Goal: Task Accomplishment & Management: Complete application form

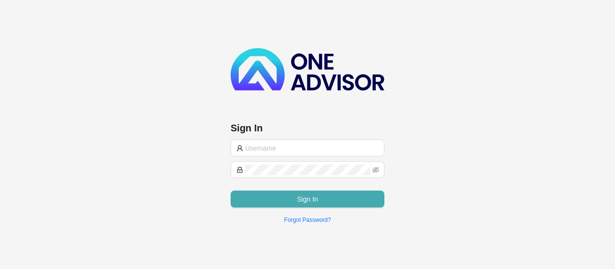
type input "[EMAIL_ADDRESS][DOMAIN_NAME]"
click at [304, 195] on span "Sign In" at bounding box center [307, 199] width 21 height 11
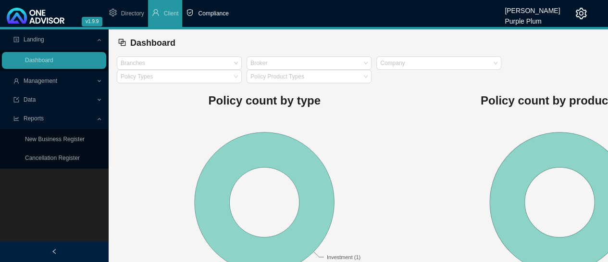
click at [209, 13] on span "Compliance" at bounding box center [213, 13] width 30 height 7
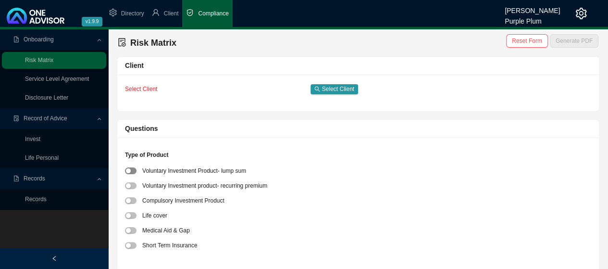
click at [130, 171] on button "button" at bounding box center [131, 170] width 12 height 7
click at [331, 90] on span "Select Client" at bounding box center [338, 89] width 32 height 10
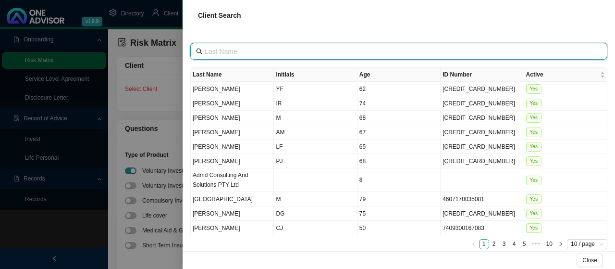
click at [241, 50] on input "text" at bounding box center [400, 51] width 390 height 11
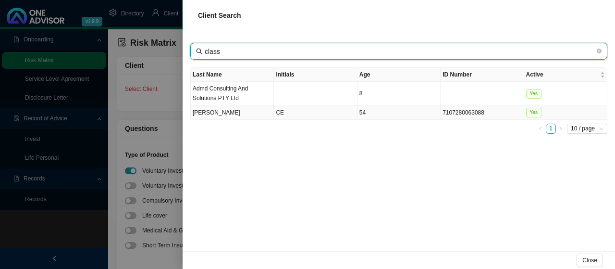
type input "class"
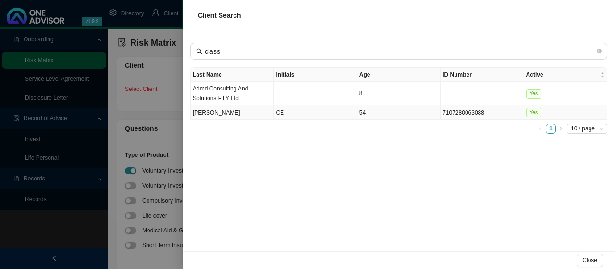
click at [279, 111] on td "CE" at bounding box center [315, 112] width 83 height 14
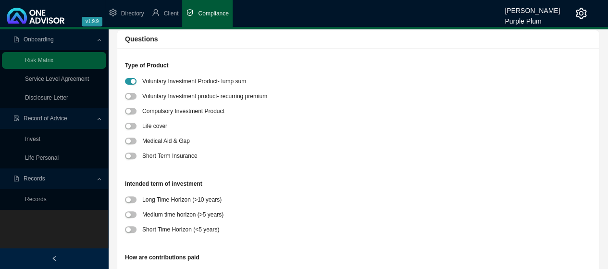
scroll to position [96, 0]
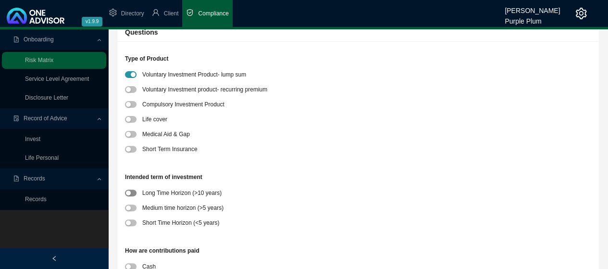
click at [133, 194] on span "button" at bounding box center [131, 192] width 12 height 7
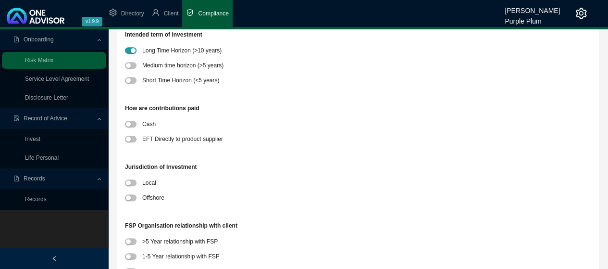
scroll to position [240, 0]
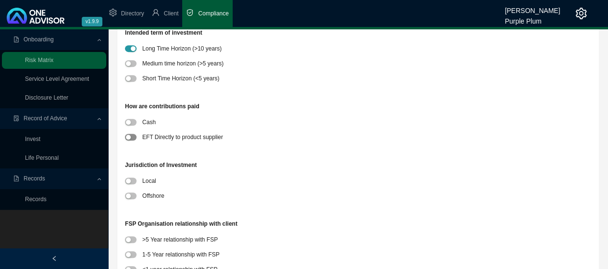
click at [132, 138] on span "button" at bounding box center [131, 137] width 12 height 7
click at [134, 196] on span "button" at bounding box center [131, 195] width 12 height 7
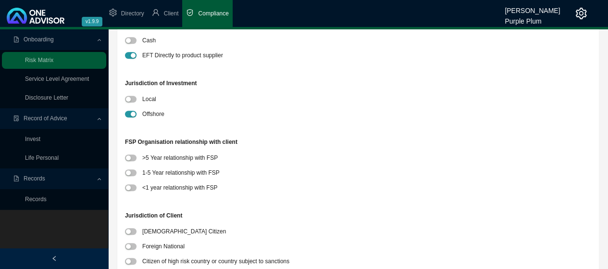
scroll to position [385, 0]
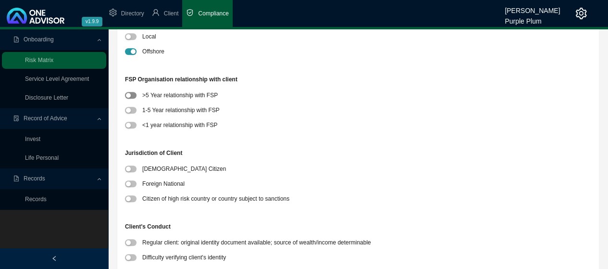
click at [129, 96] on div "button" at bounding box center [128, 95] width 5 height 5
click at [135, 168] on span "button" at bounding box center [131, 168] width 12 height 7
click at [132, 241] on span "button" at bounding box center [131, 242] width 12 height 7
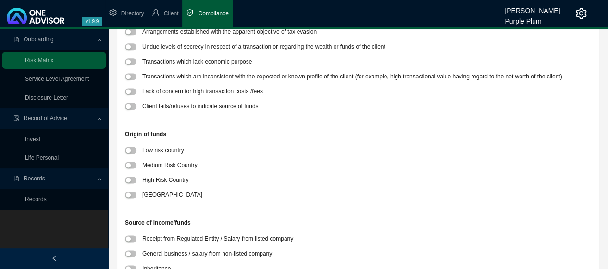
scroll to position [673, 0]
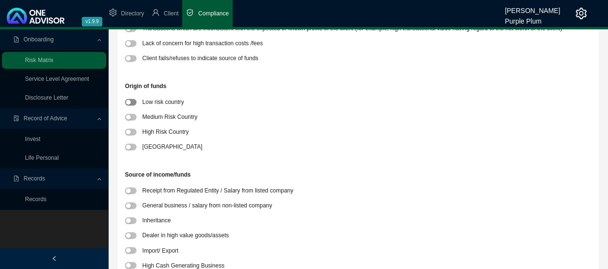
click at [130, 101] on div "button" at bounding box center [128, 102] width 5 height 5
click at [134, 188] on span "button" at bounding box center [131, 190] width 12 height 7
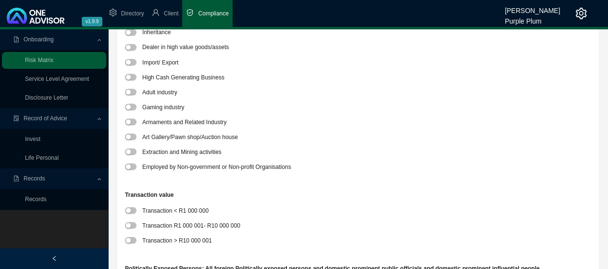
scroll to position [865, 0]
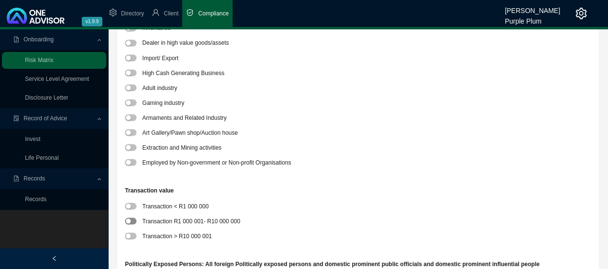
click at [133, 220] on span "button" at bounding box center [131, 220] width 12 height 7
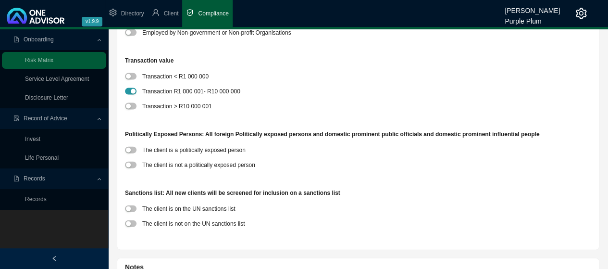
scroll to position [1058, 0]
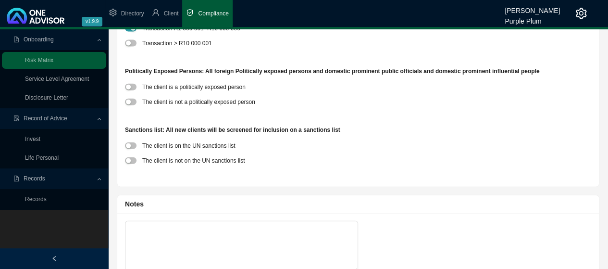
drag, startPoint x: 131, startPoint y: 100, endPoint x: 126, endPoint y: 115, distance: 15.7
click at [132, 100] on span "button" at bounding box center [131, 102] width 12 height 7
click at [135, 161] on span "button" at bounding box center [131, 160] width 12 height 7
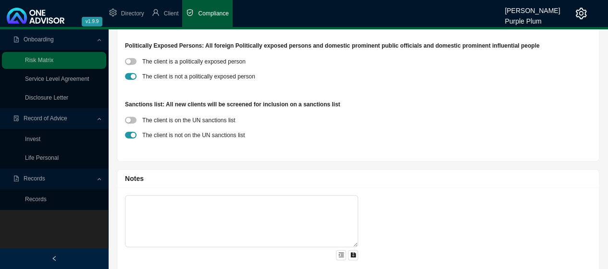
scroll to position [1097, 0]
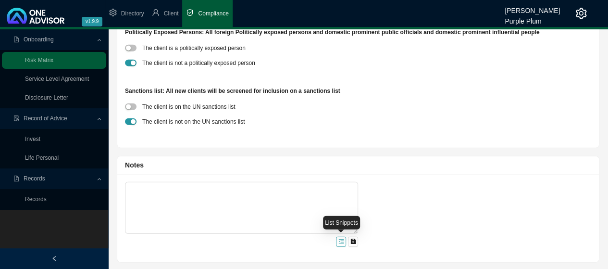
click at [341, 240] on icon "menu-unfold" at bounding box center [341, 241] width 6 height 6
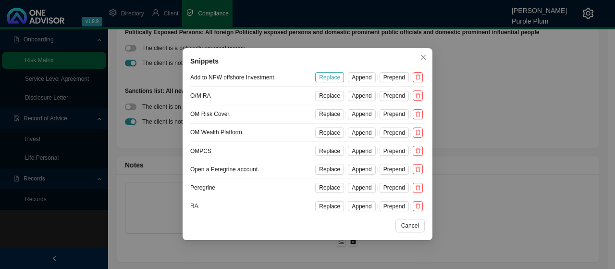
click at [335, 77] on span "Replace" at bounding box center [329, 78] width 21 height 10
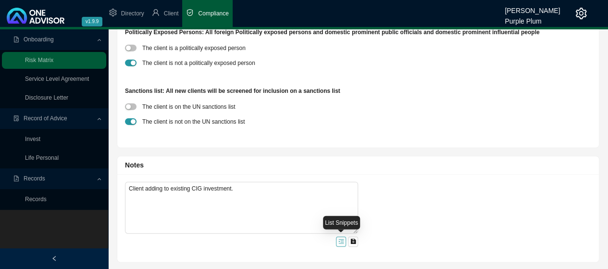
click at [340, 240] on icon "menu-unfold" at bounding box center [341, 241] width 6 height 6
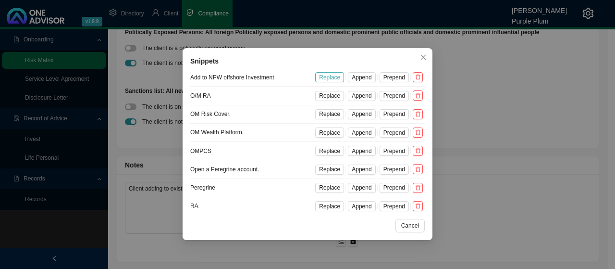
click at [336, 76] on span "Replace" at bounding box center [329, 78] width 21 height 10
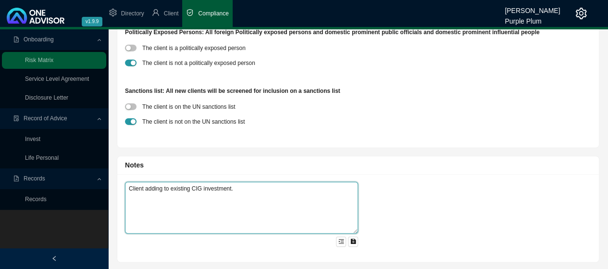
click at [236, 188] on textarea "Client adding to existing CIG investment." at bounding box center [241, 208] width 233 height 52
type textarea "C"
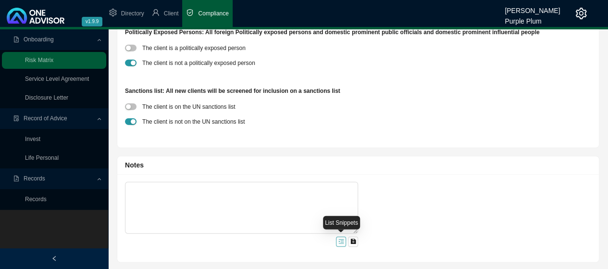
click at [343, 241] on icon "menu-unfold" at bounding box center [340, 241] width 5 height 4
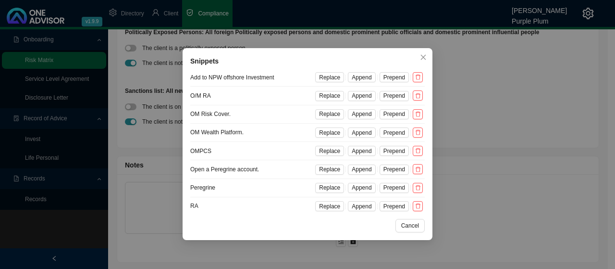
click at [333, 76] on span "Replace" at bounding box center [329, 78] width 21 height 10
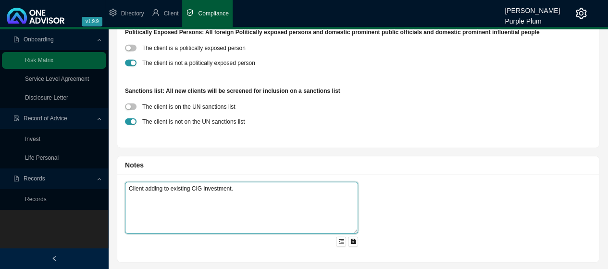
click at [202, 185] on textarea "Client adding to existing CIG investment." at bounding box center [241, 208] width 233 height 52
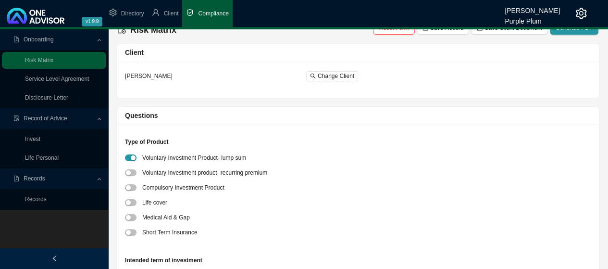
scroll to position [0, 0]
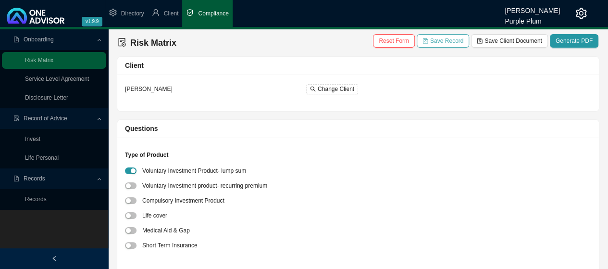
type textarea "Client adding to existing NPW investment."
click at [451, 41] on span "Save Record" at bounding box center [446, 41] width 33 height 10
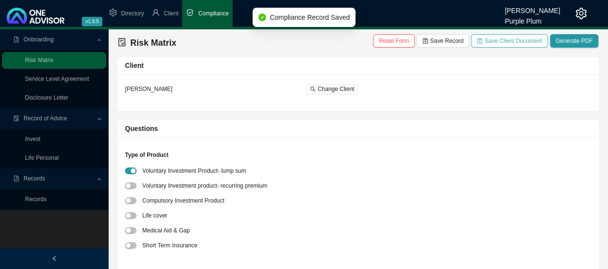
click at [513, 41] on span "Save Client Document" at bounding box center [513, 41] width 57 height 10
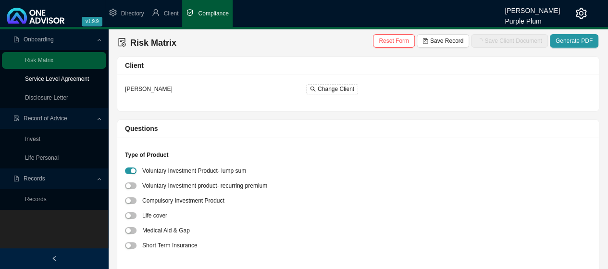
click at [48, 79] on link "Service Level Agreement" at bounding box center [57, 78] width 64 height 7
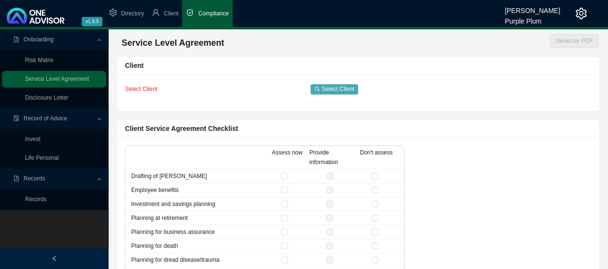
click at [325, 87] on span "Select Client" at bounding box center [338, 89] width 32 height 10
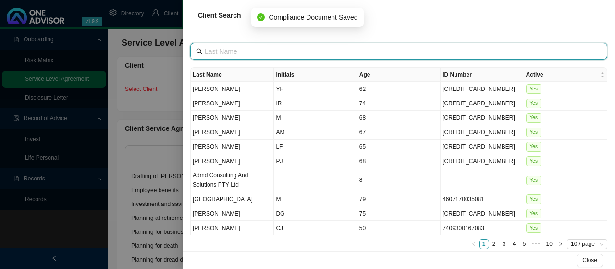
click at [234, 52] on input "text" at bounding box center [400, 51] width 390 height 11
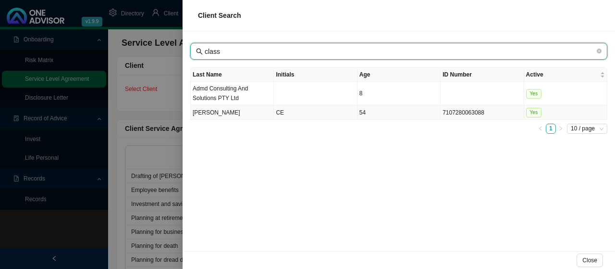
type input "class"
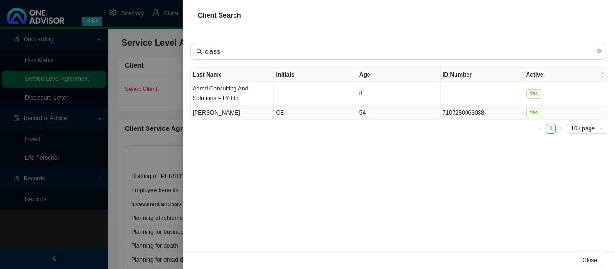
click at [279, 109] on td "CE" at bounding box center [315, 112] width 83 height 14
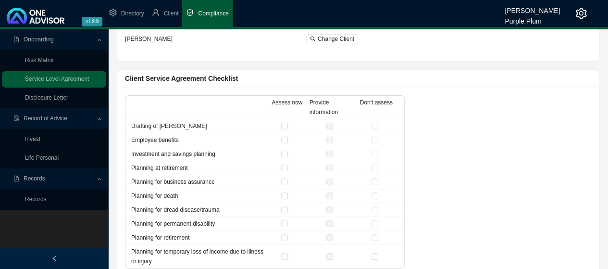
scroll to position [63, 0]
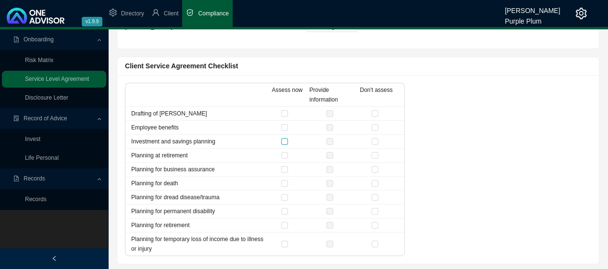
click at [286, 139] on input "checkbox" at bounding box center [284, 141] width 7 height 7
checkbox input "true"
drag, startPoint x: 376, startPoint y: 112, endPoint x: 376, endPoint y: 119, distance: 7.7
click at [376, 112] on input "checkbox" at bounding box center [375, 113] width 7 height 7
checkbox input "true"
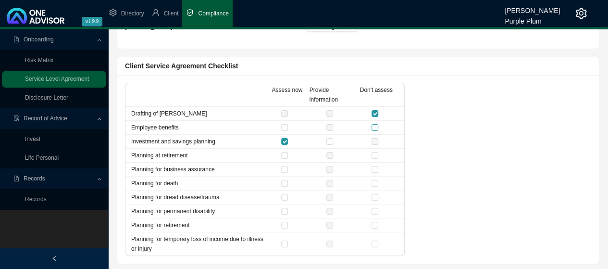
click at [375, 126] on input "checkbox" at bounding box center [375, 127] width 7 height 7
checkbox input "true"
click at [375, 152] on input "checkbox" at bounding box center [375, 155] width 7 height 7
checkbox input "true"
click at [376, 167] on input "checkbox" at bounding box center [375, 169] width 7 height 7
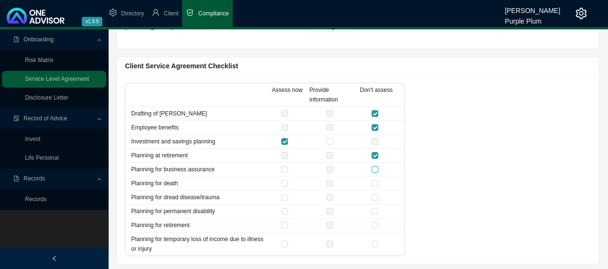
checkbox input "true"
click at [375, 181] on input "checkbox" at bounding box center [375, 183] width 7 height 7
checkbox input "true"
click at [376, 195] on input "checkbox" at bounding box center [375, 197] width 7 height 7
checkbox input "true"
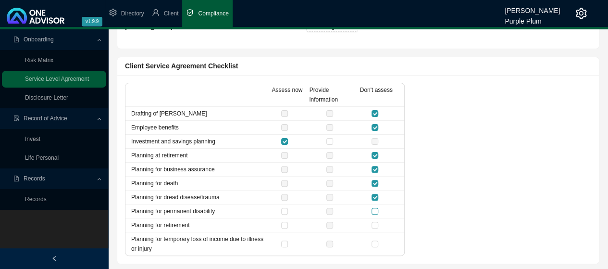
click at [377, 209] on input "checkbox" at bounding box center [375, 211] width 7 height 7
checkbox input "true"
click at [375, 222] on input "checkbox" at bounding box center [375, 225] width 7 height 7
checkbox input "true"
click at [376, 242] on input "checkbox" at bounding box center [375, 243] width 7 height 7
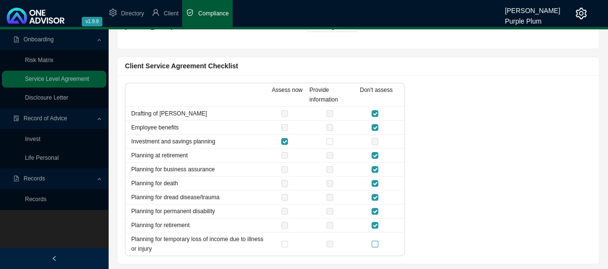
checkbox input "true"
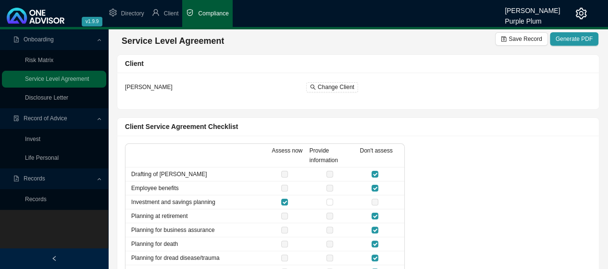
scroll to position [0, 0]
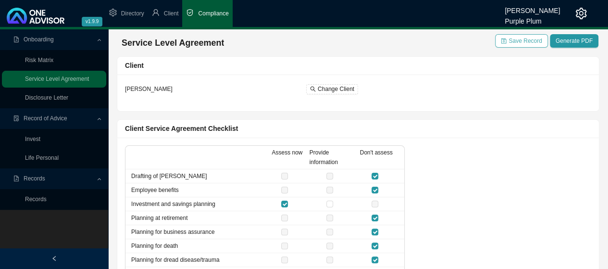
click at [519, 41] on span "Save Record" at bounding box center [525, 41] width 33 height 10
click at [48, 119] on span "Record of Advice" at bounding box center [46, 118] width 44 height 7
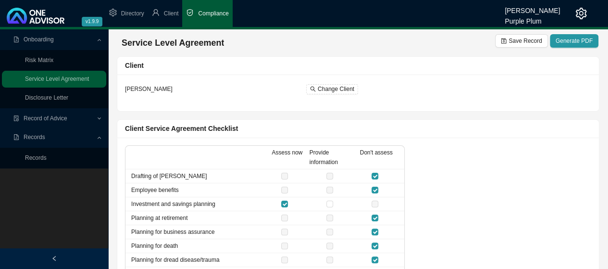
click at [48, 119] on span "Record of Advice" at bounding box center [46, 118] width 44 height 7
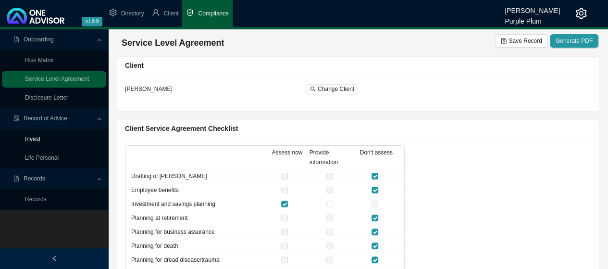
click at [38, 139] on link "Invest" at bounding box center [32, 139] width 15 height 7
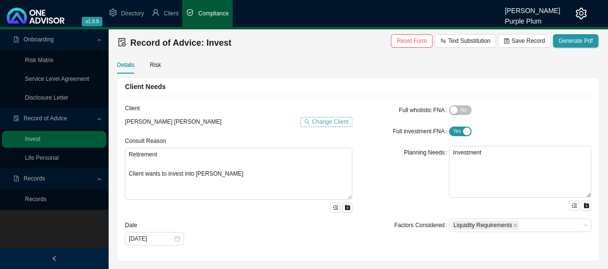
click at [329, 120] on span "Change Client" at bounding box center [330, 122] width 37 height 10
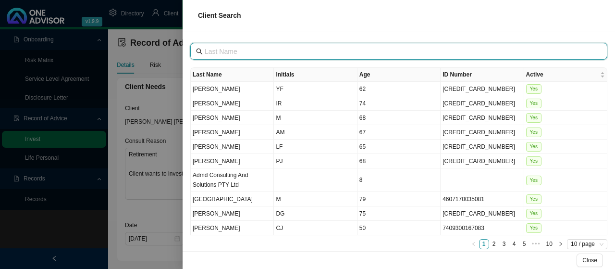
click at [235, 52] on input "text" at bounding box center [400, 51] width 390 height 11
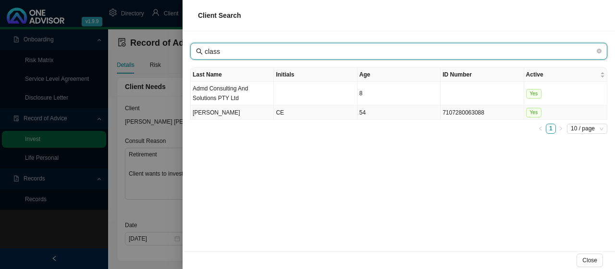
type input "class"
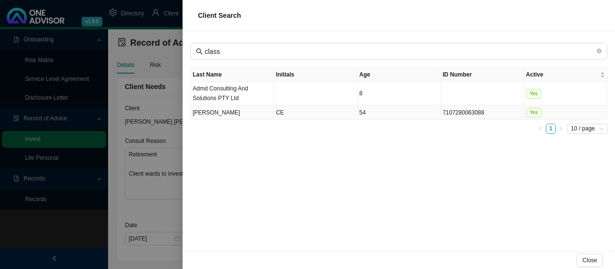
click at [247, 109] on td "[PERSON_NAME]" at bounding box center [232, 112] width 83 height 14
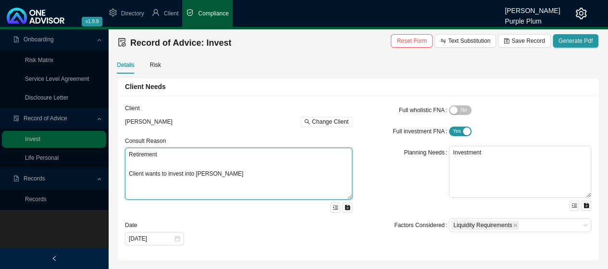
click at [237, 174] on textarea "Retirement Client wants to invest into [PERSON_NAME]" at bounding box center [238, 174] width 227 height 52
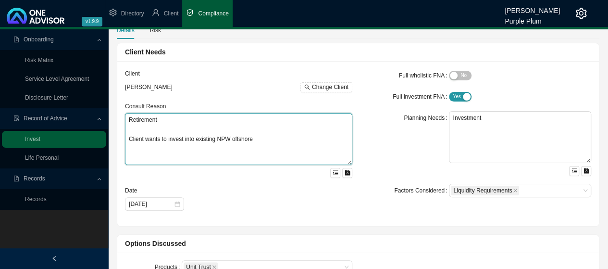
scroll to position [48, 0]
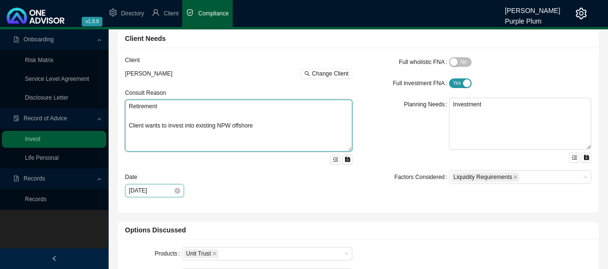
type textarea "Retirement Client wants to invest into existing NPW offshore"
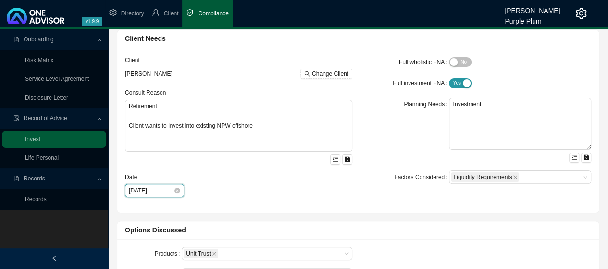
click at [151, 189] on input "[DATE]" at bounding box center [151, 191] width 45 height 10
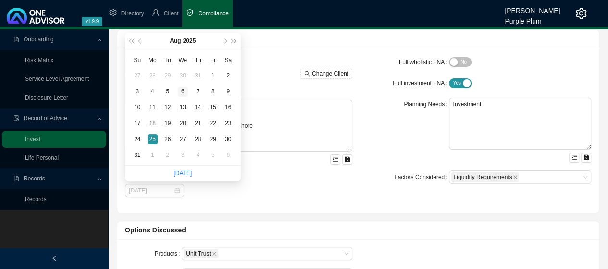
click at [182, 93] on div "6" at bounding box center [183, 92] width 10 height 10
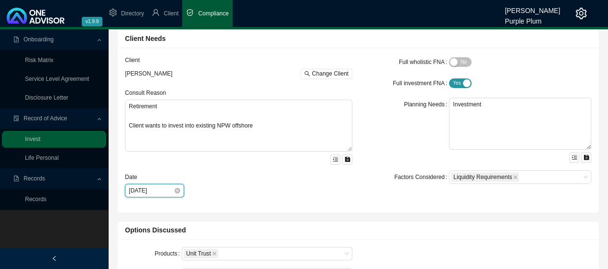
click at [163, 190] on input "[DATE]" at bounding box center [151, 191] width 45 height 10
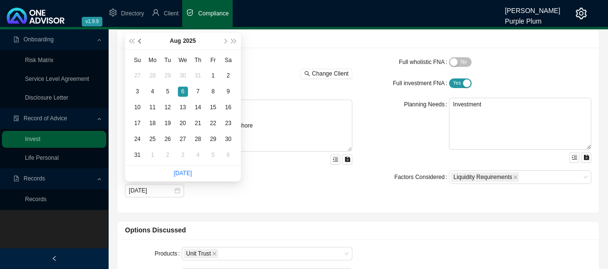
click at [139, 40] on span "prev-year" at bounding box center [140, 41] width 5 height 5
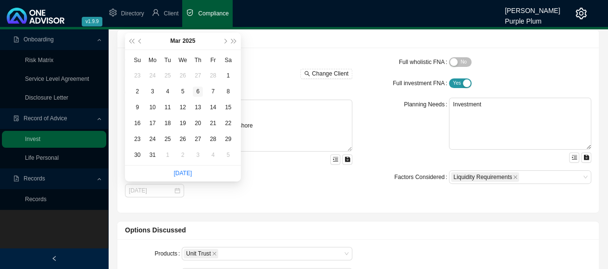
type input "[DATE]"
click at [197, 91] on div "6" at bounding box center [198, 92] width 10 height 10
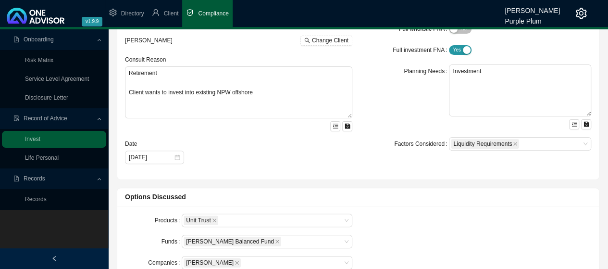
scroll to position [144, 0]
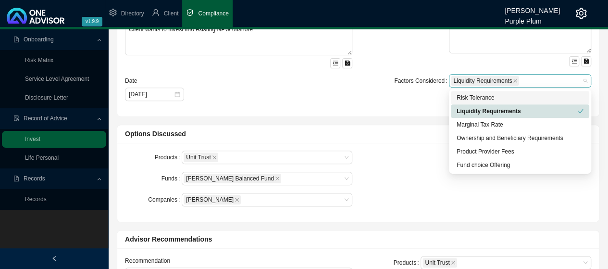
click at [558, 79] on div "Liquidity Requirements" at bounding box center [515, 81] width 129 height 12
click at [484, 168] on div "Fund choice Offering" at bounding box center [520, 165] width 127 height 10
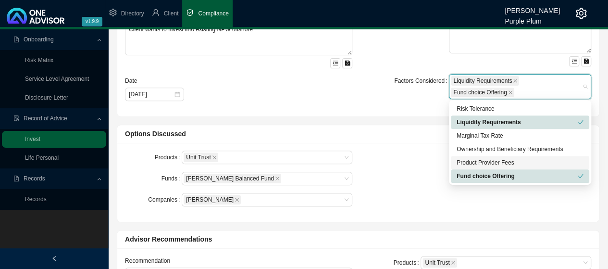
click at [402, 143] on div "Products Unit Trust Funds [PERSON_NAME] Balanced Fund Companies [PERSON_NAME]" at bounding box center [358, 182] width 482 height 79
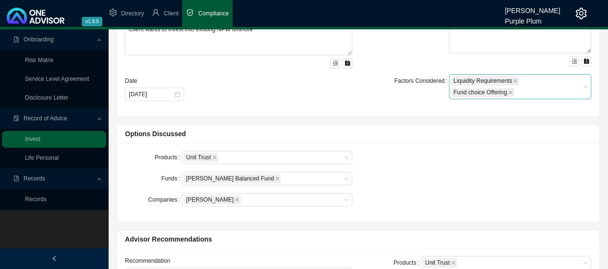
click at [543, 92] on div "Liquidity Requirements Fund choice Offering" at bounding box center [515, 86] width 129 height 23
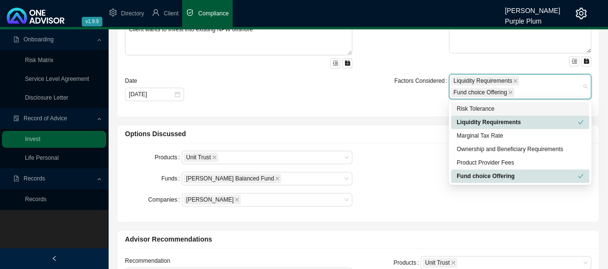
click at [480, 108] on div "Risk Tolerance" at bounding box center [520, 109] width 127 height 10
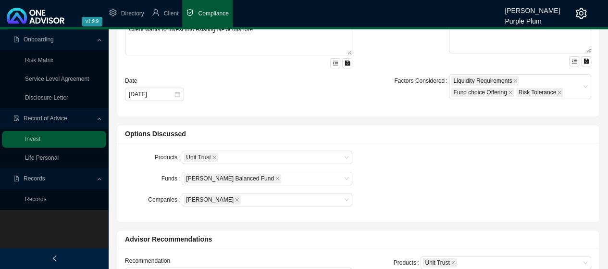
click at [343, 115] on div "Client [PERSON_NAME] Change Client Consult Reason Retirement Client wants to in…" at bounding box center [358, 33] width 482 height 165
click at [342, 157] on div "Unit Trust" at bounding box center [267, 156] width 171 height 13
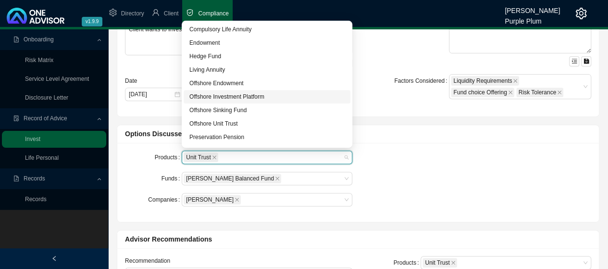
click at [230, 96] on div "Offshore Investment Platform" at bounding box center [266, 97] width 155 height 10
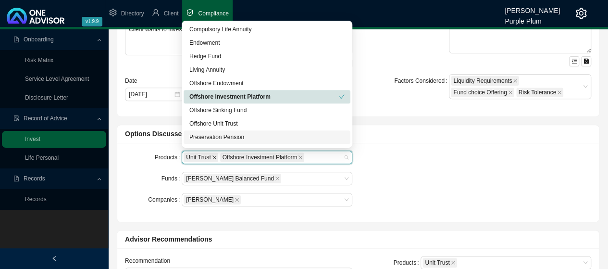
click at [213, 155] on icon "close" at bounding box center [215, 157] width 4 height 4
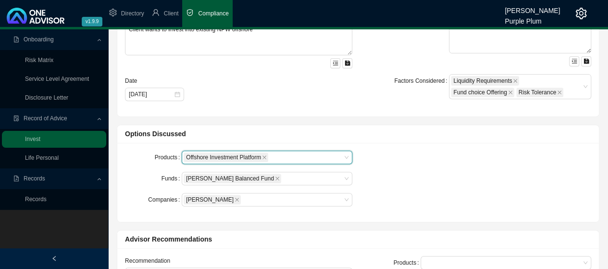
click at [463, 146] on div "Products Offshore Investment Platform Offshore Investment Platform Funds [PERSO…" at bounding box center [358, 182] width 482 height 79
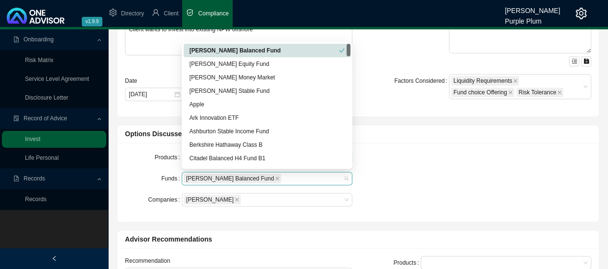
click at [278, 176] on div "[PERSON_NAME] Balanced Fund" at bounding box center [263, 179] width 158 height 12
click at [275, 176] on icon "close" at bounding box center [277, 178] width 5 height 5
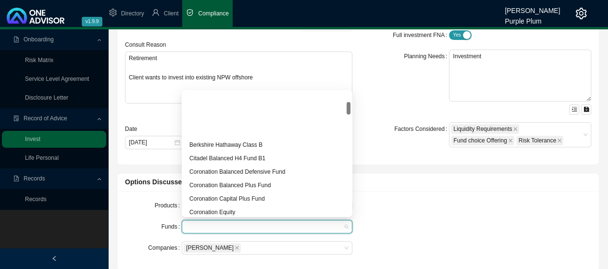
scroll to position [96, 0]
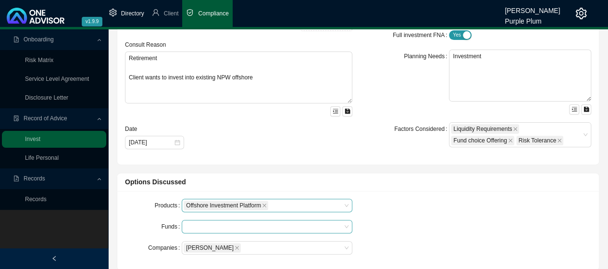
click at [127, 13] on span "Directory" at bounding box center [132, 13] width 23 height 7
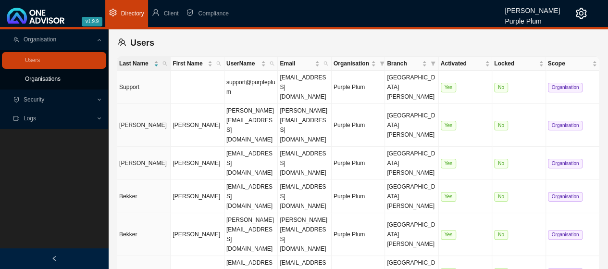
click at [41, 77] on link "Organisations" at bounding box center [43, 78] width 36 height 7
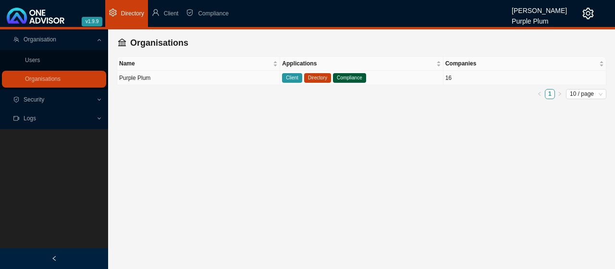
click at [317, 78] on span "Directory" at bounding box center [317, 78] width 27 height 10
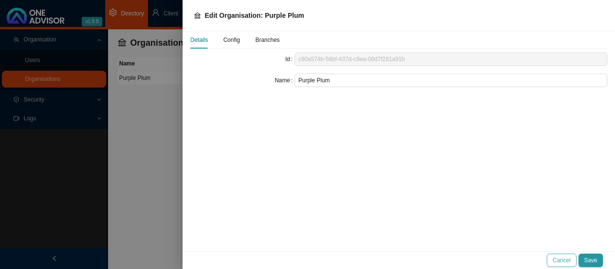
click at [563, 262] on span "Cancel" at bounding box center [562, 260] width 18 height 10
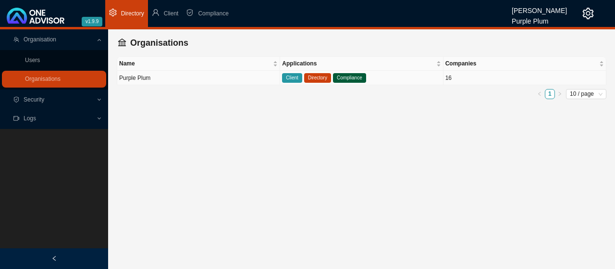
click at [288, 77] on span "Client" at bounding box center [292, 78] width 20 height 10
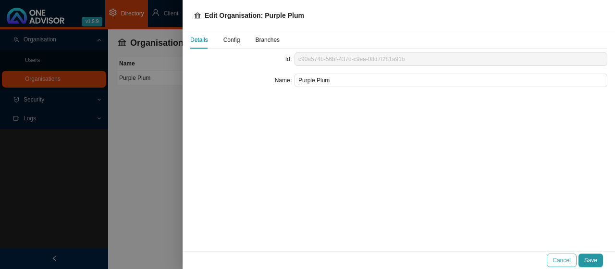
click at [563, 261] on span "Cancel" at bounding box center [562, 260] width 18 height 10
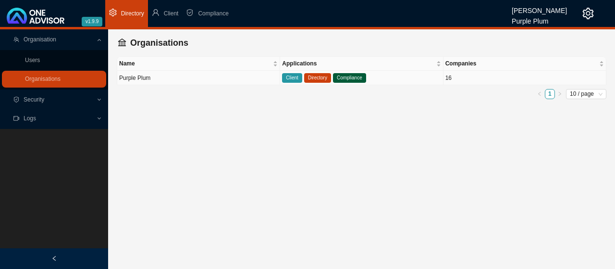
click at [153, 76] on td "Purple Plum" at bounding box center [198, 78] width 163 height 14
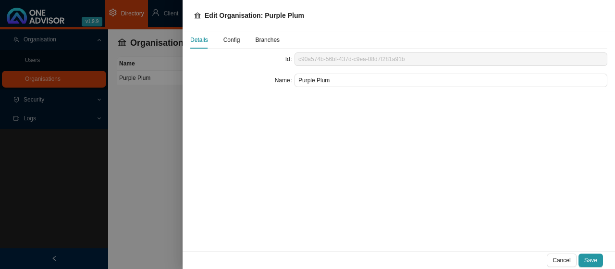
click at [233, 41] on span "Config" at bounding box center [232, 40] width 17 height 6
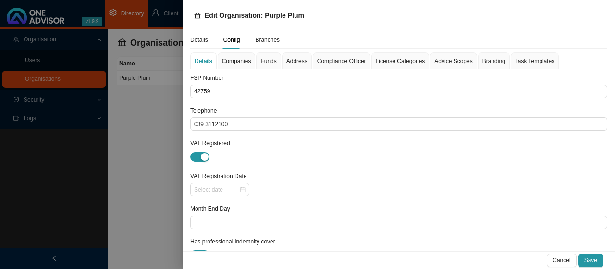
click at [266, 61] on span "Funds" at bounding box center [269, 61] width 16 height 6
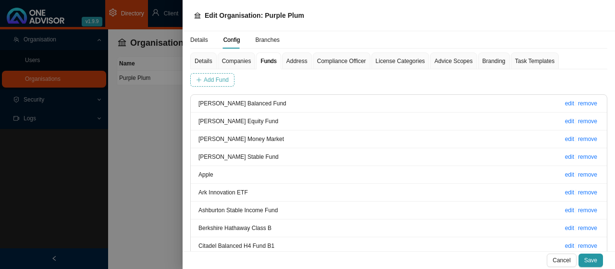
click at [215, 79] on span "Add Fund" at bounding box center [216, 80] width 25 height 10
type input "ABBVIE/SHARE"
click at [337, 80] on span "Add Fund" at bounding box center [341, 80] width 25 height 10
click at [593, 258] on span "Save" at bounding box center [591, 260] width 13 height 10
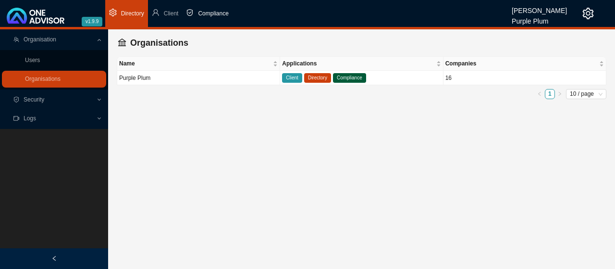
click at [213, 12] on span "Compliance" at bounding box center [213, 13] width 30 height 7
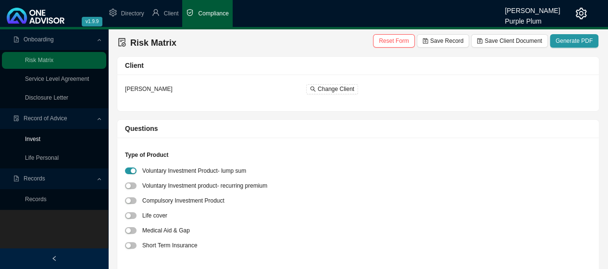
click at [40, 137] on link "Invest" at bounding box center [32, 139] width 15 height 7
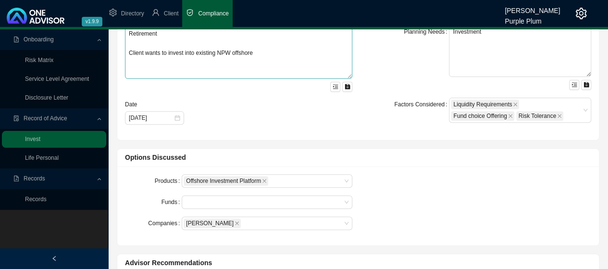
scroll to position [192, 0]
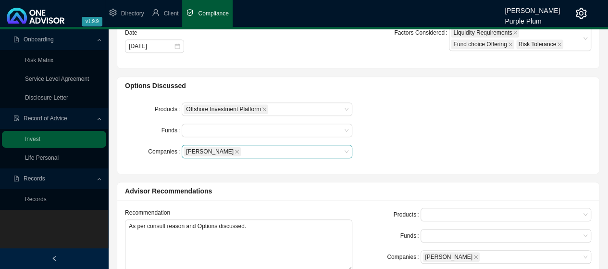
click at [268, 151] on div "[PERSON_NAME]" at bounding box center [263, 152] width 158 height 12
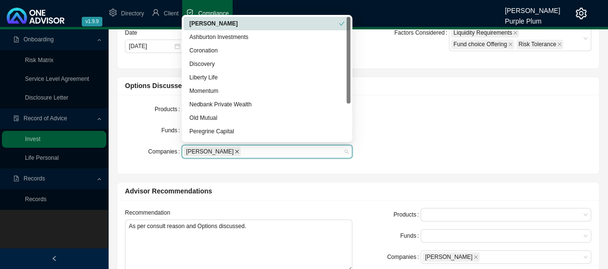
click at [235, 152] on icon "close" at bounding box center [237, 152] width 4 height 4
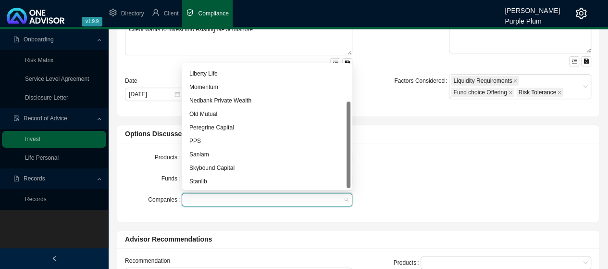
scroll to position [240, 0]
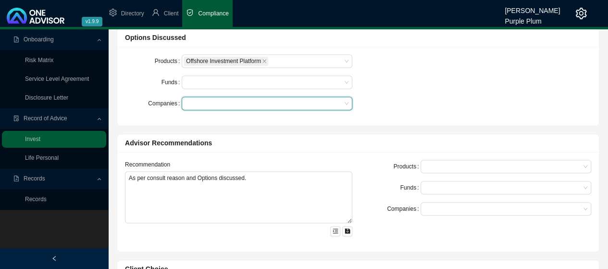
click at [425, 69] on div "Products Offshore Investment Platform Funds Companies" at bounding box center [358, 85] width 478 height 63
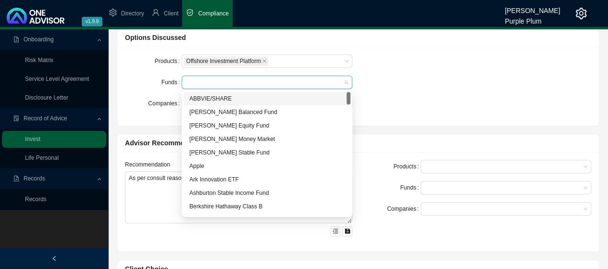
click at [278, 79] on div at bounding box center [263, 82] width 158 height 7
click at [214, 100] on div "ABBVIE/SHARE" at bounding box center [266, 99] width 155 height 10
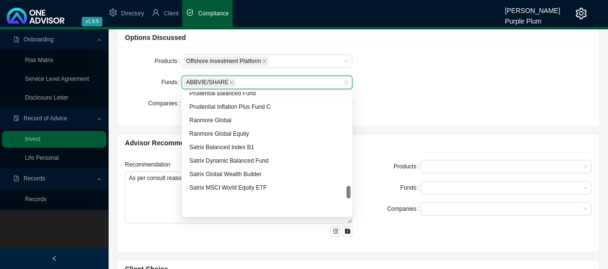
scroll to position [914, 0]
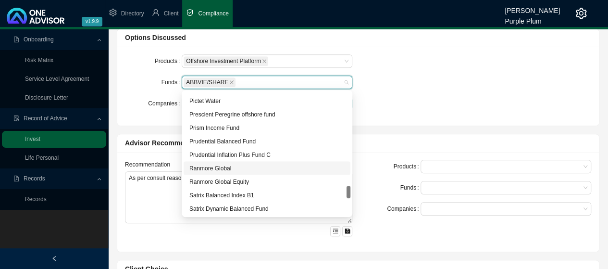
click at [220, 166] on div "Ranmore Global" at bounding box center [266, 168] width 155 height 10
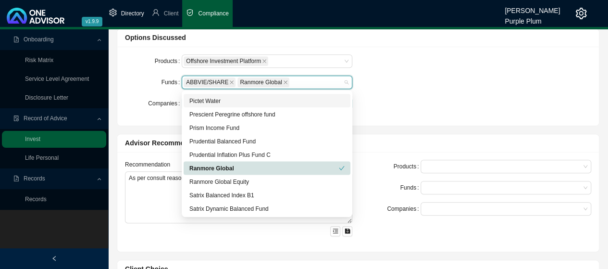
click at [134, 14] on span "Directory" at bounding box center [132, 13] width 23 height 7
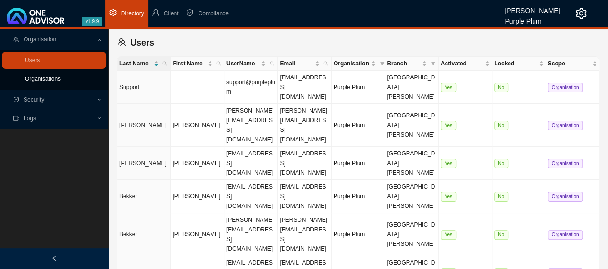
click at [45, 79] on link "Organisations" at bounding box center [43, 78] width 36 height 7
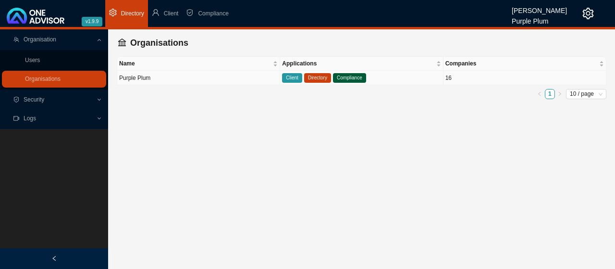
click at [155, 76] on td "Purple Plum" at bounding box center [198, 78] width 163 height 14
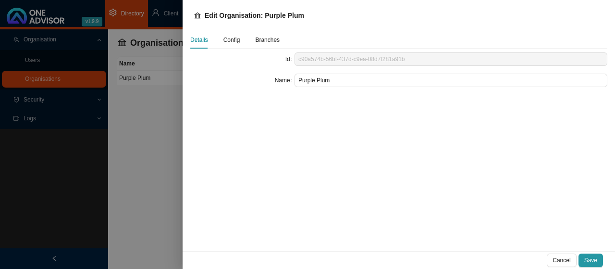
click at [234, 40] on span "Config" at bounding box center [232, 40] width 17 height 6
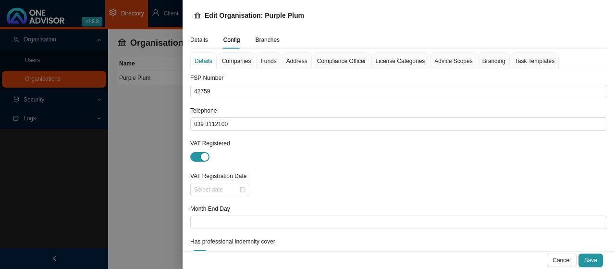
click at [267, 62] on span "Funds" at bounding box center [269, 61] width 16 height 6
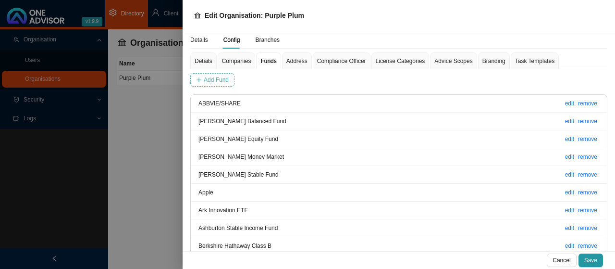
click at [218, 79] on span "Add Fund" at bounding box center [216, 80] width 25 height 10
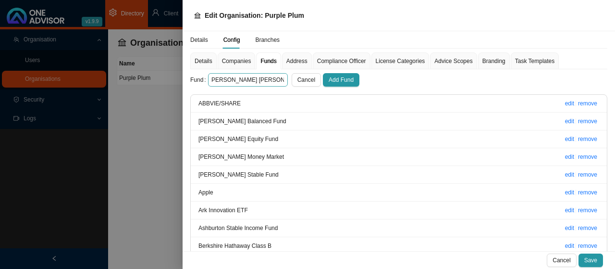
scroll to position [0, 5]
type input "[PERSON_NAME] [PERSON_NAME]/SHARE"
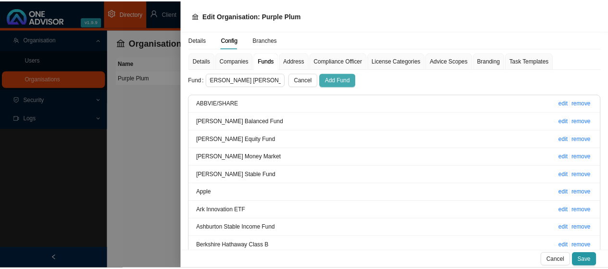
scroll to position [0, 0]
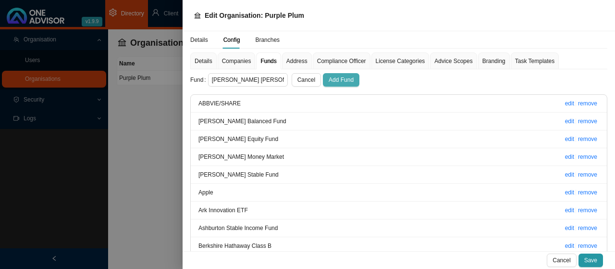
click at [334, 82] on span "Add Fund" at bounding box center [341, 80] width 25 height 10
click at [592, 259] on span "Save" at bounding box center [591, 260] width 13 height 10
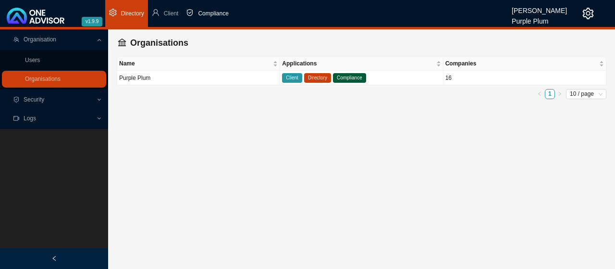
click at [213, 12] on span "Compliance" at bounding box center [213, 13] width 30 height 7
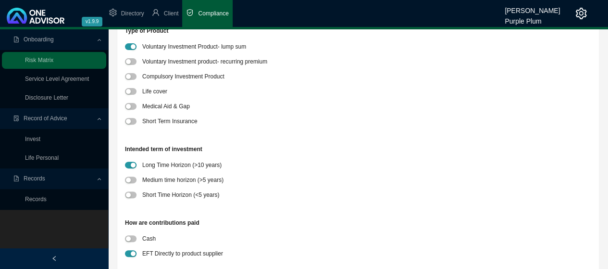
scroll to position [144, 0]
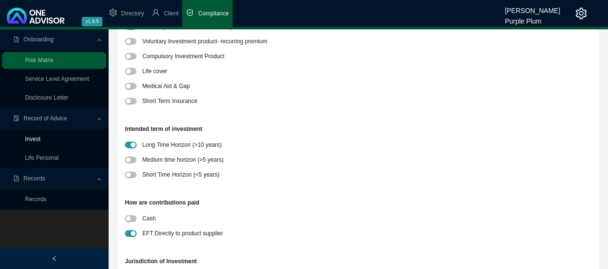
click at [36, 138] on link "Invest" at bounding box center [32, 139] width 15 height 7
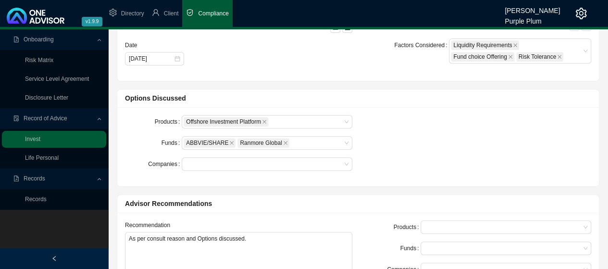
scroll to position [192, 0]
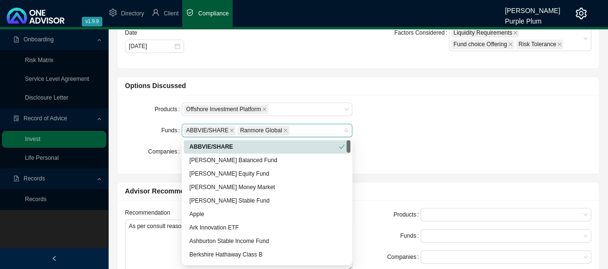
click at [296, 129] on div "ABBVIE/SHARE Ranmore Global" at bounding box center [263, 131] width 158 height 12
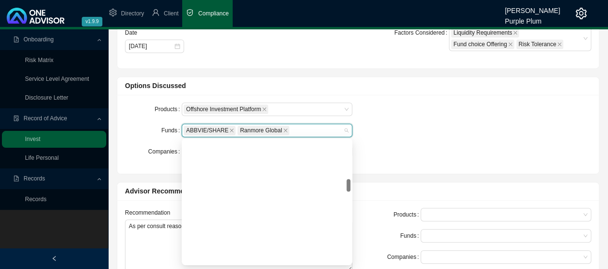
scroll to position [433, 0]
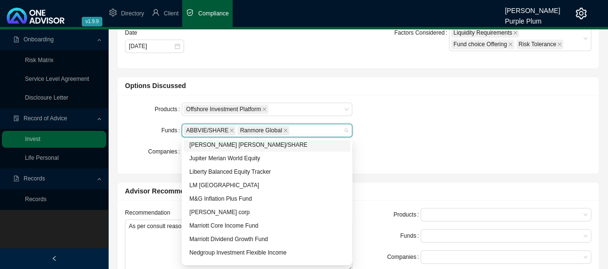
click at [237, 146] on div "[PERSON_NAME] [PERSON_NAME]/SHARE" at bounding box center [266, 145] width 155 height 10
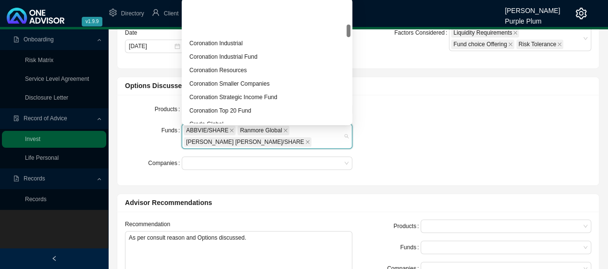
scroll to position [288, 0]
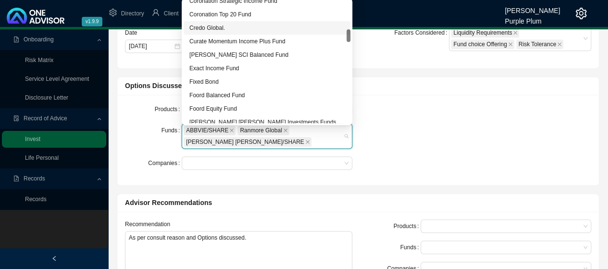
click at [204, 28] on div "Credo Global." at bounding box center [266, 28] width 155 height 10
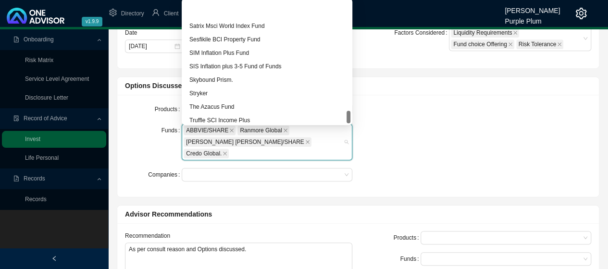
scroll to position [1089, 0]
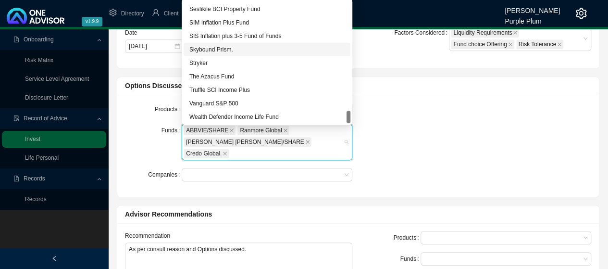
click at [213, 50] on div "Skybound Prism." at bounding box center [266, 49] width 155 height 10
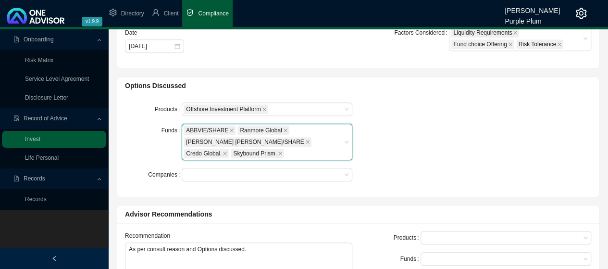
click at [422, 108] on div "Products Offshore Investment Platform Funds ABBVIE/SHARE, Ranmore Global, [PERS…" at bounding box center [358, 145] width 478 height 87
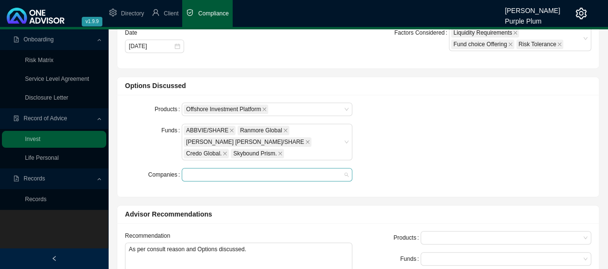
click at [201, 173] on div at bounding box center [263, 174] width 158 height 7
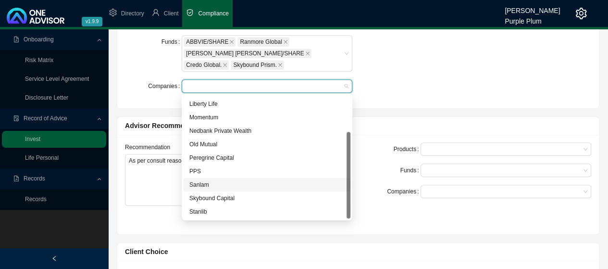
scroll to position [288, 0]
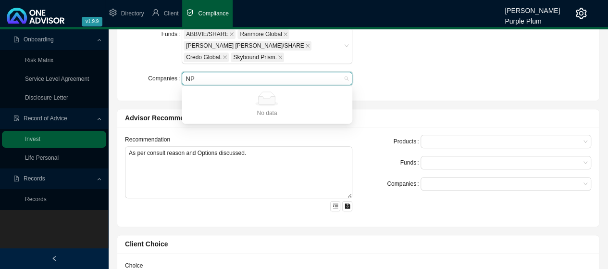
type input "NPW"
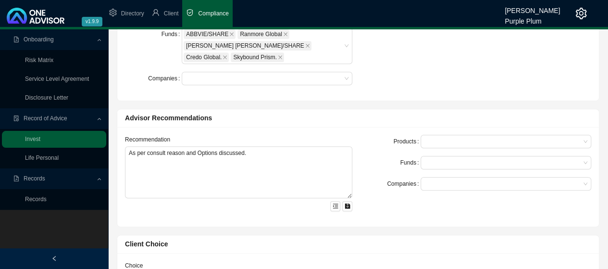
click at [403, 64] on div "Products Offshore Investment Platform Funds ABBVIE/SHARE Ranmore Global [PERSON…" at bounding box center [358, 49] width 478 height 87
click at [232, 78] on div at bounding box center [263, 78] width 158 height 7
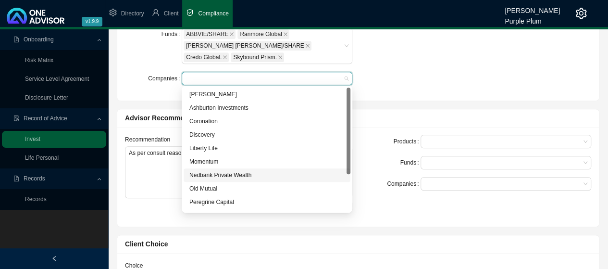
click at [230, 178] on div "Nedbank Private Wealth" at bounding box center [266, 175] width 155 height 10
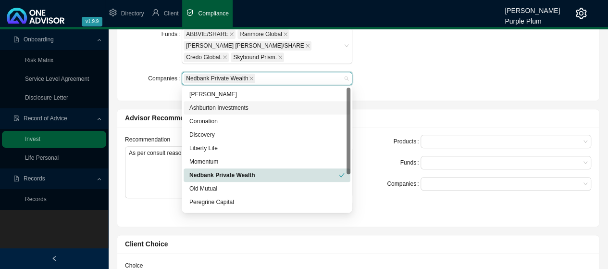
click at [412, 68] on div "Products Offshore Investment Platform Funds ABBVIE/SHARE Ranmore Global [PERSON…" at bounding box center [358, 49] width 478 height 87
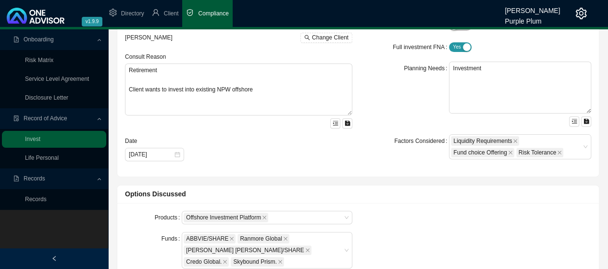
scroll to position [48, 0]
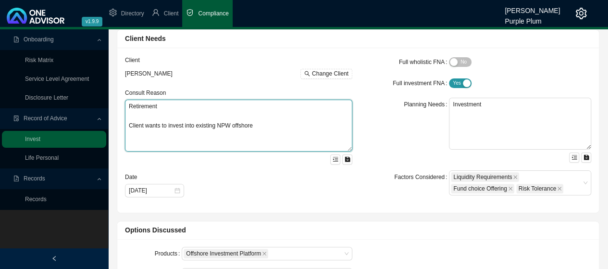
click at [258, 126] on textarea "Retirement Client wants to invest into existing NPW offshore" at bounding box center [238, 126] width 227 height 52
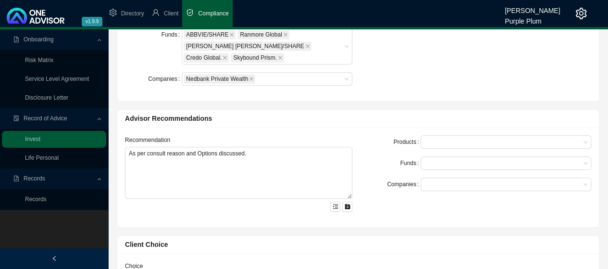
scroll to position [288, 0]
click at [433, 138] on div at bounding box center [502, 141] width 158 height 7
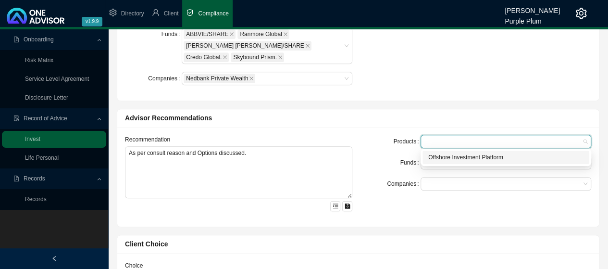
click at [452, 158] on div "Offshore Investment Platform" at bounding box center [505, 157] width 155 height 10
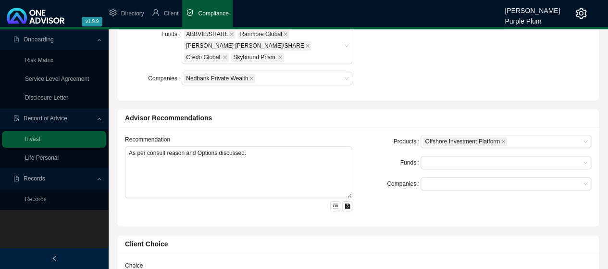
click at [377, 161] on div "Funds" at bounding box center [392, 162] width 57 height 13
click at [439, 160] on div at bounding box center [502, 162] width 158 height 7
click at [379, 172] on form "Products Offshore Investment Platform Funds Companies" at bounding box center [477, 163] width 227 height 56
click at [440, 160] on div at bounding box center [502, 162] width 158 height 7
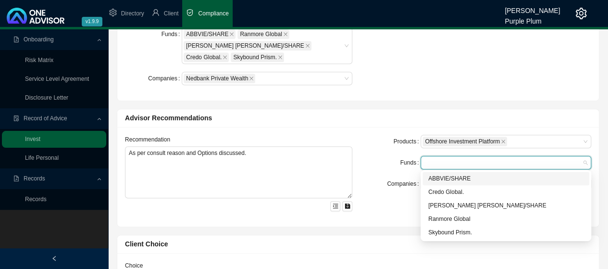
click at [445, 177] on div "ABBVIE/SHARE" at bounding box center [505, 179] width 155 height 10
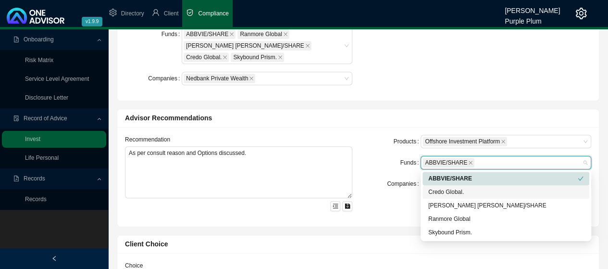
click at [438, 193] on div "Credo Global." at bounding box center [505, 192] width 155 height 10
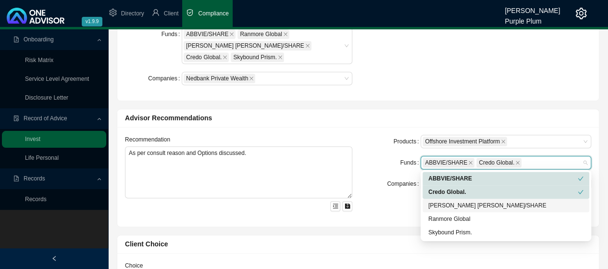
click at [444, 206] on div "[PERSON_NAME] [PERSON_NAME]/SHARE" at bounding box center [505, 205] width 155 height 10
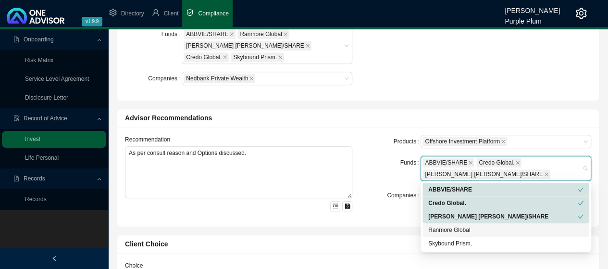
click at [441, 230] on div "Ranmore Global" at bounding box center [505, 230] width 155 height 10
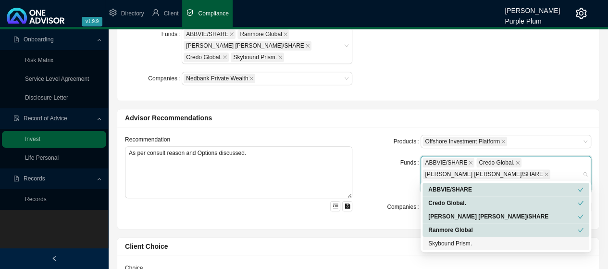
drag, startPoint x: 445, startPoint y: 244, endPoint x: 424, endPoint y: 240, distance: 21.5
click at [445, 244] on div "Skybound Prism." at bounding box center [505, 243] width 155 height 10
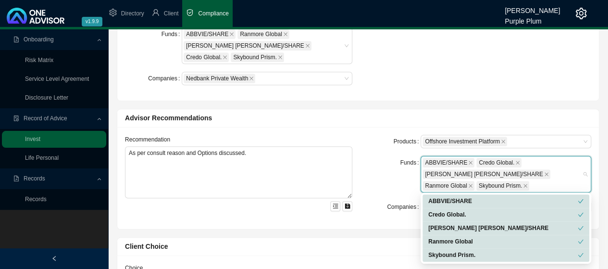
click at [381, 163] on div "Funds" at bounding box center [392, 174] width 57 height 37
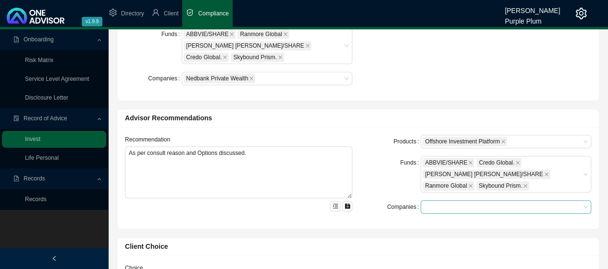
click at [444, 204] on div at bounding box center [502, 206] width 158 height 7
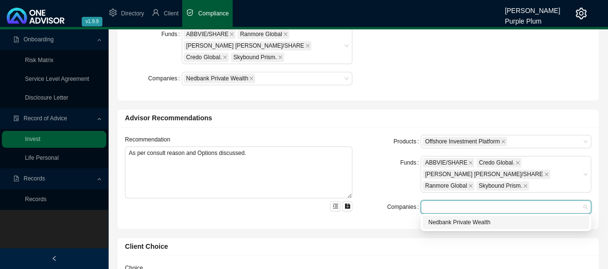
click at [445, 224] on div "Nedbank Private Wealth" at bounding box center [505, 222] width 155 height 10
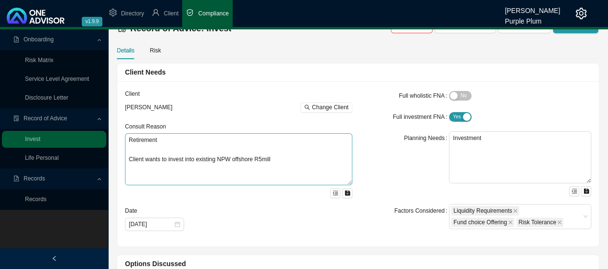
scroll to position [0, 0]
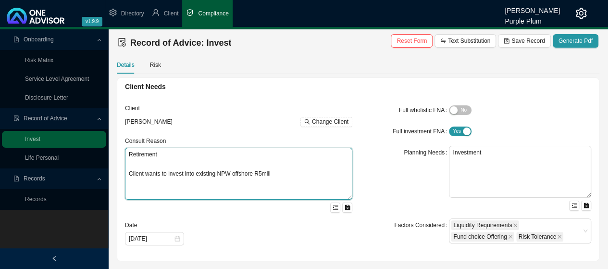
click at [274, 174] on textarea "Retirement Client wants to invest into existing NPW offshore R5mill" at bounding box center [238, 174] width 227 height 52
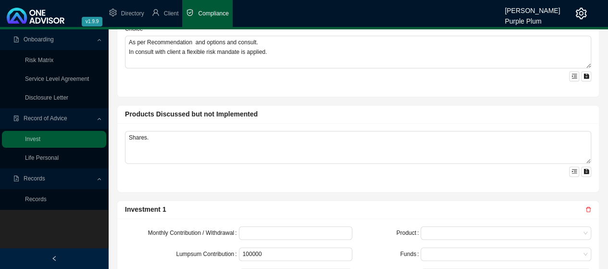
scroll to position [529, 0]
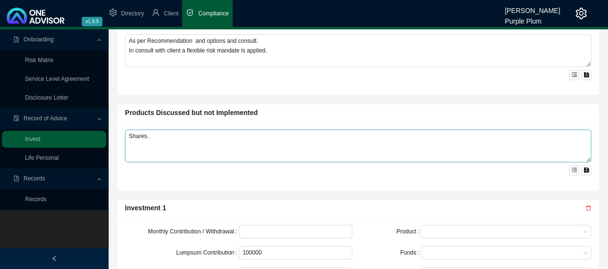
type textarea "Retirement Client wants to invest into existing NPW offshore R5mill Also did re…"
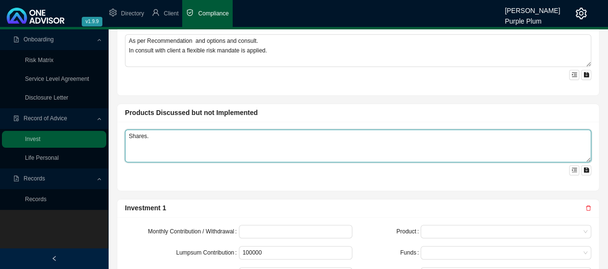
click at [155, 134] on textarea "Shares." at bounding box center [358, 145] width 466 height 33
type textarea "S"
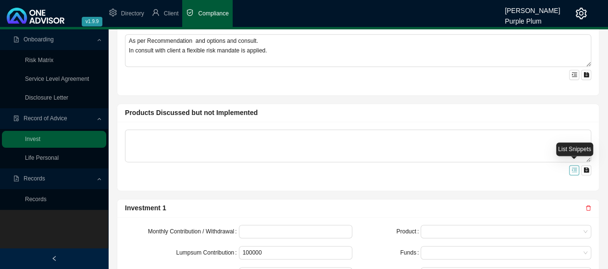
click at [572, 167] on icon "menu-unfold" at bounding box center [575, 170] width 6 height 6
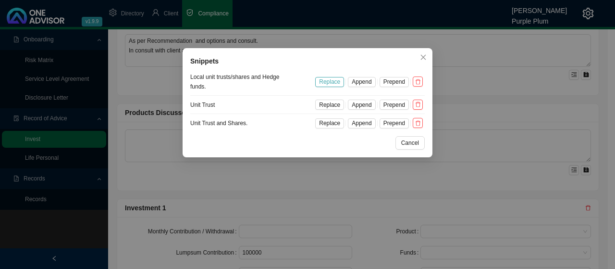
click at [331, 81] on span "Replace" at bounding box center [329, 82] width 21 height 10
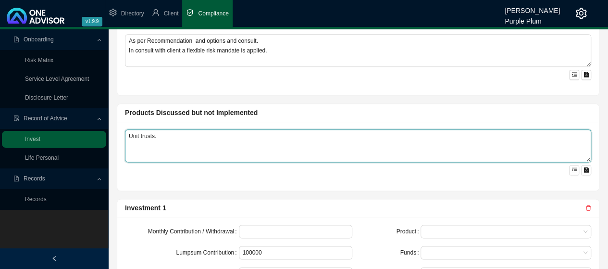
click at [164, 134] on textarea "Unit trusts." at bounding box center [358, 145] width 466 height 33
type textarea "U"
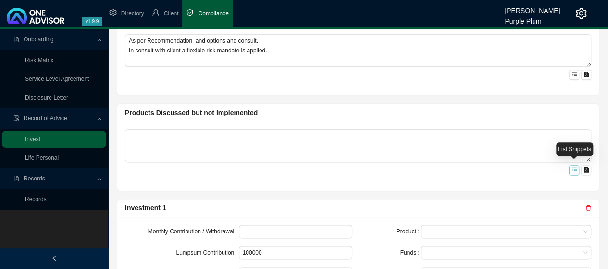
click at [575, 167] on icon "menu-unfold" at bounding box center [575, 170] width 6 height 6
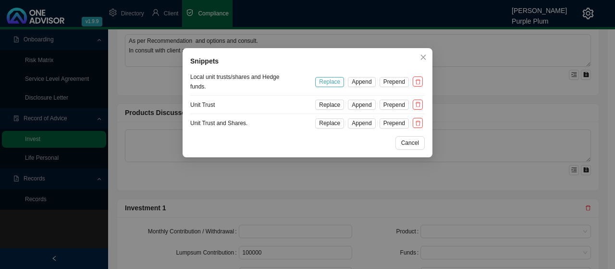
click at [329, 81] on span "Replace" at bounding box center [329, 82] width 21 height 10
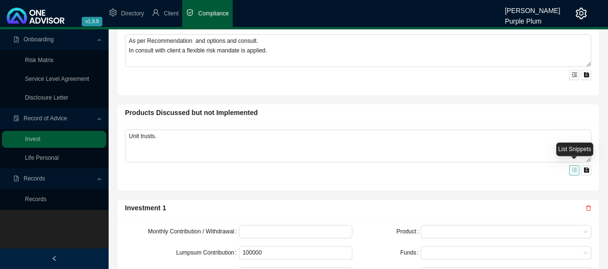
click at [572, 167] on icon "menu-unfold" at bounding box center [575, 170] width 6 height 6
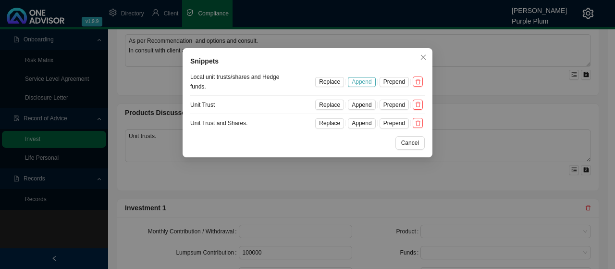
click at [362, 82] on span "Append" at bounding box center [362, 82] width 20 height 10
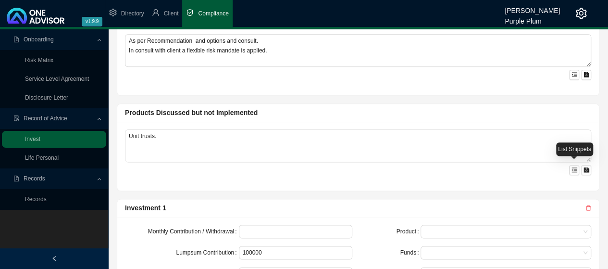
drag, startPoint x: 573, startPoint y: 168, endPoint x: 568, endPoint y: 168, distance: 5.3
click at [572, 169] on icon "menu-unfold" at bounding box center [575, 170] width 6 height 6
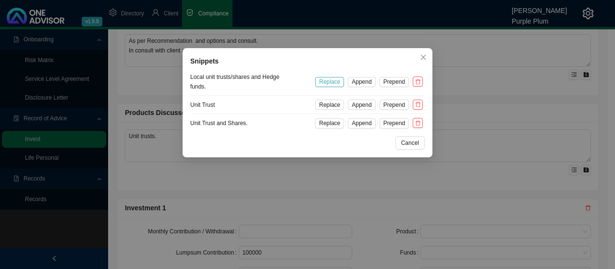
click at [332, 81] on span "Replace" at bounding box center [329, 82] width 21 height 10
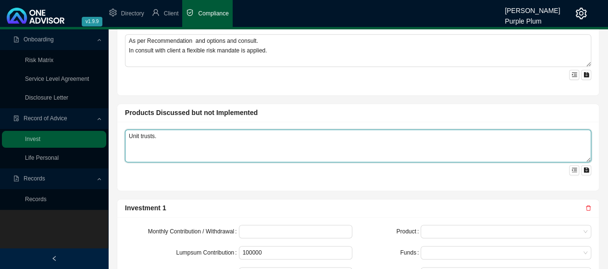
click at [173, 135] on textarea "Unit trusts." at bounding box center [358, 145] width 466 height 33
type textarea "U"
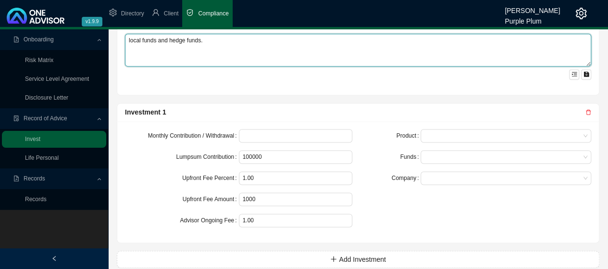
scroll to position [625, 0]
type textarea "local funds and hedge funds."
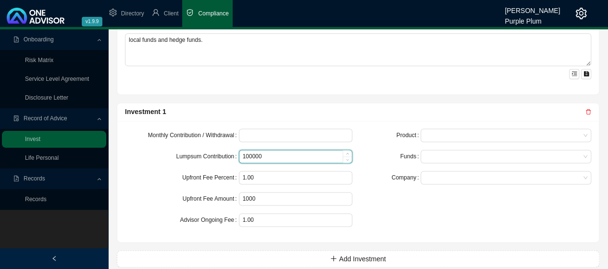
click at [274, 152] on input "100000" at bounding box center [295, 156] width 113 height 13
type input "1"
type input "5000000"
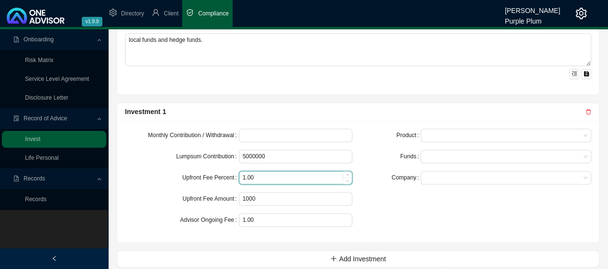
click at [271, 175] on input "1.00" at bounding box center [295, 177] width 113 height 13
type input "1"
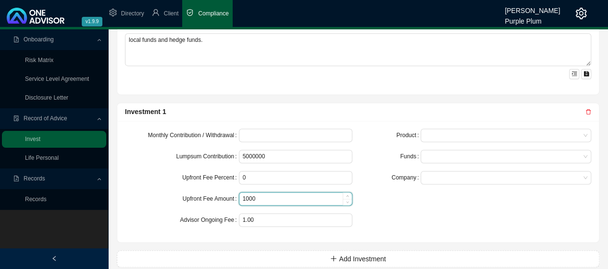
type input "0.00"
click at [273, 196] on input "1000" at bounding box center [295, 198] width 113 height 13
type input "1"
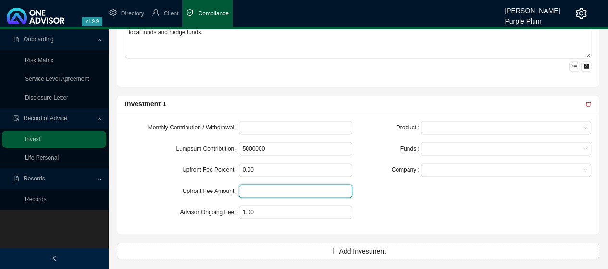
scroll to position [635, 0]
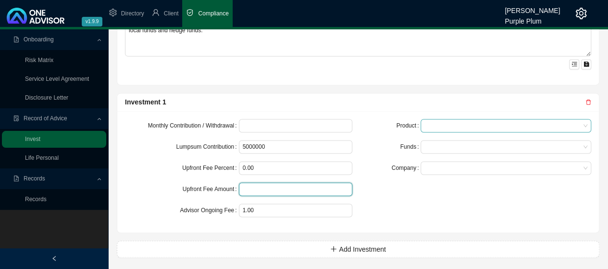
click at [451, 119] on span at bounding box center [506, 125] width 163 height 13
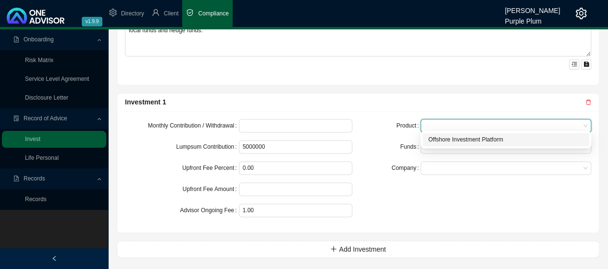
click at [458, 141] on div "Offshore Investment Platform" at bounding box center [505, 140] width 155 height 10
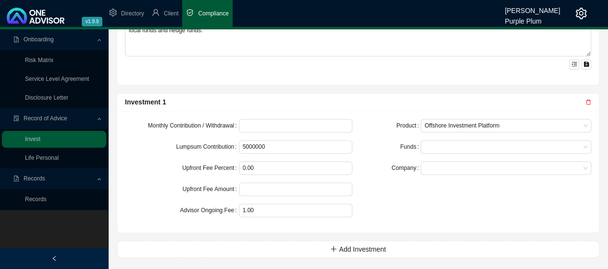
click at [387, 149] on div "Funds" at bounding box center [392, 146] width 57 height 13
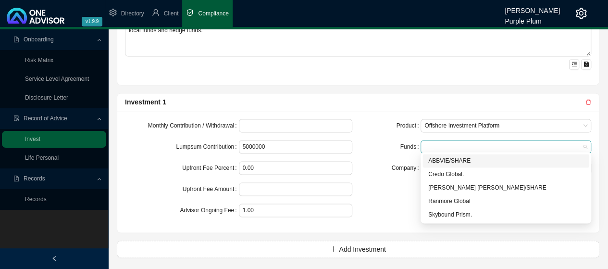
click at [436, 143] on div at bounding box center [502, 146] width 158 height 7
click at [446, 162] on div "ABBVIE/SHARE" at bounding box center [505, 161] width 155 height 10
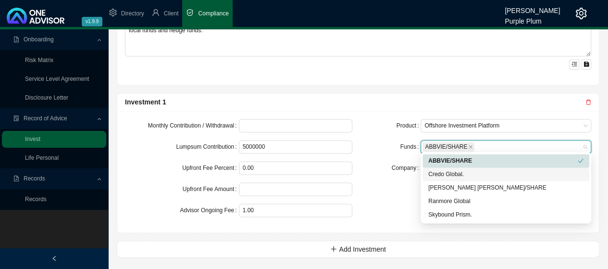
click at [441, 174] on div "Credo Global." at bounding box center [505, 174] width 155 height 10
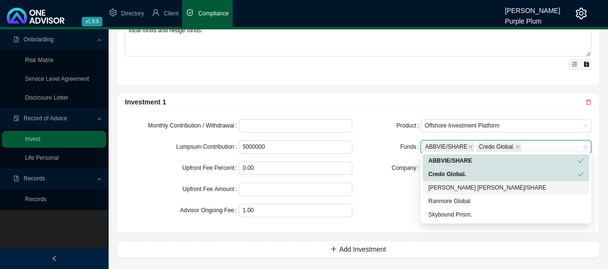
click at [439, 188] on div "[PERSON_NAME] [PERSON_NAME]/SHARE" at bounding box center [505, 188] width 155 height 10
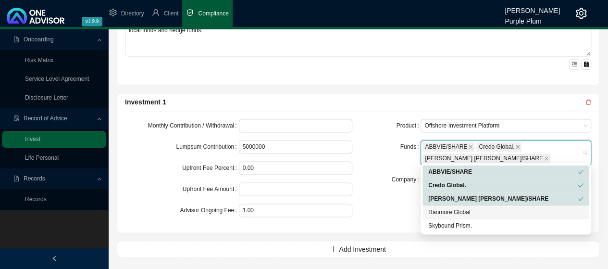
click at [443, 216] on div "Ranmore Global" at bounding box center [505, 212] width 155 height 10
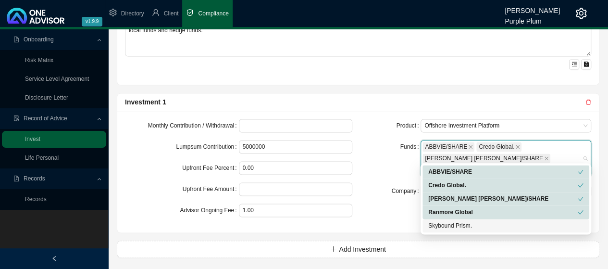
click at [445, 227] on div "Skybound Prism." at bounding box center [505, 226] width 155 height 10
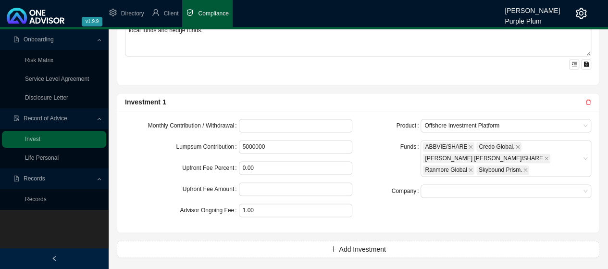
click at [374, 140] on div "Funds" at bounding box center [392, 158] width 57 height 37
click at [443, 185] on span at bounding box center [506, 191] width 163 height 13
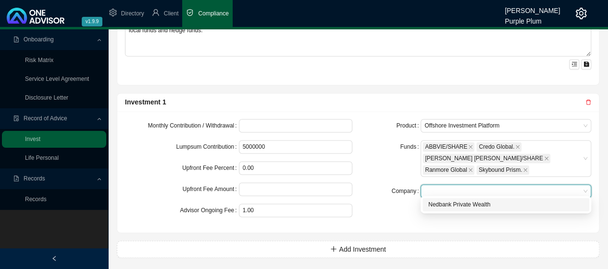
click at [444, 207] on div "Nedbank Private Wealth" at bounding box center [505, 205] width 155 height 10
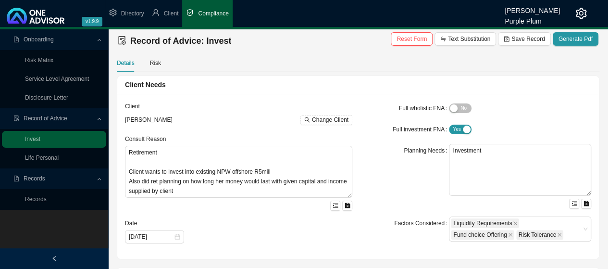
scroll to position [0, 0]
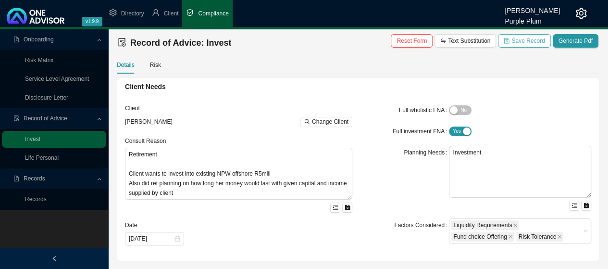
click at [529, 40] on span "Save Record" at bounding box center [528, 41] width 33 height 10
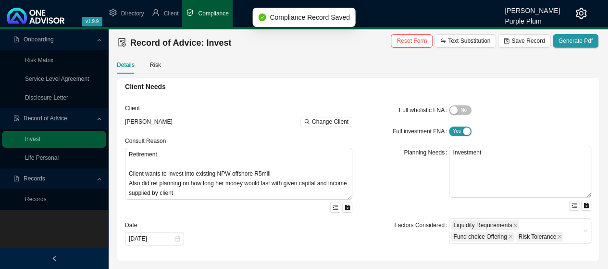
click at [41, 178] on span "Records" at bounding box center [35, 178] width 22 height 7
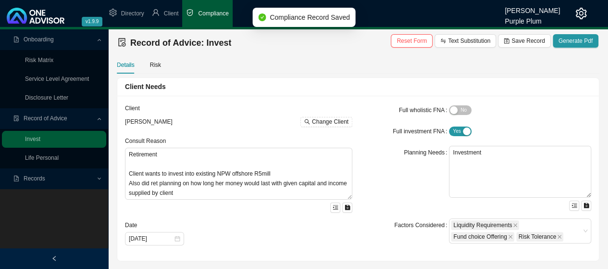
click at [41, 178] on span "Records" at bounding box center [35, 178] width 22 height 7
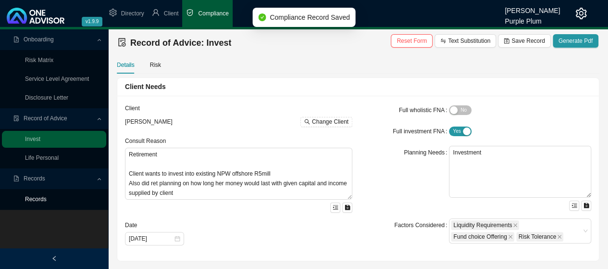
click at [38, 200] on link "Records" at bounding box center [36, 199] width 22 height 7
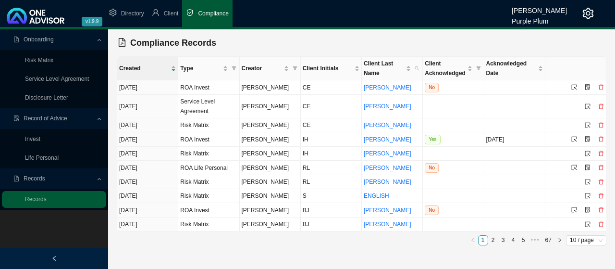
click at [204, 13] on span "Compliance" at bounding box center [213, 13] width 30 height 7
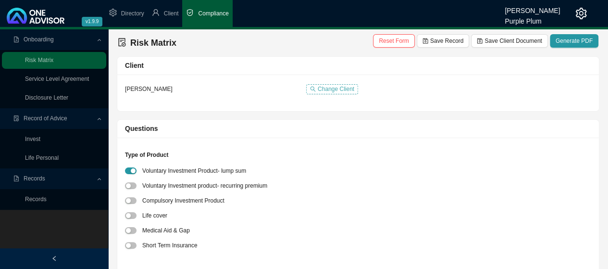
click at [328, 87] on span "Change Client" at bounding box center [336, 89] width 37 height 10
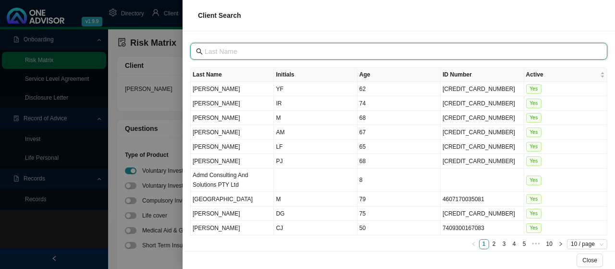
click at [251, 52] on input "text" at bounding box center [400, 51] width 390 height 11
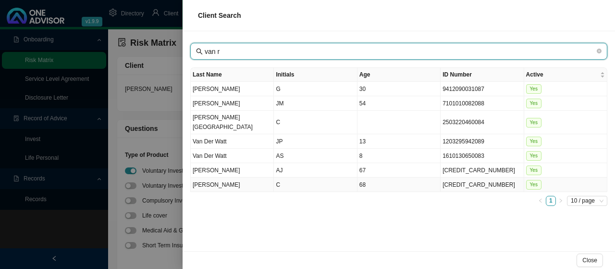
type input "van r"
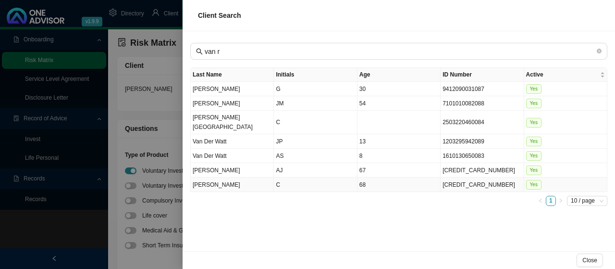
click at [249, 177] on td "[PERSON_NAME]" at bounding box center [232, 184] width 83 height 14
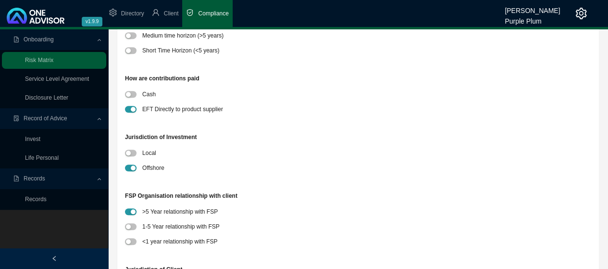
scroll to position [288, 0]
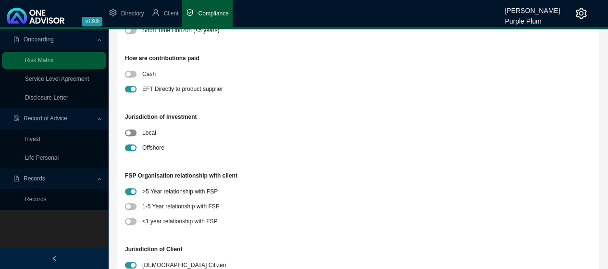
click at [132, 131] on span "button" at bounding box center [131, 132] width 12 height 7
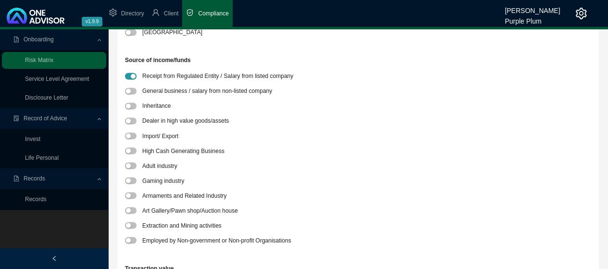
scroll to position [865, 0]
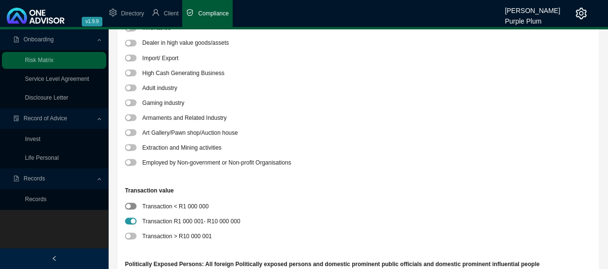
click at [128, 206] on div "button" at bounding box center [128, 205] width 5 height 5
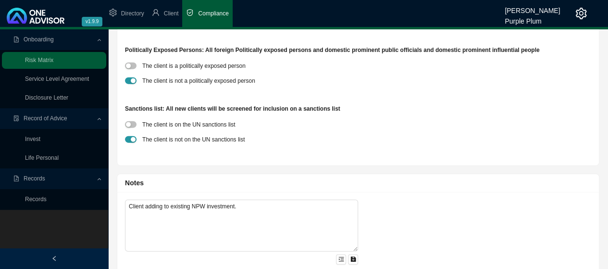
scroll to position [1097, 0]
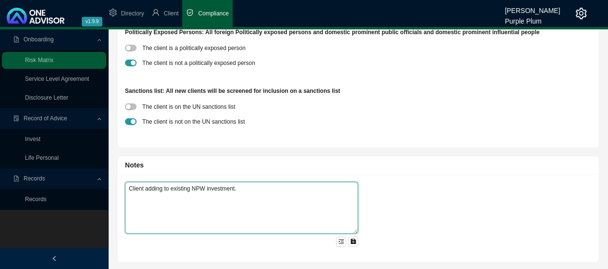
click at [241, 187] on textarea "Client adding to existing NPW investment." at bounding box center [241, 208] width 233 height 52
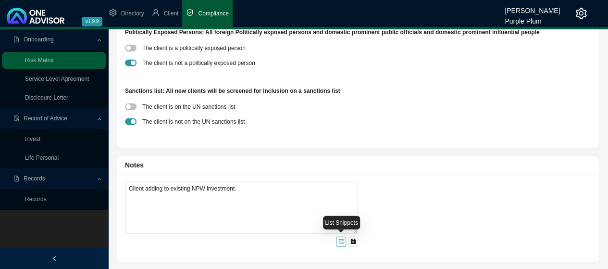
click at [342, 241] on icon "menu-unfold" at bounding box center [341, 241] width 6 height 6
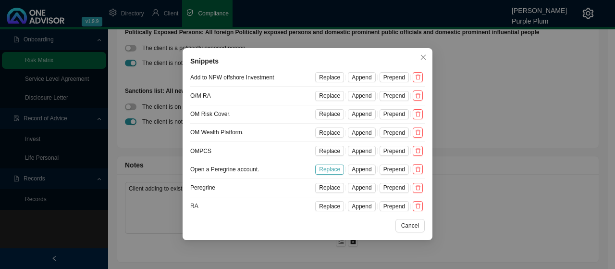
click at [327, 166] on span "Replace" at bounding box center [329, 169] width 21 height 10
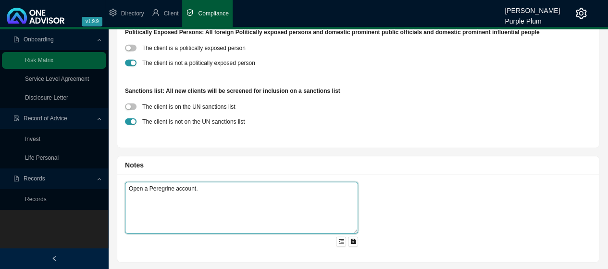
click at [205, 187] on textarea "Open a Peregrine account." at bounding box center [241, 208] width 233 height 52
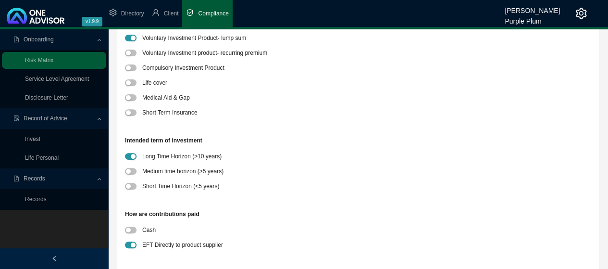
scroll to position [0, 0]
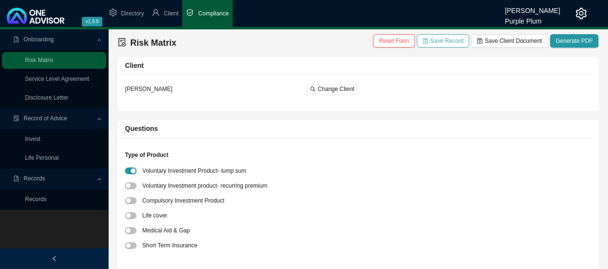
type textarea "Open a Peregrine account. R600000"
click at [446, 40] on span "Save Record" at bounding box center [446, 41] width 33 height 10
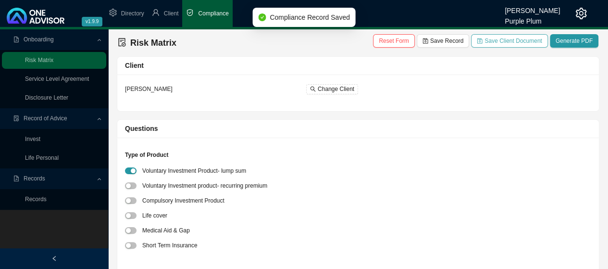
click at [502, 40] on span "Save Client Document" at bounding box center [513, 41] width 57 height 10
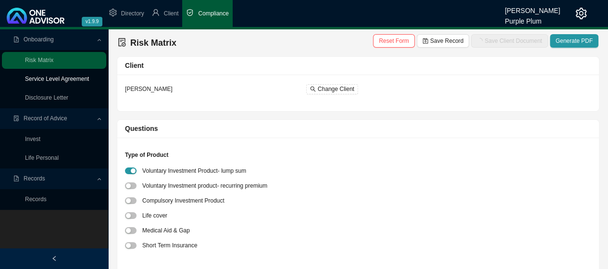
click at [48, 78] on link "Service Level Agreement" at bounding box center [57, 78] width 64 height 7
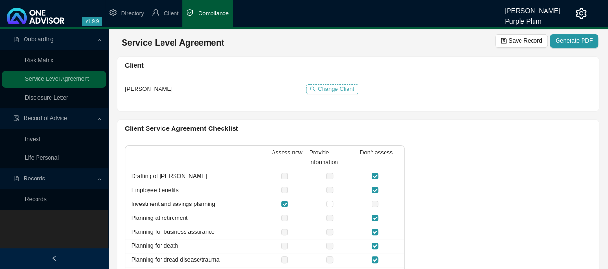
click at [326, 88] on span "Change Client" at bounding box center [336, 89] width 37 height 10
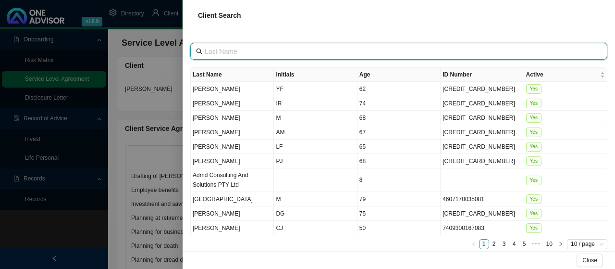
click at [242, 49] on input "text" at bounding box center [400, 51] width 390 height 11
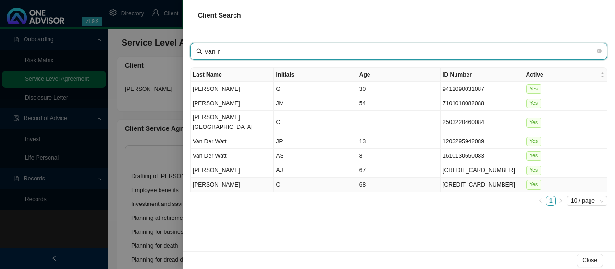
type input "van r"
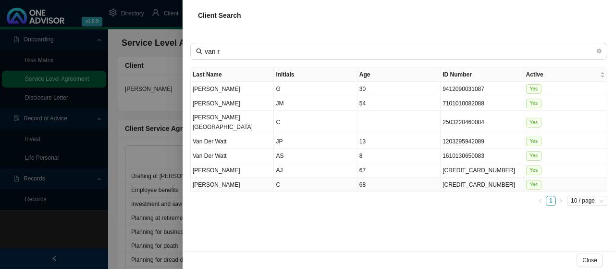
click at [224, 177] on td "[PERSON_NAME]" at bounding box center [232, 184] width 83 height 14
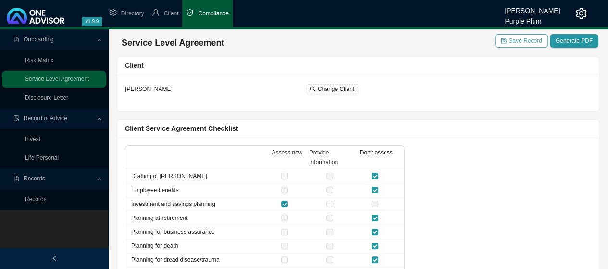
click at [524, 40] on span "Save Record" at bounding box center [525, 41] width 33 height 10
click at [36, 141] on link "Invest" at bounding box center [32, 139] width 15 height 7
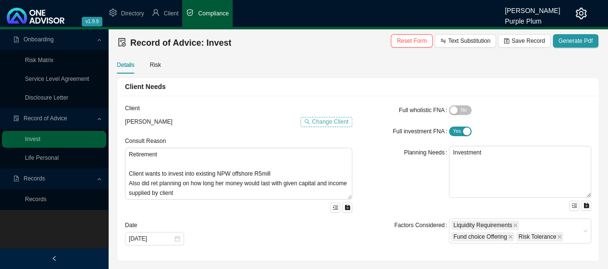
click at [325, 119] on span "Change Client" at bounding box center [330, 122] width 37 height 10
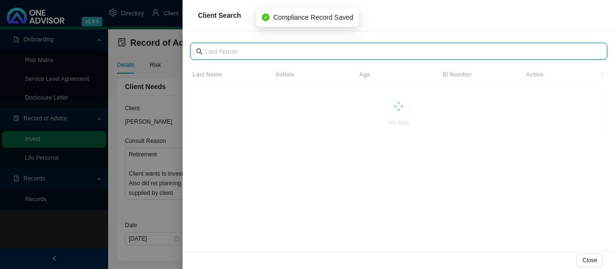
click at [231, 50] on input "text" at bounding box center [400, 51] width 390 height 11
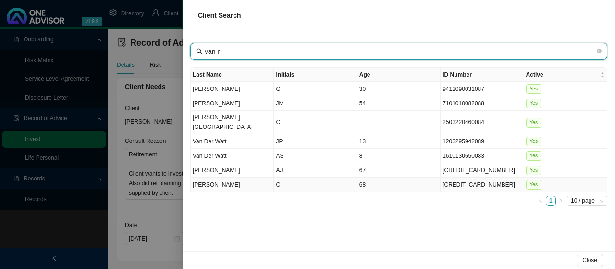
type input "van r"
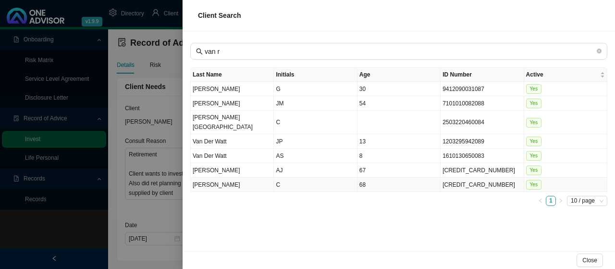
click at [274, 177] on td "C" at bounding box center [315, 184] width 83 height 14
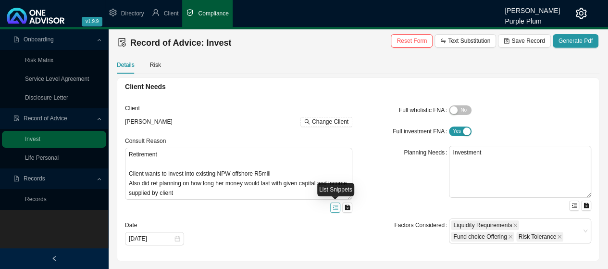
click at [335, 208] on icon "menu-unfold" at bounding box center [335, 207] width 5 height 4
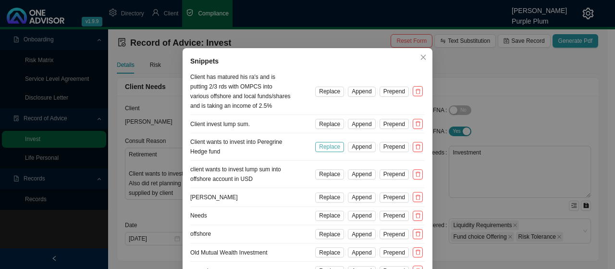
click at [324, 148] on span "Replace" at bounding box center [329, 147] width 21 height 10
type textarea "Client wants to invest lump sum into Peregrine."
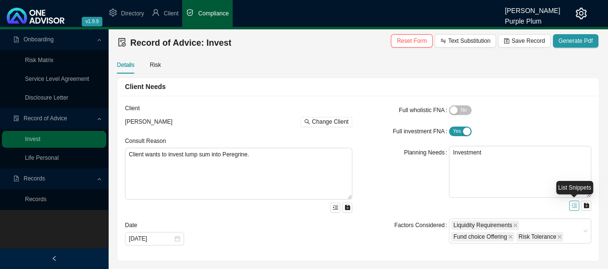
click at [576, 205] on icon "menu-unfold" at bounding box center [574, 205] width 5 height 4
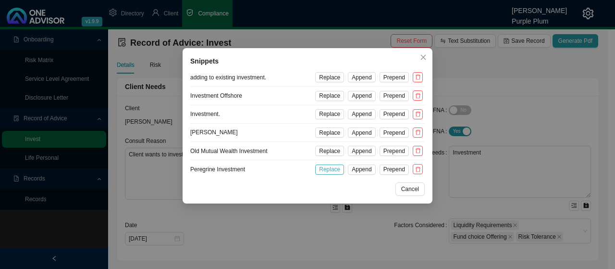
click at [329, 169] on span "Replace" at bounding box center [329, 169] width 21 height 10
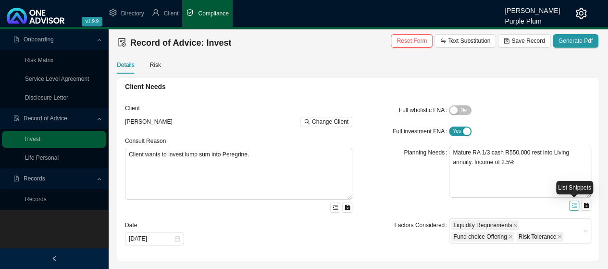
click at [574, 205] on icon "menu-unfold" at bounding box center [574, 205] width 5 height 4
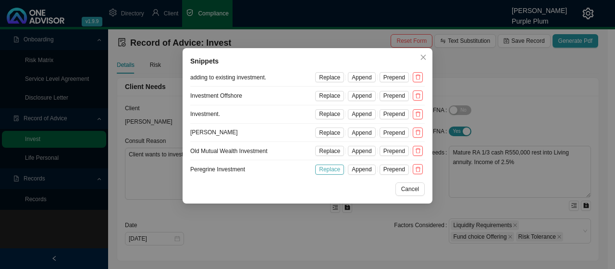
click at [333, 168] on span "Replace" at bounding box center [329, 169] width 21 height 10
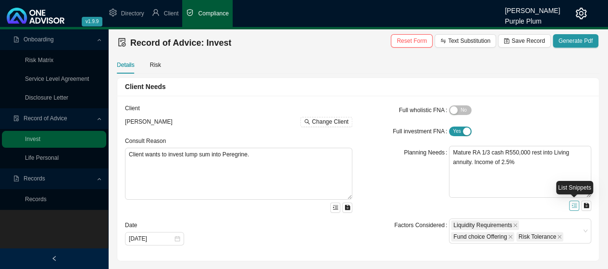
click at [572, 204] on icon "menu-unfold" at bounding box center [575, 205] width 6 height 6
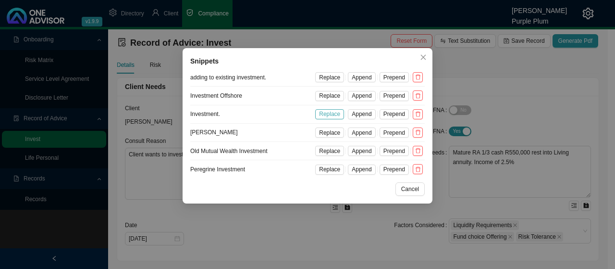
click at [328, 113] on span "Replace" at bounding box center [329, 114] width 21 height 10
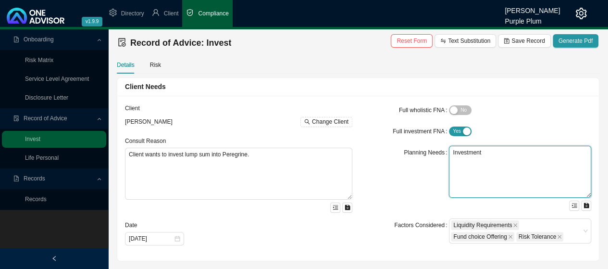
click at [493, 153] on textarea "Investment" at bounding box center [520, 172] width 142 height 52
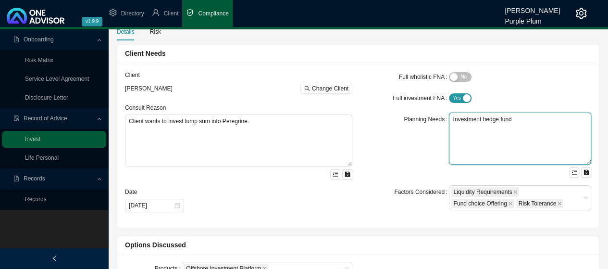
scroll to position [96, 0]
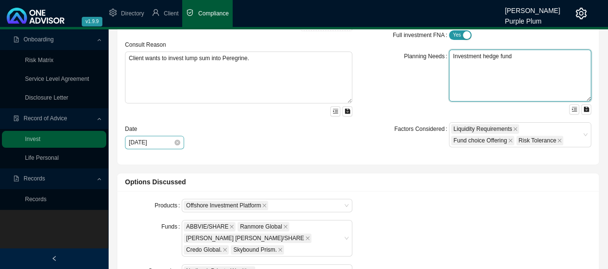
type textarea "Investment hedge fund"
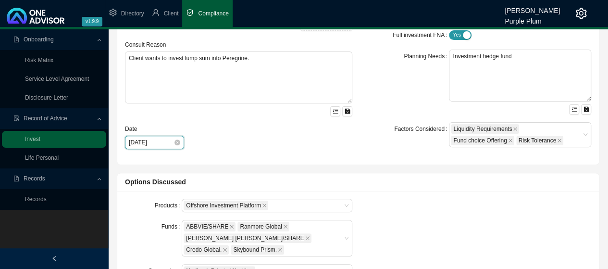
click at [151, 141] on input "[DATE]" at bounding box center [151, 143] width 45 height 10
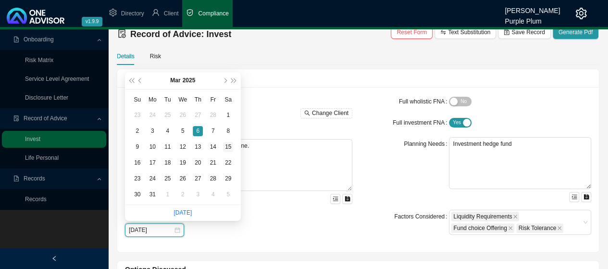
scroll to position [0, 0]
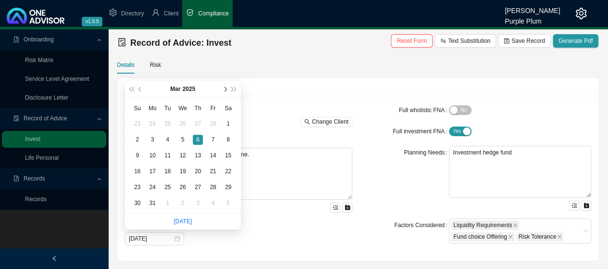
click at [225, 91] on span "next-year" at bounding box center [225, 89] width 5 height 5
click at [224, 91] on span "next-year" at bounding box center [225, 89] width 5 height 5
type input "[DATE]"
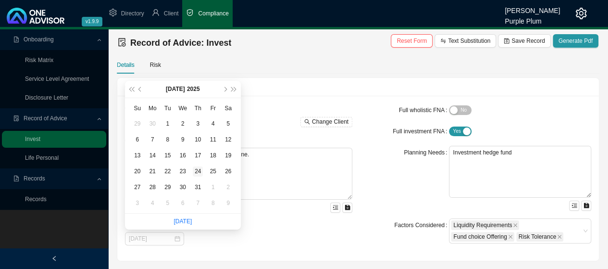
click at [200, 170] on div "24" at bounding box center [198, 171] width 10 height 10
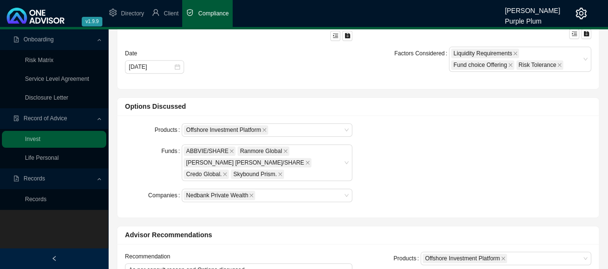
scroll to position [192, 0]
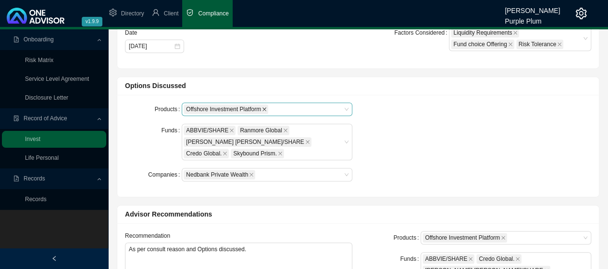
click at [264, 110] on icon "close" at bounding box center [264, 109] width 5 height 5
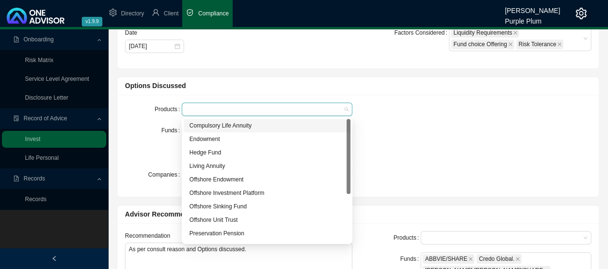
click at [295, 106] on div at bounding box center [263, 109] width 158 height 7
click at [206, 152] on div "Hedge Fund" at bounding box center [266, 153] width 155 height 10
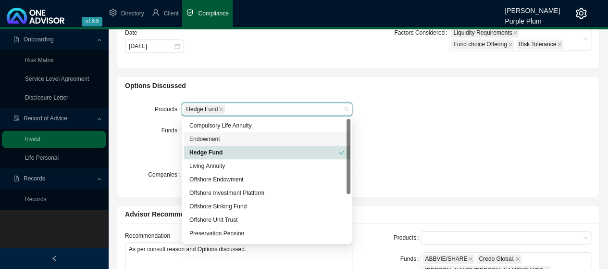
click at [431, 129] on div "Products Hedge Fund Funds ABBVIE/SHARE Ranmore Global [PERSON_NAME] [PERSON_NAM…" at bounding box center [358, 145] width 478 height 87
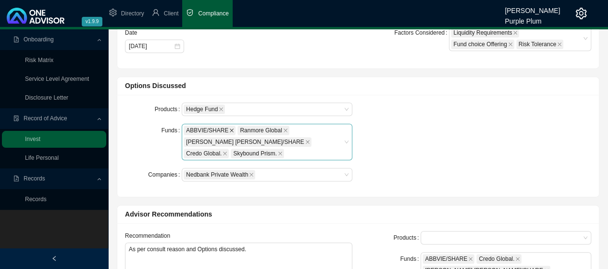
click at [229, 129] on icon "close" at bounding box center [231, 130] width 5 height 5
click at [310, 139] on icon "close" at bounding box center [307, 141] width 5 height 5
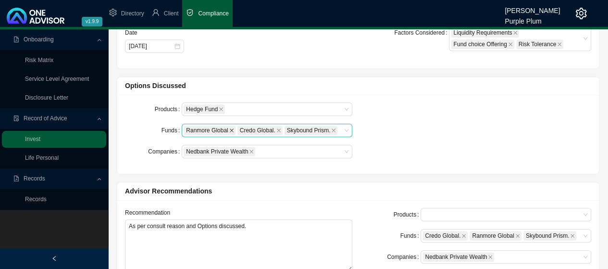
click at [229, 132] on span at bounding box center [231, 130] width 5 height 9
drag, startPoint x: 277, startPoint y: 130, endPoint x: 250, endPoint y: 135, distance: 27.4
click at [278, 129] on icon "close" at bounding box center [280, 130] width 4 height 4
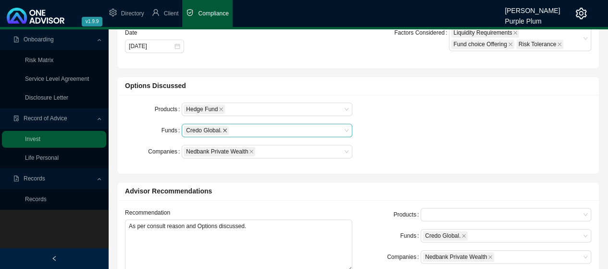
click at [224, 128] on icon "close" at bounding box center [225, 130] width 5 height 5
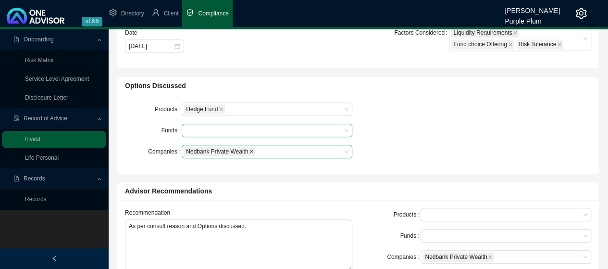
click at [250, 151] on icon "close" at bounding box center [251, 151] width 5 height 5
click at [213, 131] on div at bounding box center [263, 130] width 158 height 7
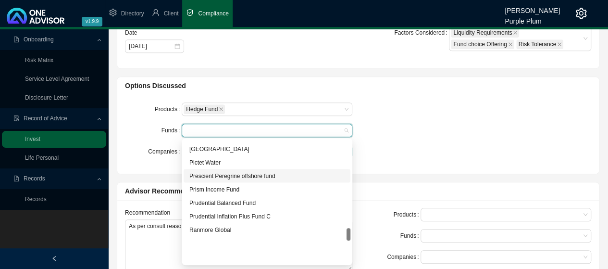
scroll to position [865, 0]
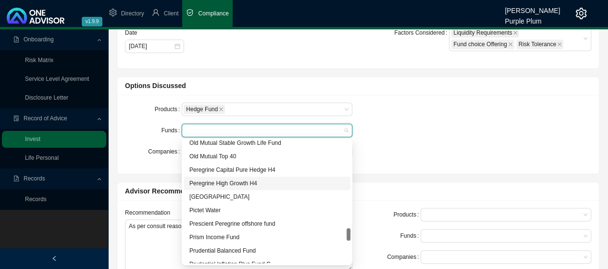
click at [244, 182] on div "Peregrine High Growth H4" at bounding box center [266, 183] width 155 height 10
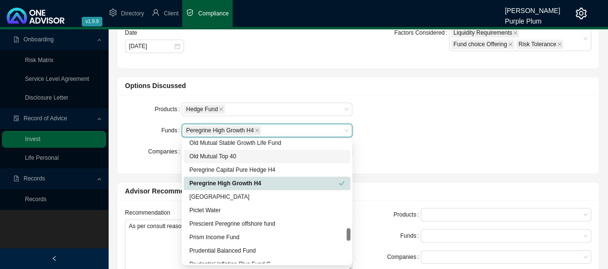
click at [470, 105] on div "Products Hedge Fund Funds Peregrine High Growth H4 Peregrine High Growth H4 Com…" at bounding box center [358, 133] width 478 height 63
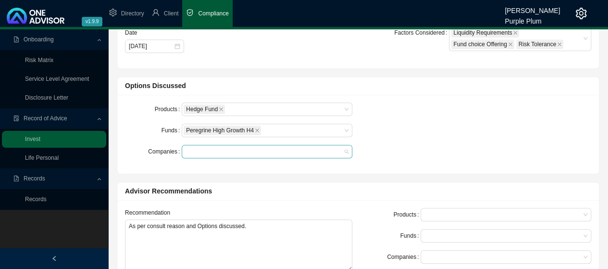
click at [211, 151] on div at bounding box center [263, 151] width 158 height 7
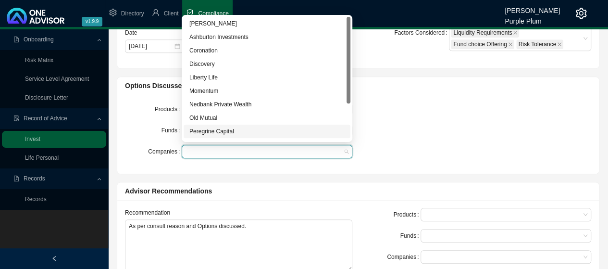
click at [237, 132] on div "Peregrine Capital" at bounding box center [266, 131] width 155 height 10
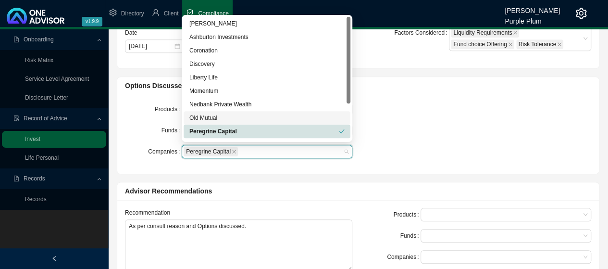
click at [538, 95] on div "Products Hedge Fund Funds Peregrine High Growth H4 Companies Peregrine Capital" at bounding box center [358, 134] width 482 height 79
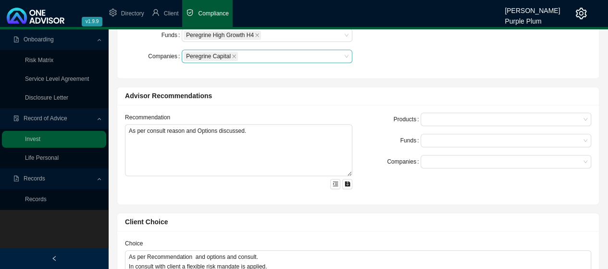
scroll to position [288, 0]
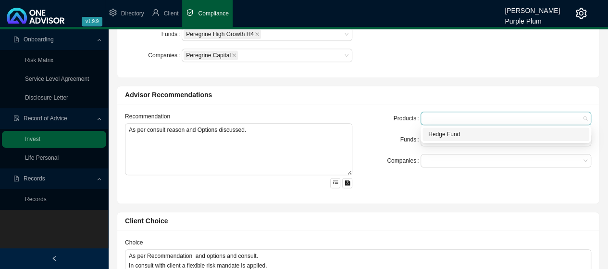
click at [431, 118] on div at bounding box center [502, 118] width 158 height 7
click at [445, 133] on div "Hedge Fund" at bounding box center [505, 134] width 155 height 10
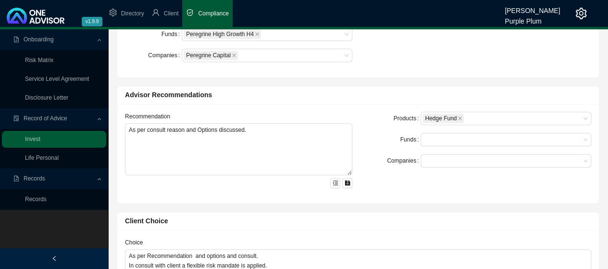
click at [380, 125] on form "Products Hedge Fund Funds Companies" at bounding box center [477, 140] width 227 height 56
click at [435, 139] on div at bounding box center [502, 139] width 158 height 7
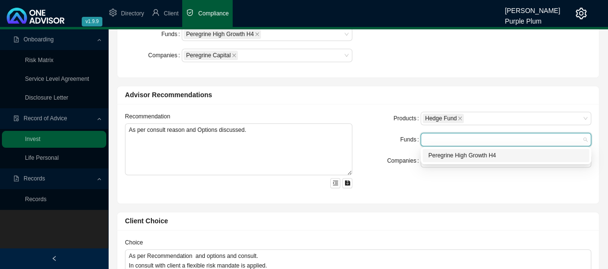
click at [442, 157] on div "Peregrine High Growth H4" at bounding box center [505, 155] width 155 height 10
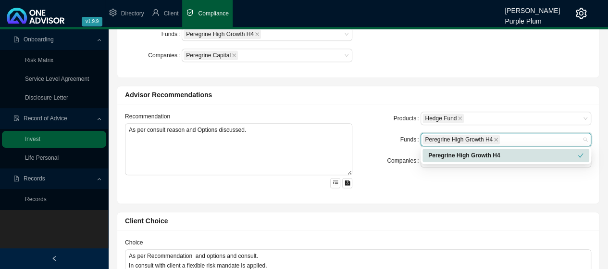
click at [384, 141] on div "Funds" at bounding box center [392, 139] width 57 height 13
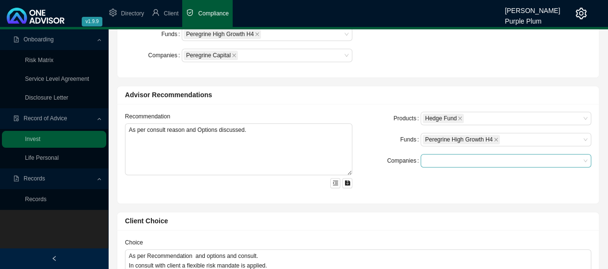
click at [438, 160] on div at bounding box center [502, 160] width 158 height 7
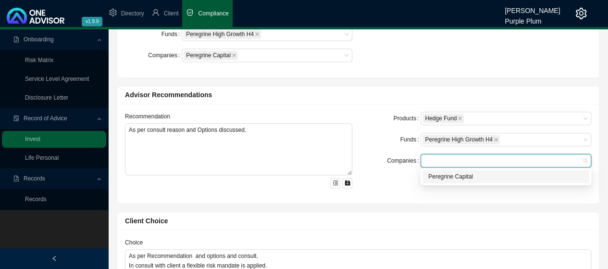
click at [439, 177] on div "Peregrine Capital" at bounding box center [505, 177] width 155 height 10
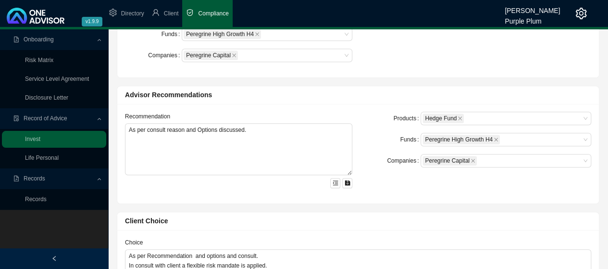
click at [384, 137] on div "Funds" at bounding box center [392, 139] width 57 height 13
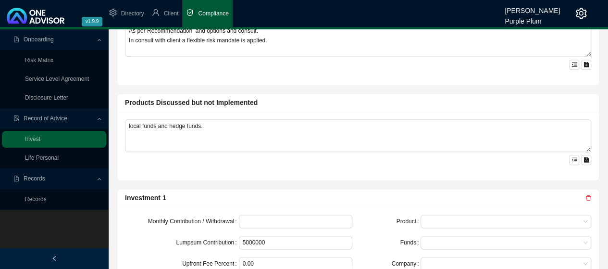
scroll to position [529, 0]
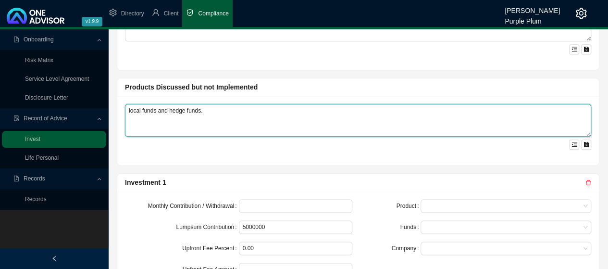
click at [206, 109] on textarea "local funds and hedge funds." at bounding box center [358, 120] width 466 height 33
type textarea "l"
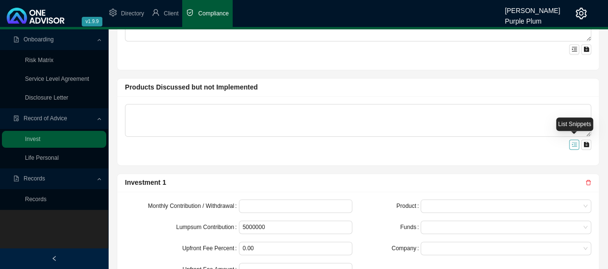
click at [575, 143] on icon "menu-unfold" at bounding box center [575, 144] width 6 height 6
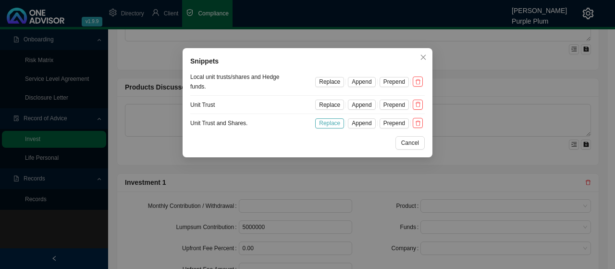
click at [331, 121] on span "Replace" at bounding box center [329, 123] width 21 height 10
type textarea "Unit trusts and Shares."
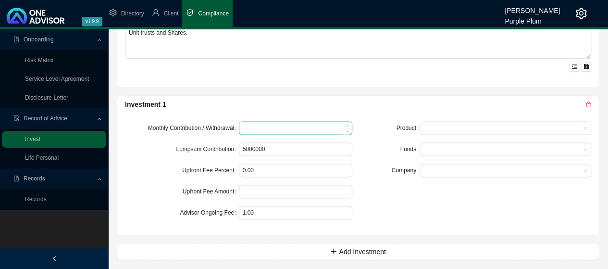
scroll to position [610, 0]
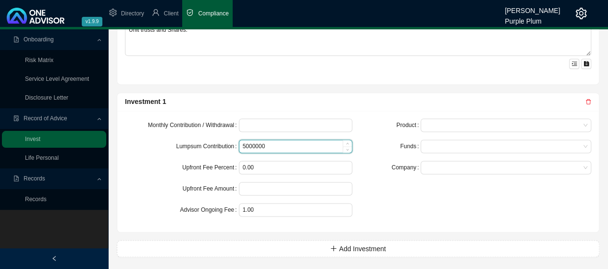
click at [278, 145] on input "5000000" at bounding box center [295, 146] width 113 height 13
type input "5"
type input "600000"
type input "1.00"
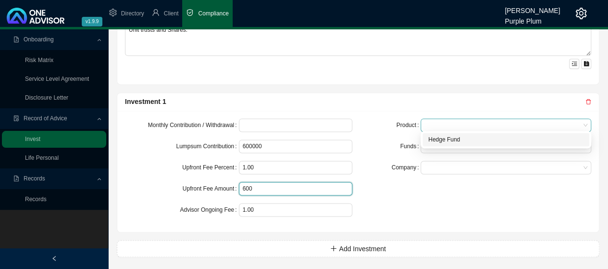
click at [432, 120] on span at bounding box center [506, 125] width 163 height 13
type input "600"
click at [444, 138] on div "Hedge Fund" at bounding box center [505, 140] width 155 height 10
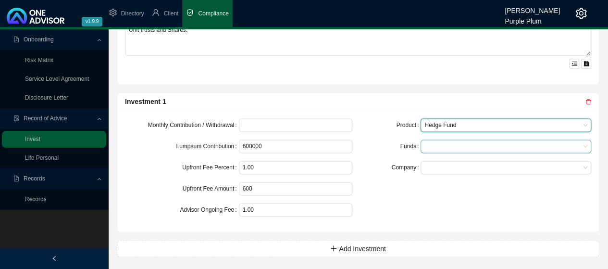
click at [441, 144] on div at bounding box center [502, 146] width 158 height 7
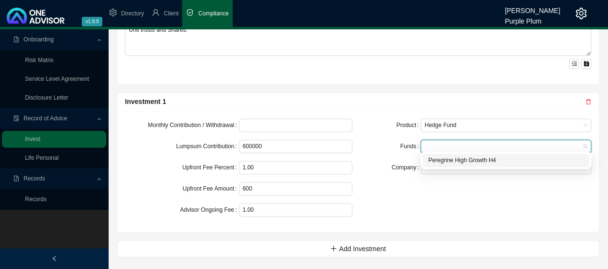
click at [452, 160] on div "Peregrine High Growth H4" at bounding box center [505, 160] width 155 height 10
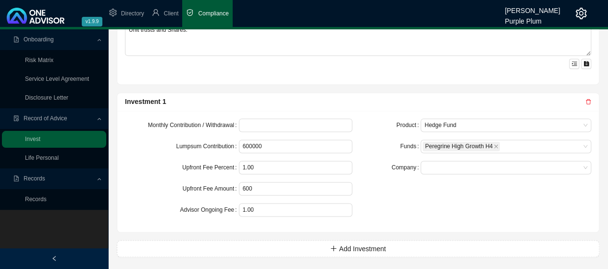
click at [379, 135] on form "Product Hedge Fund Funds Peregrine High Growth H4 Company" at bounding box center [477, 146] width 227 height 56
click at [431, 161] on span at bounding box center [506, 167] width 163 height 13
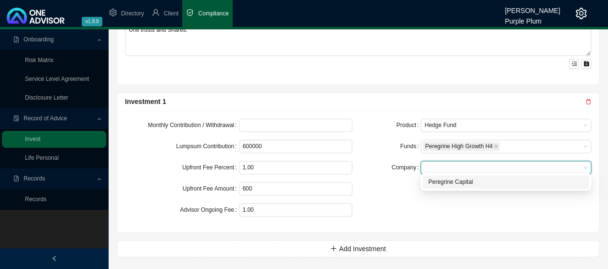
click at [439, 182] on div "Peregrine Capital" at bounding box center [505, 182] width 155 height 10
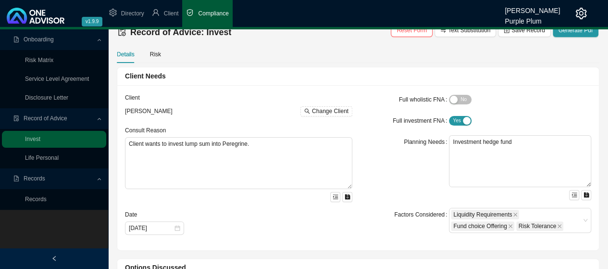
scroll to position [0, 0]
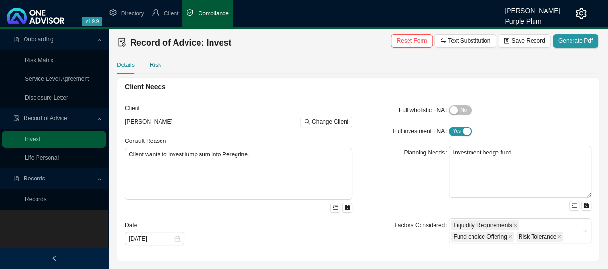
click at [158, 67] on div "Risk" at bounding box center [155, 65] width 11 height 10
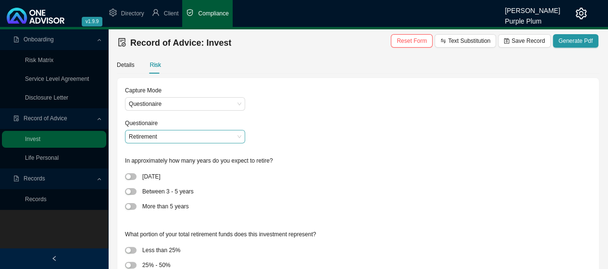
click at [236, 136] on span "Retirement" at bounding box center [185, 136] width 113 height 13
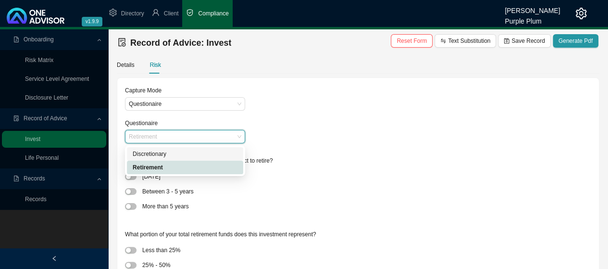
click at [159, 152] on div "Discretionary" at bounding box center [185, 154] width 105 height 10
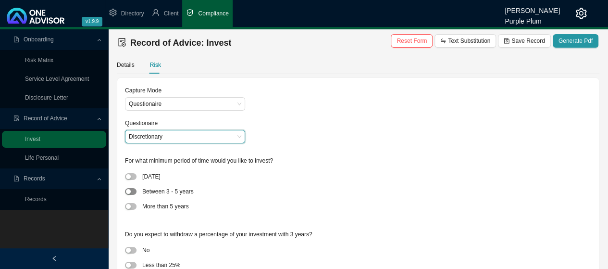
click at [135, 192] on span "button" at bounding box center [131, 191] width 12 height 7
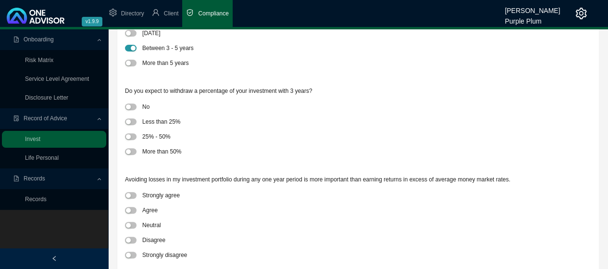
scroll to position [144, 0]
click at [133, 121] on span "button" at bounding box center [131, 120] width 12 height 7
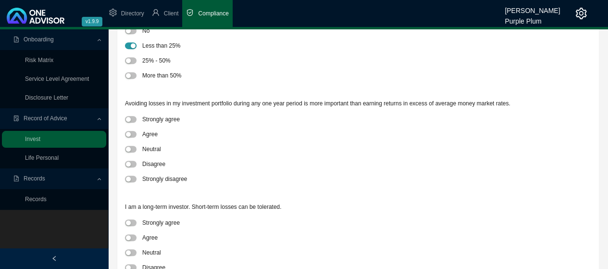
scroll to position [240, 0]
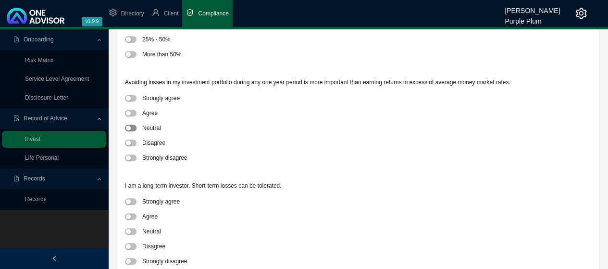
click at [131, 129] on button "button" at bounding box center [131, 128] width 12 height 7
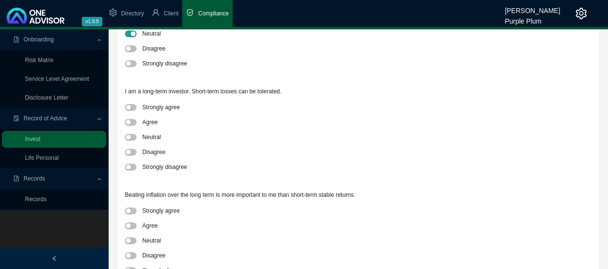
scroll to position [337, 0]
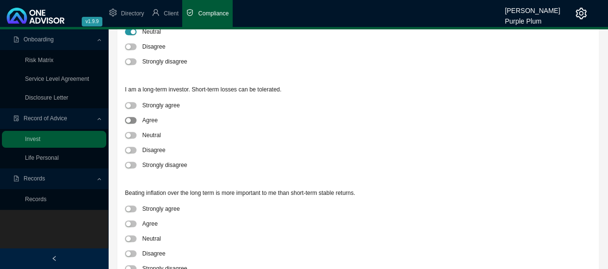
click at [134, 119] on span "button" at bounding box center [131, 120] width 12 height 7
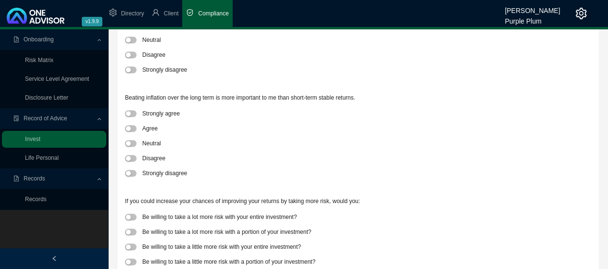
scroll to position [433, 0]
click at [134, 112] on span "button" at bounding box center [131, 112] width 12 height 7
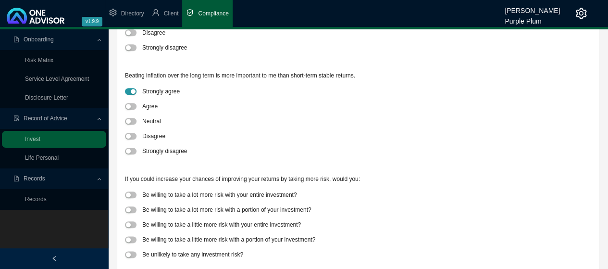
scroll to position [465, 0]
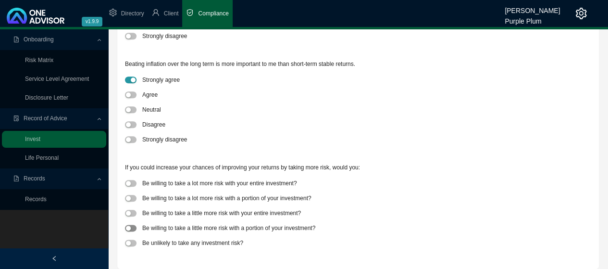
click at [133, 226] on span "button" at bounding box center [131, 228] width 12 height 7
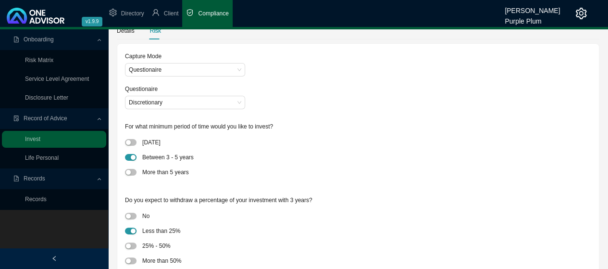
scroll to position [0, 0]
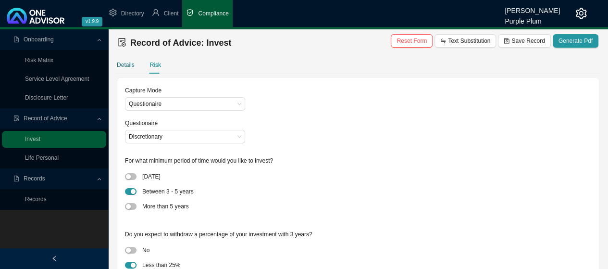
click at [124, 65] on div "Details" at bounding box center [126, 65] width 18 height 10
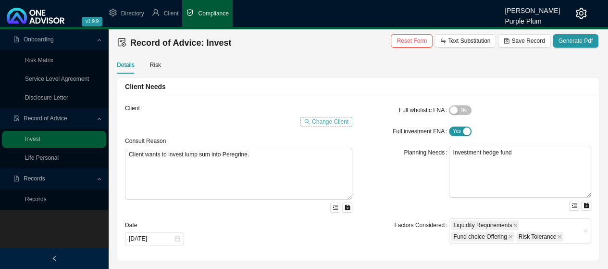
click at [325, 121] on span "Change Client" at bounding box center [330, 122] width 37 height 10
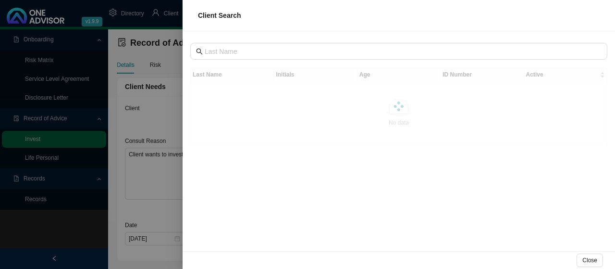
click at [152, 21] on div at bounding box center [307, 134] width 615 height 269
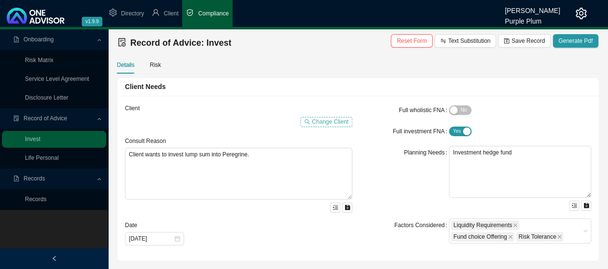
click at [332, 122] on span "Change Client" at bounding box center [330, 122] width 37 height 10
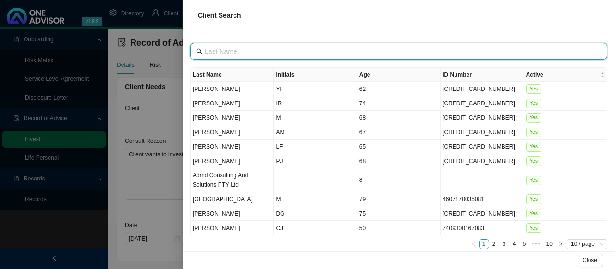
click at [238, 50] on input "text" at bounding box center [400, 51] width 390 height 11
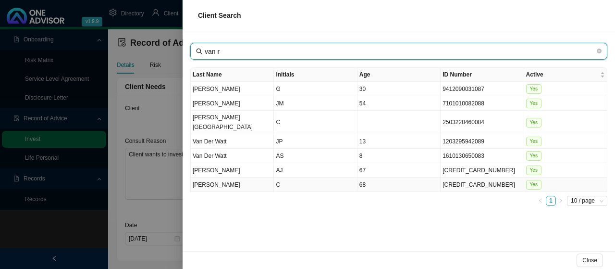
type input "van r"
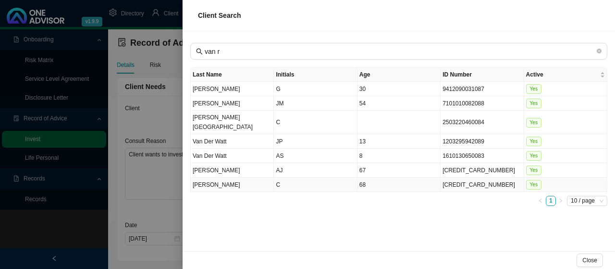
click at [251, 177] on td "[PERSON_NAME]" at bounding box center [232, 184] width 83 height 14
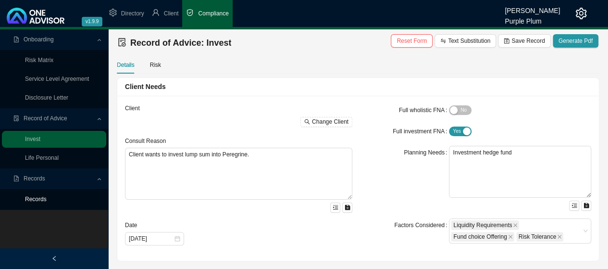
click at [36, 196] on link "Records" at bounding box center [36, 199] width 22 height 7
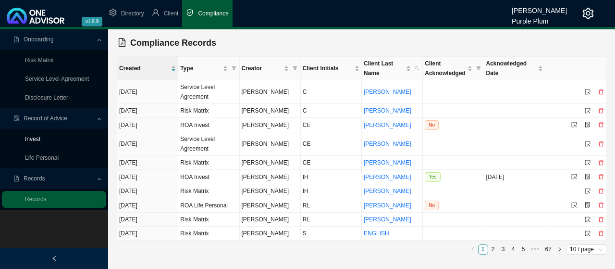
click at [40, 139] on link "Invest" at bounding box center [32, 139] width 15 height 7
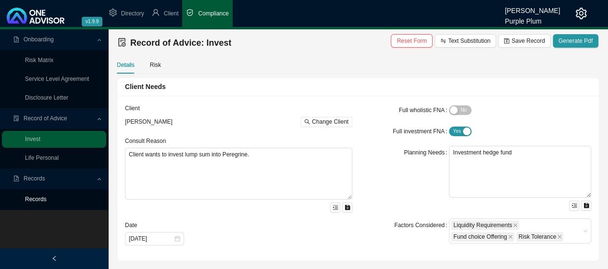
click at [42, 199] on link "Records" at bounding box center [36, 199] width 22 height 7
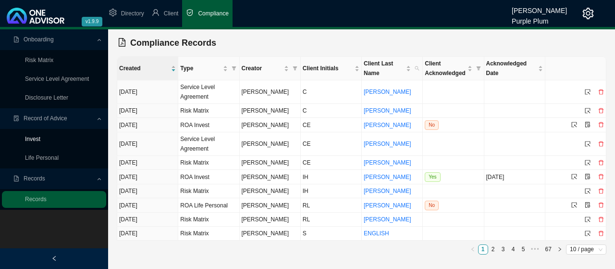
click at [40, 138] on link "Invest" at bounding box center [32, 139] width 15 height 7
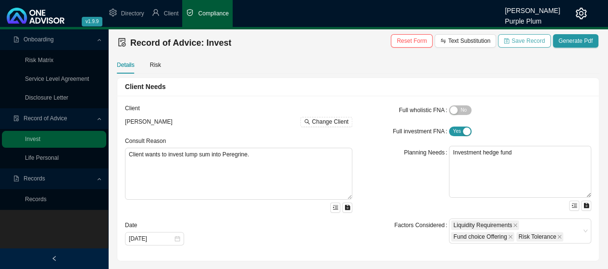
click at [526, 39] on span "Save Record" at bounding box center [528, 41] width 33 height 10
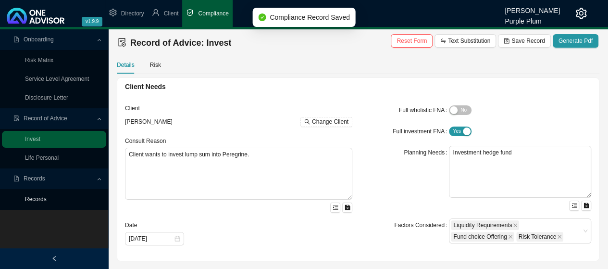
click at [44, 199] on link "Records" at bounding box center [36, 199] width 22 height 7
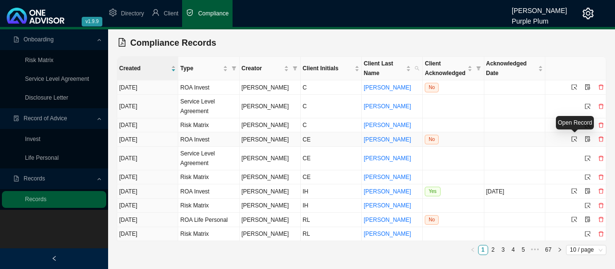
click at [577, 137] on icon "select" at bounding box center [574, 139] width 5 height 5
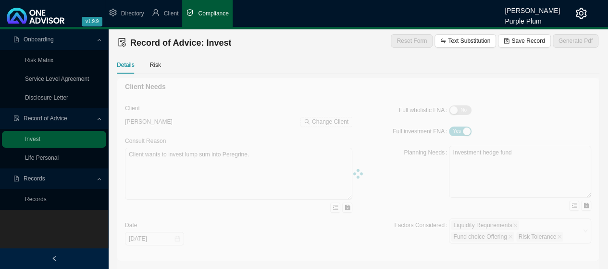
type textarea "Retirement Client wants to invest into existing NPW offshore R5mill Also did re…"
type textarea "Investment"
type textarea "local funds and hedge funds."
type input "5000000"
type input "0.00"
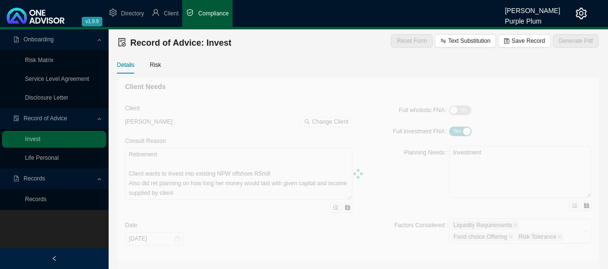
type input "[DATE]"
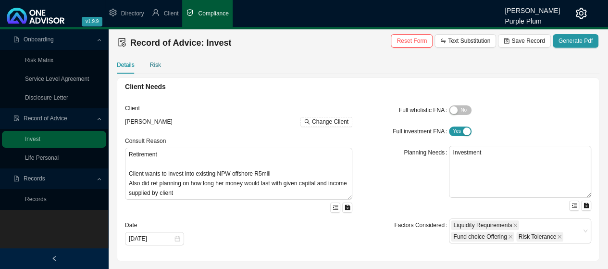
click at [157, 67] on div "Risk" at bounding box center [155, 65] width 11 height 10
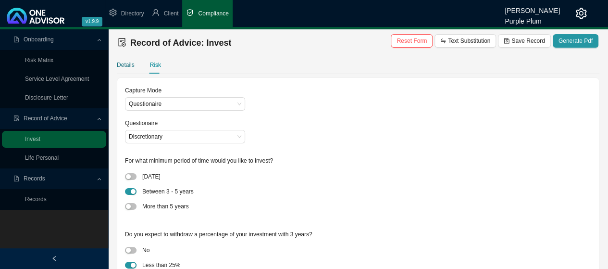
click at [124, 65] on div "Details" at bounding box center [126, 65] width 18 height 10
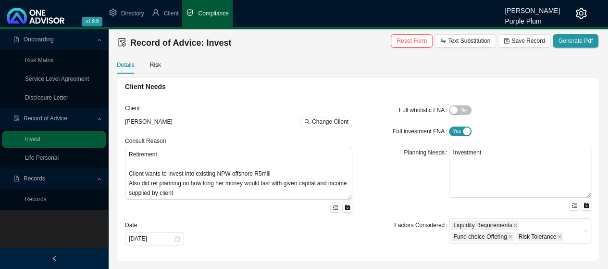
click at [43, 178] on span "Records" at bounding box center [35, 178] width 22 height 7
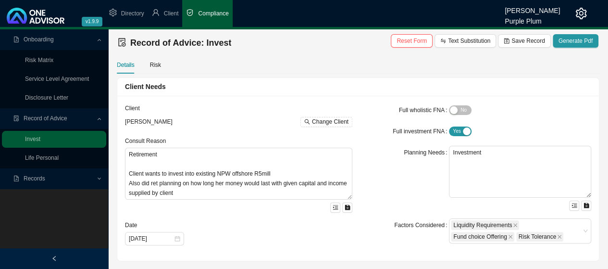
click at [45, 178] on span "Records" at bounding box center [54, 178] width 83 height 17
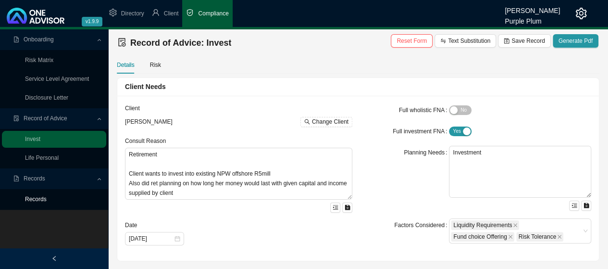
click at [40, 198] on link "Records" at bounding box center [36, 199] width 22 height 7
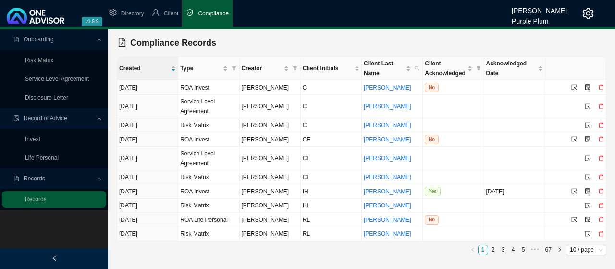
click at [215, 13] on span "Compliance" at bounding box center [213, 13] width 30 height 7
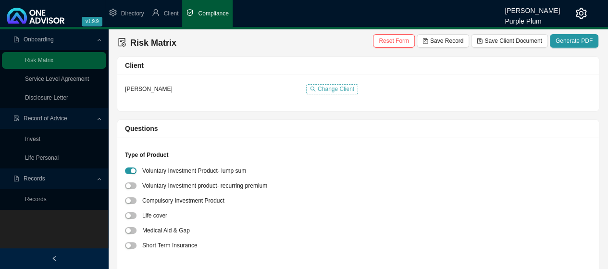
click at [332, 87] on span "Change Client" at bounding box center [336, 89] width 37 height 10
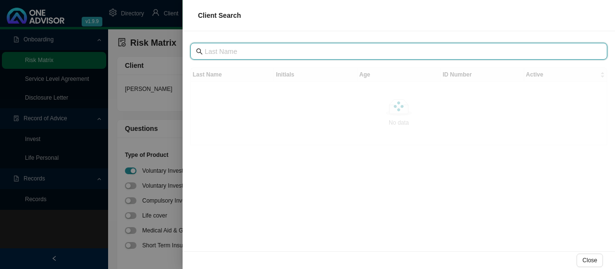
click at [238, 50] on input "text" at bounding box center [400, 51] width 390 height 11
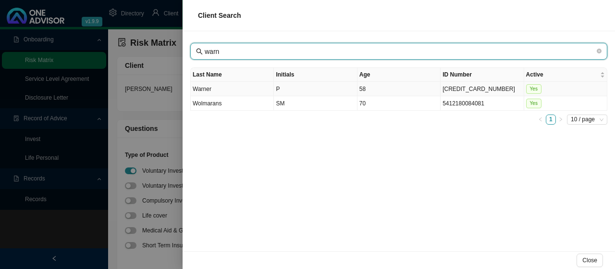
type input "warn"
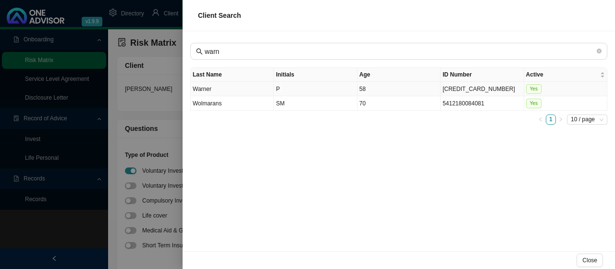
click at [255, 83] on td "Warner" at bounding box center [232, 89] width 83 height 14
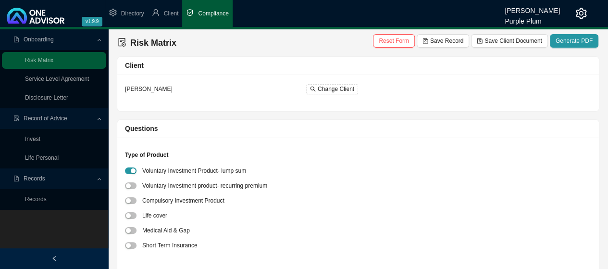
scroll to position [48, 0]
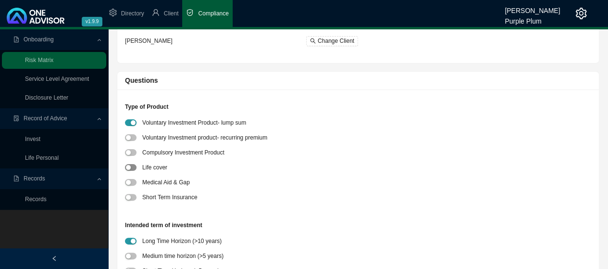
click at [130, 166] on div "button" at bounding box center [128, 167] width 5 height 5
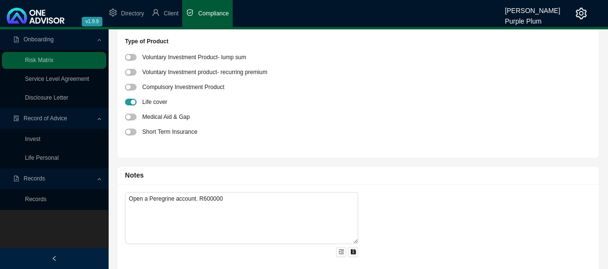
scroll to position [124, 0]
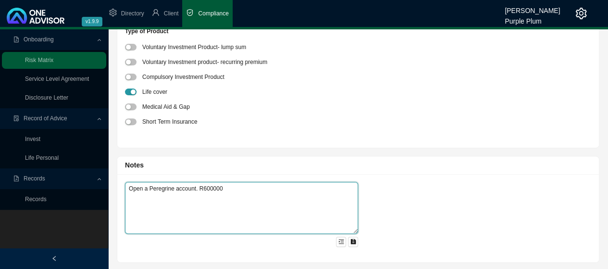
click at [227, 186] on textarea "Open a Peregrine account. R600000" at bounding box center [241, 208] width 233 height 52
type textarea "O"
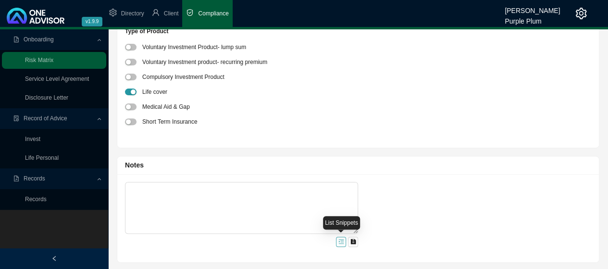
click at [338, 239] on icon "menu-unfold" at bounding box center [341, 241] width 6 height 6
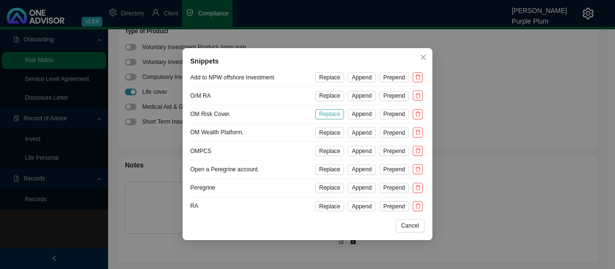
click at [329, 112] on span "Replace" at bounding box center [329, 114] width 21 height 10
type textarea "OM Risk Cover."
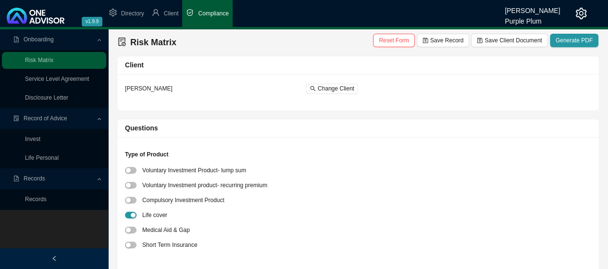
scroll to position [0, 0]
click at [448, 44] on span "Save Record" at bounding box center [446, 41] width 33 height 10
click at [504, 43] on span "Save Client Document" at bounding box center [513, 41] width 57 height 10
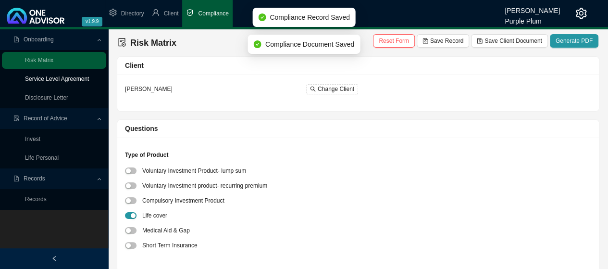
click at [57, 81] on link "Service Level Agreement" at bounding box center [57, 78] width 64 height 7
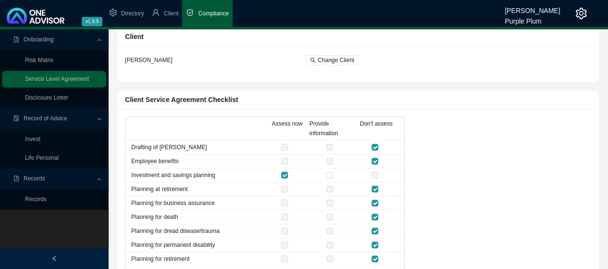
scroll to position [48, 0]
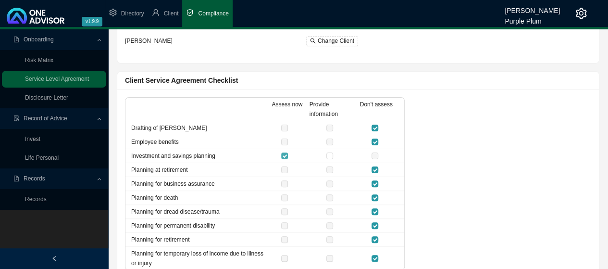
click at [286, 153] on input "checkbox" at bounding box center [284, 155] width 7 height 7
checkbox input "false"
click at [374, 195] on input "checkbox" at bounding box center [375, 197] width 7 height 7
checkbox input "false"
click at [286, 197] on input "checkbox" at bounding box center [284, 197] width 7 height 7
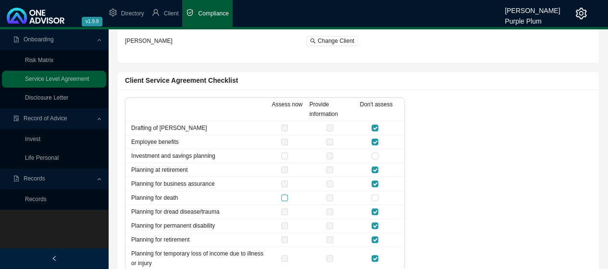
checkbox input "true"
click at [376, 155] on input "checkbox" at bounding box center [375, 155] width 7 height 7
checkbox input "true"
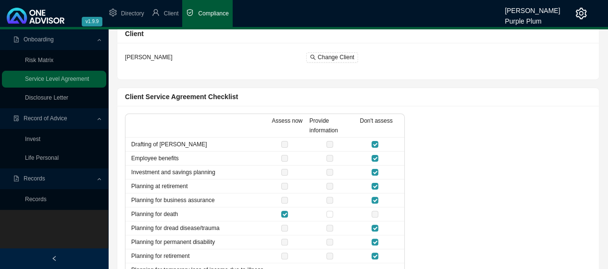
scroll to position [0, 0]
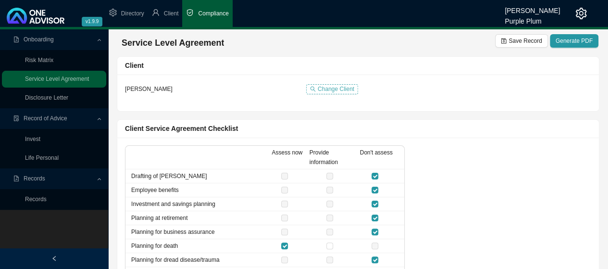
click at [331, 88] on span "Change Client" at bounding box center [336, 89] width 37 height 10
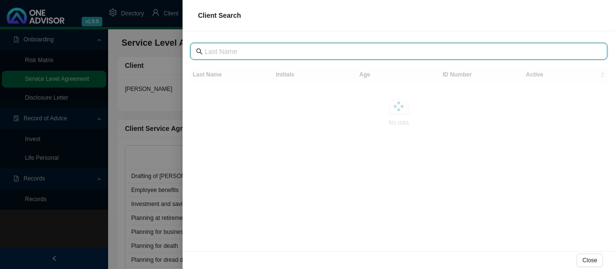
click at [216, 51] on input "text" at bounding box center [400, 51] width 390 height 11
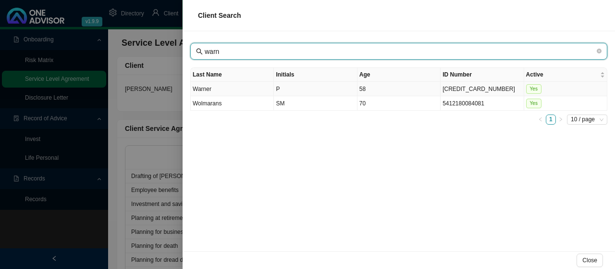
type input "warn"
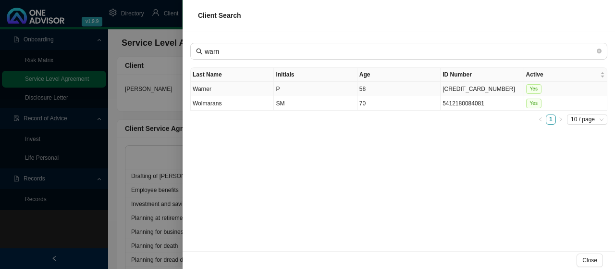
click at [257, 84] on td "Warner" at bounding box center [232, 89] width 83 height 14
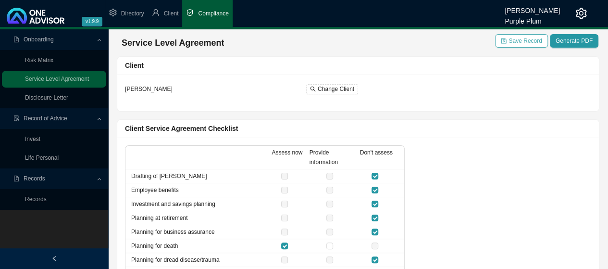
click at [517, 40] on span "Save Record" at bounding box center [525, 41] width 33 height 10
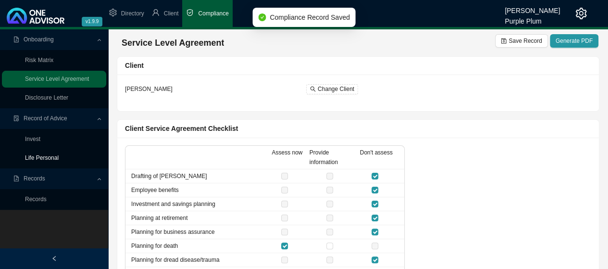
click at [42, 157] on link "Life Personal" at bounding box center [42, 157] width 34 height 7
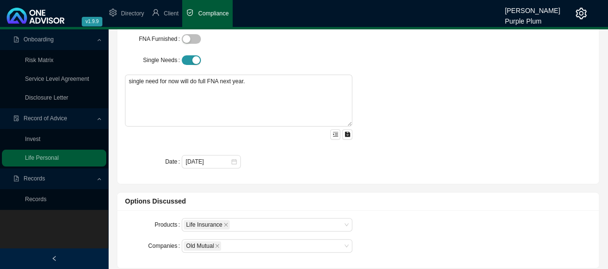
scroll to position [96, 0]
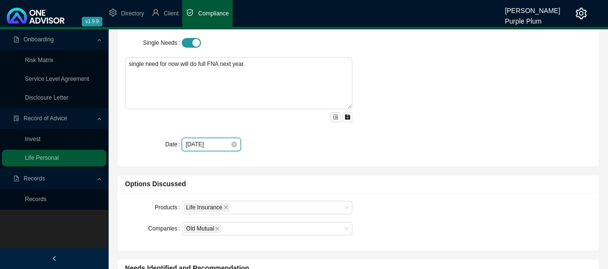
click at [195, 142] on input "[DATE]" at bounding box center [208, 144] width 45 height 10
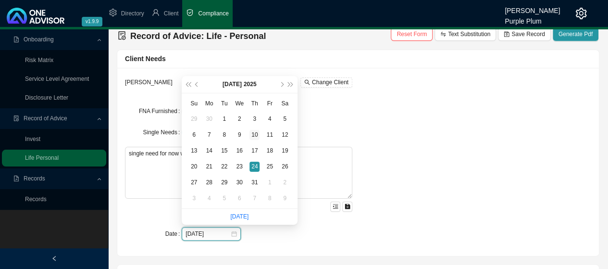
scroll to position [0, 0]
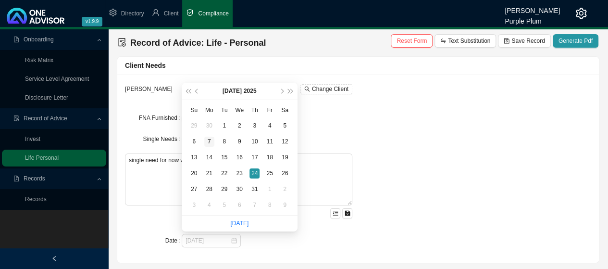
click at [207, 142] on div "7" at bounding box center [209, 142] width 10 height 10
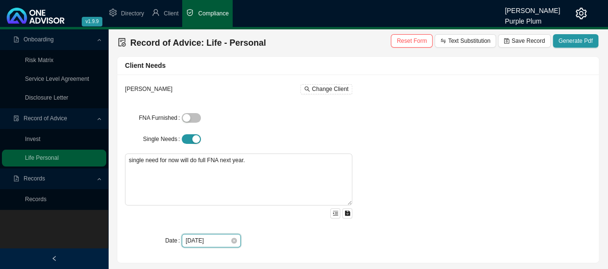
click at [203, 239] on input "[DATE]" at bounding box center [208, 241] width 45 height 10
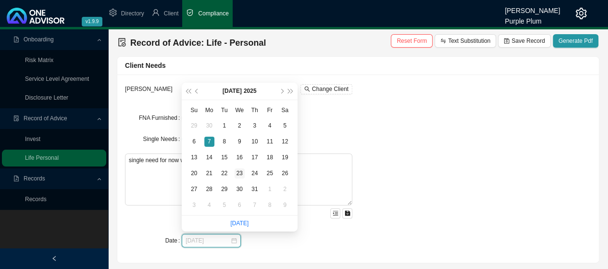
type input "[DATE]"
click at [238, 175] on div "23" at bounding box center [240, 173] width 10 height 10
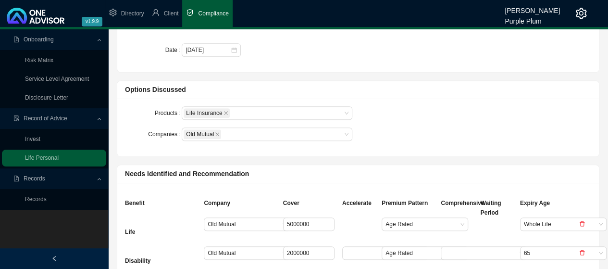
scroll to position [240, 0]
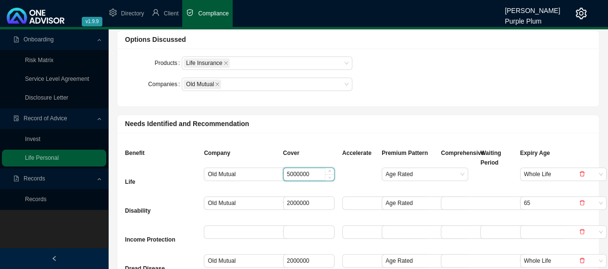
click at [317, 170] on input "5000000" at bounding box center [309, 174] width 50 height 13
type input "5"
type input "1000000"
click at [319, 201] on input "2000000" at bounding box center [309, 203] width 50 height 13
type input "2"
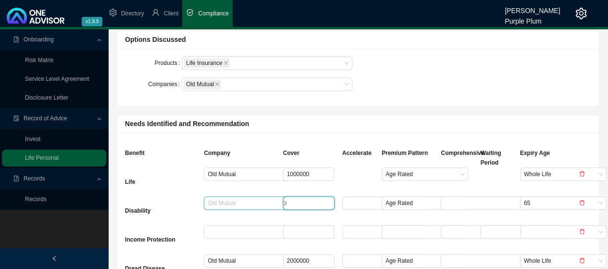
click at [255, 201] on span "Old Mutual" at bounding box center [247, 203] width 79 height 13
click at [246, 201] on span "Old Mutual" at bounding box center [247, 203] width 79 height 13
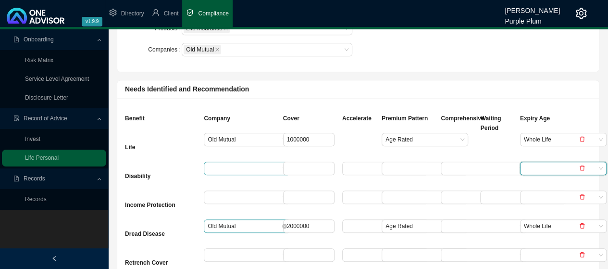
scroll to position [288, 0]
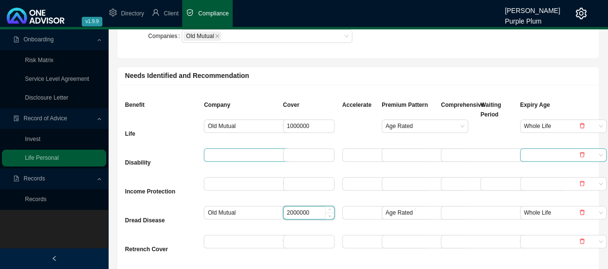
click at [319, 209] on input "2000000" at bounding box center [309, 212] width 50 height 13
type input "2"
click at [433, 212] on span "Age Rated" at bounding box center [425, 212] width 79 height 13
type input "1000000"
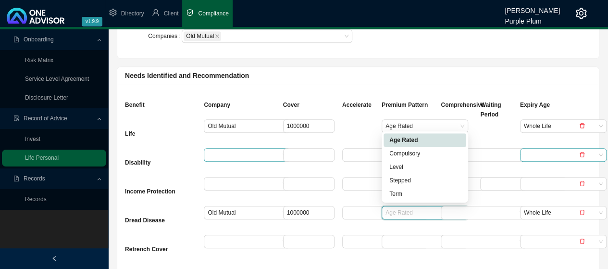
click at [402, 139] on div "Age Rated" at bounding box center [424, 140] width 71 height 10
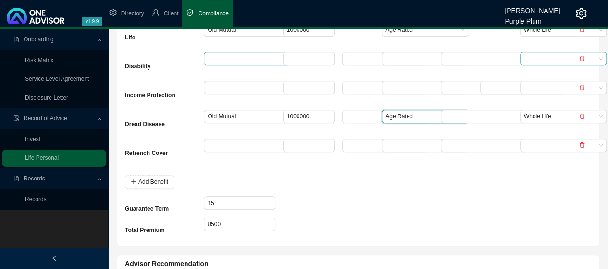
scroll to position [433, 0]
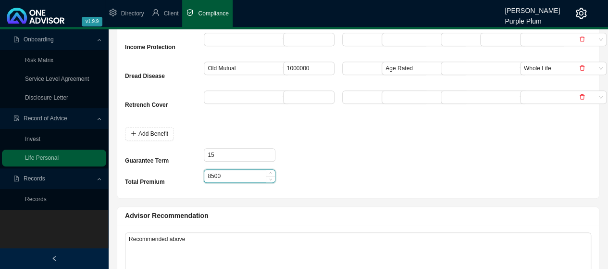
click at [233, 176] on input "8500" at bounding box center [239, 176] width 70 height 13
type input "8"
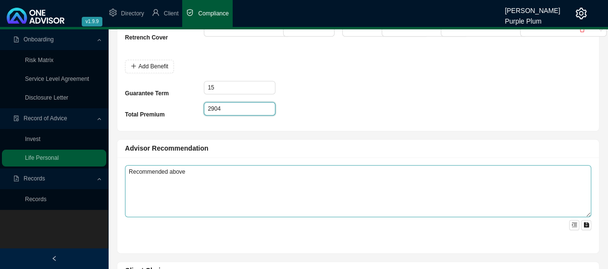
scroll to position [577, 0]
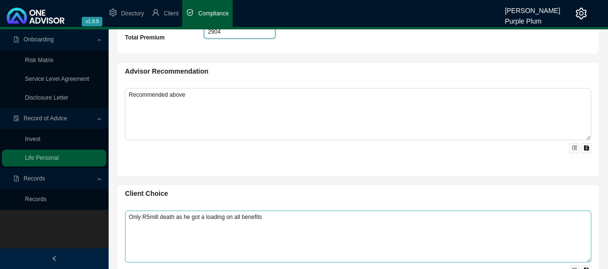
type input "2904"
click at [266, 214] on textarea "Only R5mill death as he got a loading on all benefits" at bounding box center [358, 236] width 466 height 52
type textarea "O"
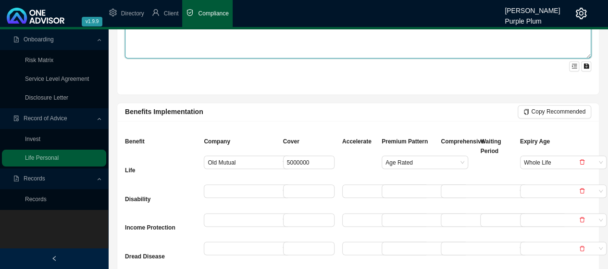
scroll to position [817, 0]
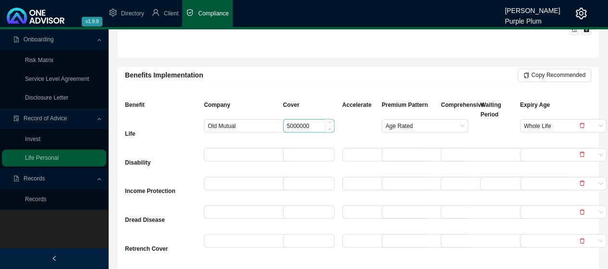
type textarea "as above."
click at [317, 122] on input "5000000" at bounding box center [309, 125] width 50 height 13
type input "5"
type input "1000000"
click at [230, 209] on input "search" at bounding box center [244, 211] width 72 height 13
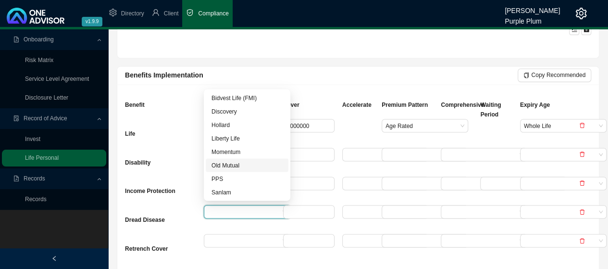
click at [229, 164] on div "Old Mutual" at bounding box center [247, 165] width 71 height 10
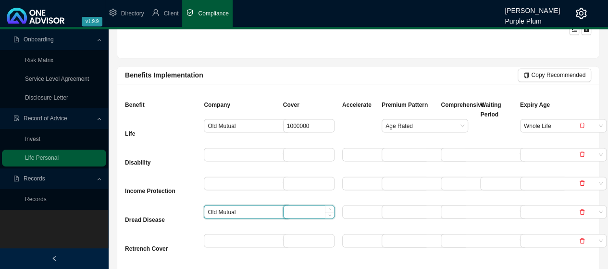
click at [314, 209] on input at bounding box center [309, 211] width 50 height 13
type input "1000000"
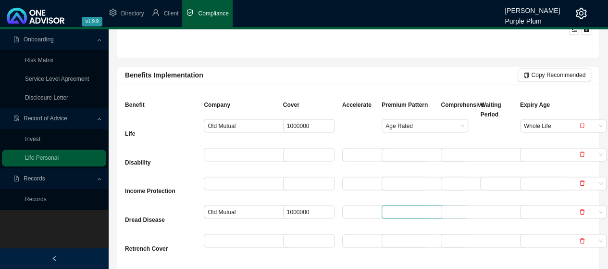
click at [410, 207] on input "search" at bounding box center [422, 211] width 72 height 13
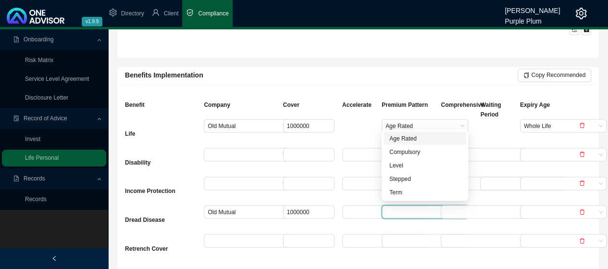
click at [414, 138] on div "Age Rated" at bounding box center [424, 138] width 71 height 10
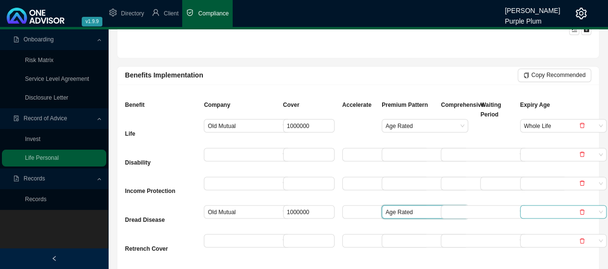
click at [556, 208] on input "search" at bounding box center [560, 211] width 72 height 13
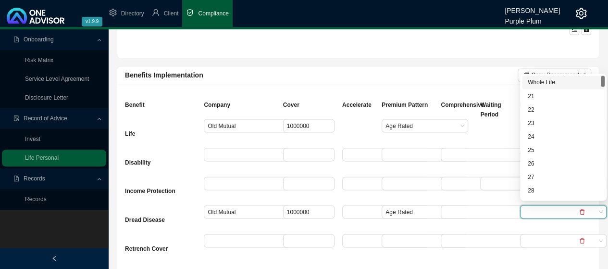
click at [536, 80] on div "Whole Life" at bounding box center [563, 82] width 71 height 10
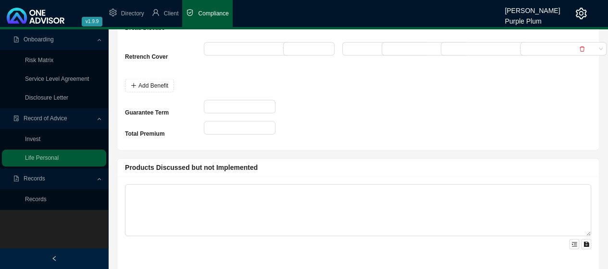
scroll to position [962, 0]
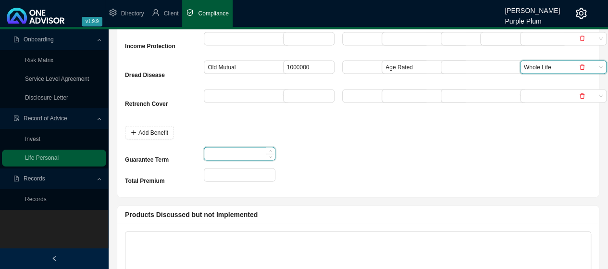
click at [221, 148] on input at bounding box center [239, 154] width 70 height 13
type input "15"
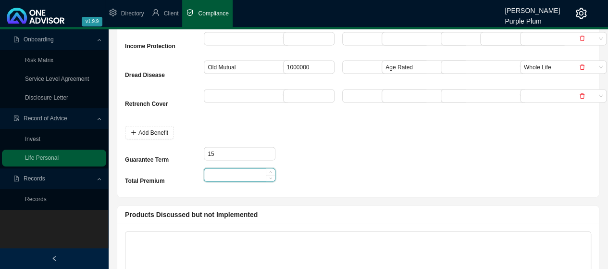
click at [218, 175] on input at bounding box center [239, 175] width 70 height 13
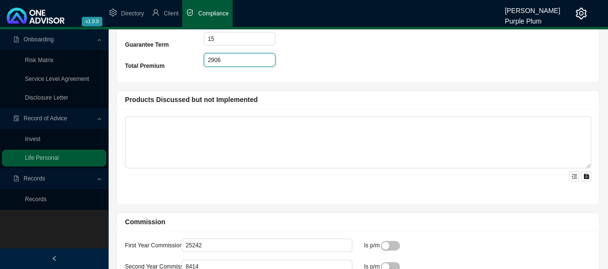
scroll to position [1106, 0]
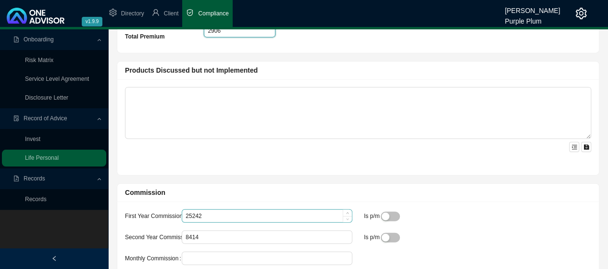
type input "2906"
click at [230, 211] on input "25242" at bounding box center [267, 216] width 170 height 13
type input "2"
type input "17215"
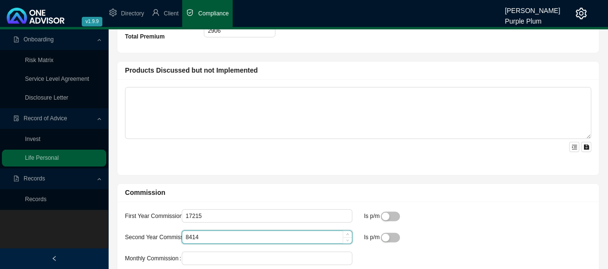
click at [213, 235] on input "8414" at bounding box center [267, 237] width 170 height 13
type input "8"
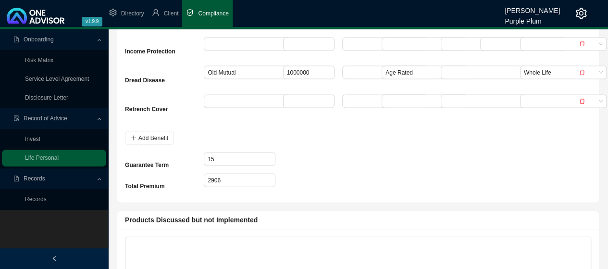
scroll to position [1045, 0]
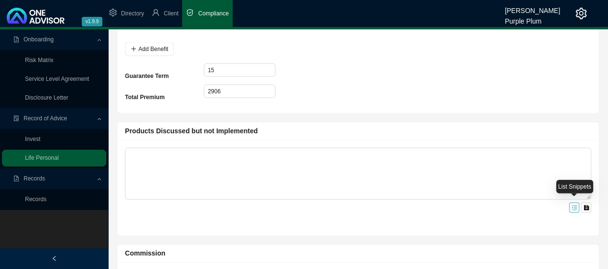
type input "5738"
click at [575, 205] on icon "menu-unfold" at bounding box center [575, 208] width 6 height 6
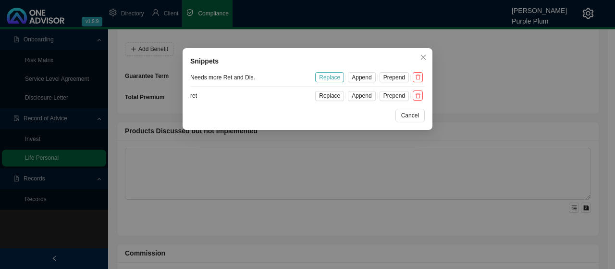
click at [335, 76] on span "Replace" at bounding box center [329, 78] width 21 height 10
type textarea "Needs more RET and Dis."
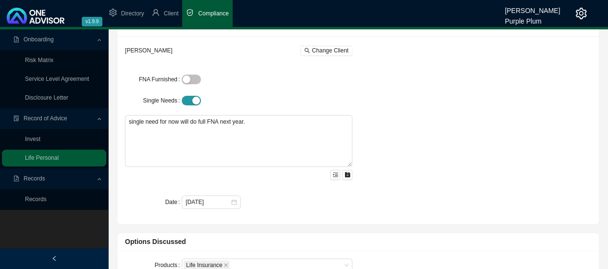
scroll to position [0, 0]
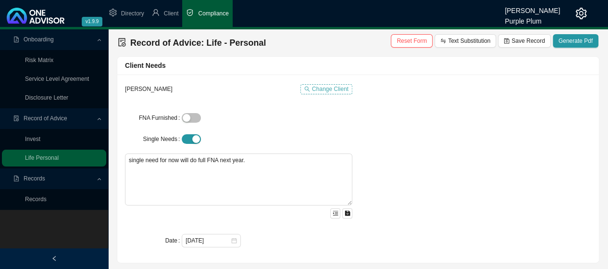
click at [318, 90] on span "Change Client" at bounding box center [330, 89] width 37 height 10
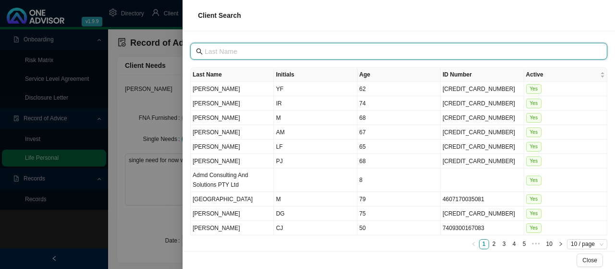
click at [234, 50] on input "text" at bounding box center [400, 51] width 390 height 11
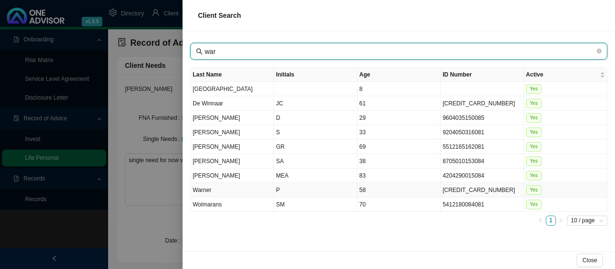
type input "war"
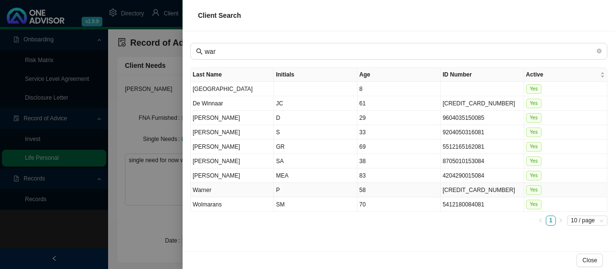
click at [243, 183] on td "Warner" at bounding box center [232, 190] width 83 height 14
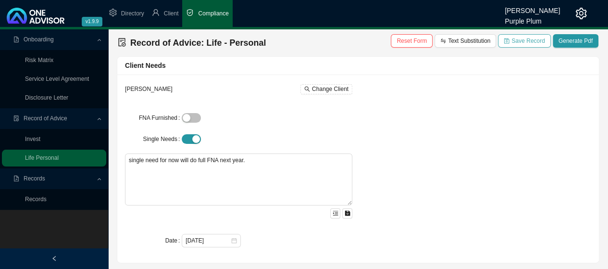
click at [525, 39] on span "Save Record" at bounding box center [528, 41] width 33 height 10
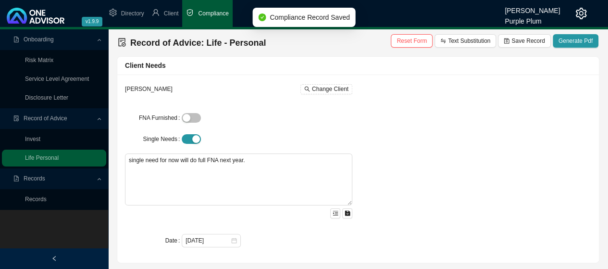
click at [38, 178] on span "Records" at bounding box center [35, 178] width 22 height 7
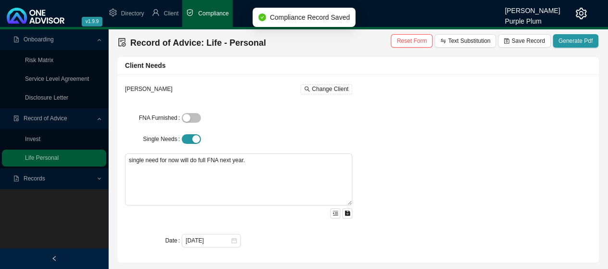
click at [38, 179] on span "Records" at bounding box center [35, 178] width 22 height 7
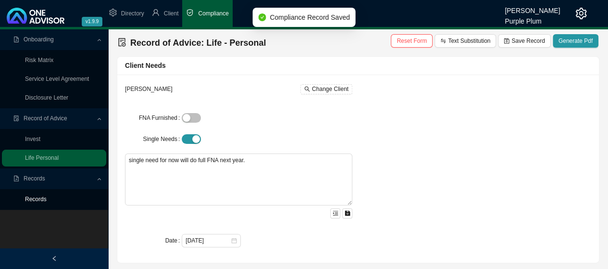
click at [44, 201] on link "Records" at bounding box center [36, 199] width 22 height 7
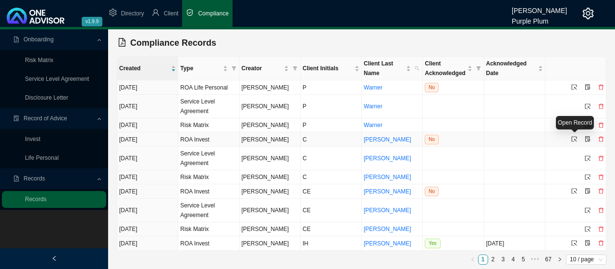
click at [573, 136] on icon "select" at bounding box center [575, 139] width 6 height 6
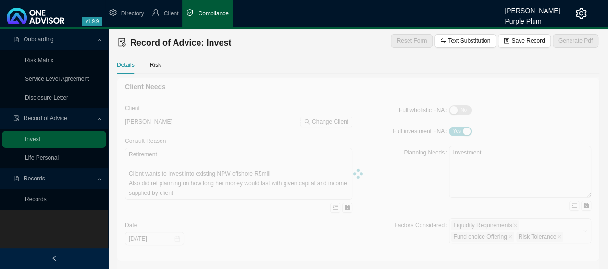
type textarea "Client wants to invest lump sum into Peregrine."
type textarea "Investment hedge fund"
type textarea "Unit trusts and Shares."
type input "600000"
type input "1.00"
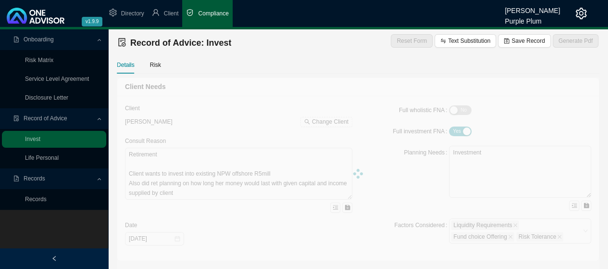
type input "600"
type input "[DATE]"
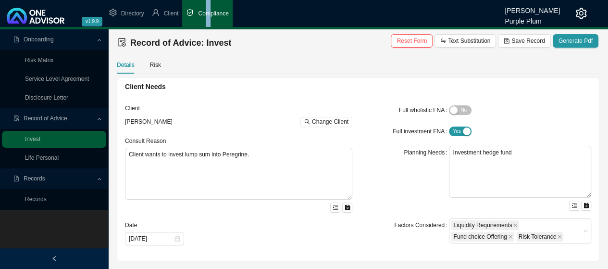
click at [208, 13] on span "Compliance" at bounding box center [213, 13] width 30 height 7
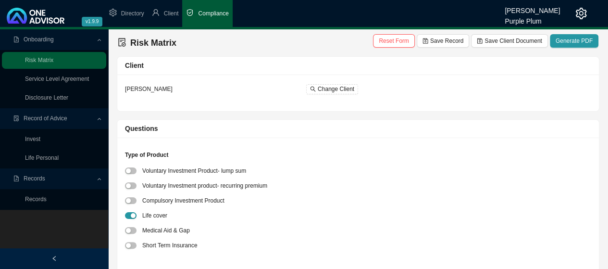
scroll to position [48, 0]
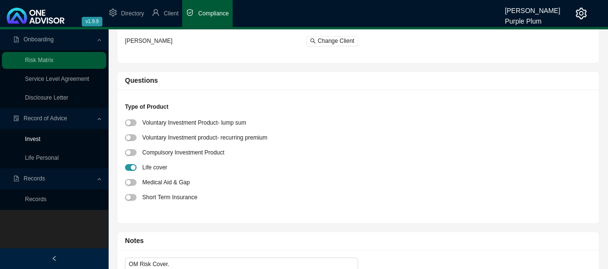
click at [34, 139] on link "Invest" at bounding box center [32, 139] width 15 height 7
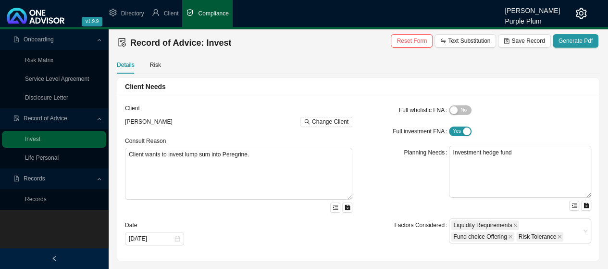
click at [46, 38] on span "Onboarding" at bounding box center [39, 39] width 30 height 7
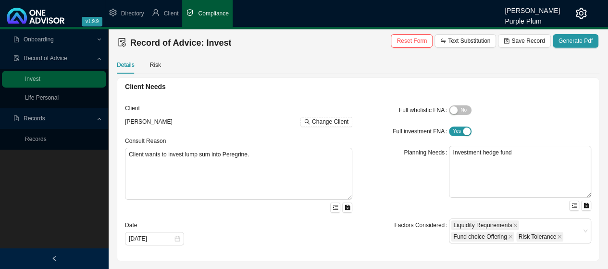
click at [46, 38] on span "Onboarding" at bounding box center [39, 39] width 30 height 7
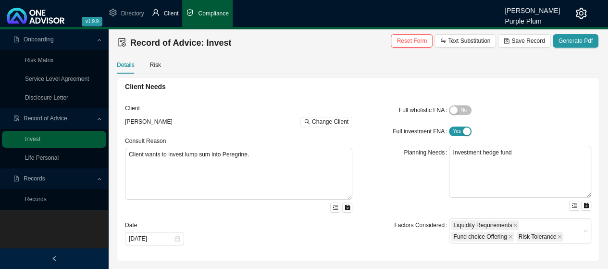
click at [165, 11] on span "Client" at bounding box center [171, 13] width 15 height 7
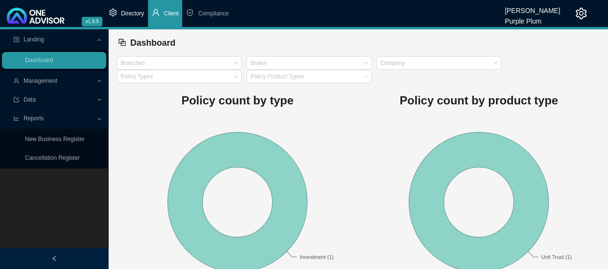
click at [129, 12] on span "Directory" at bounding box center [132, 13] width 23 height 7
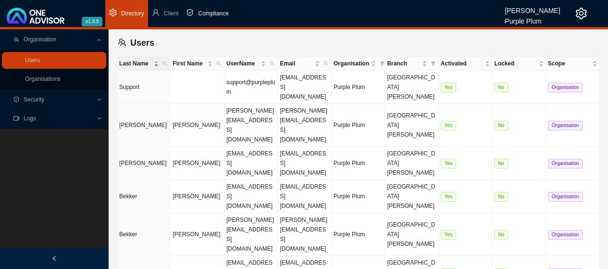
click at [210, 15] on span "Compliance" at bounding box center [213, 13] width 30 height 7
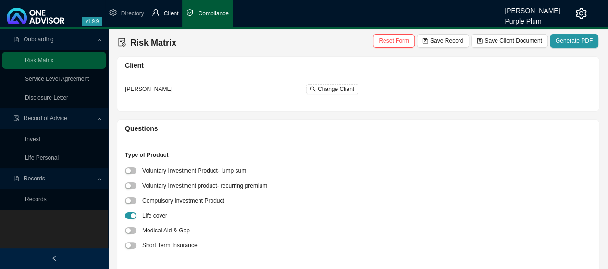
click at [166, 13] on span "Client" at bounding box center [171, 13] width 15 height 7
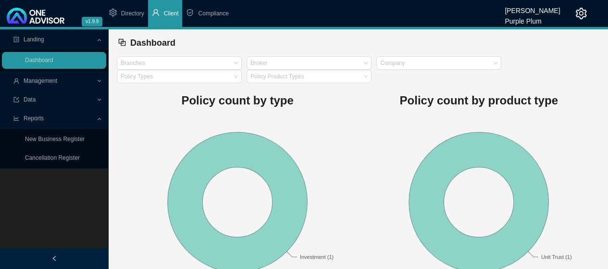
click at [45, 82] on span "Management" at bounding box center [41, 80] width 34 height 7
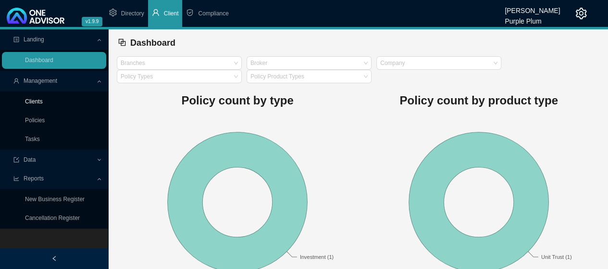
click at [40, 102] on link "Clients" at bounding box center [34, 101] width 18 height 7
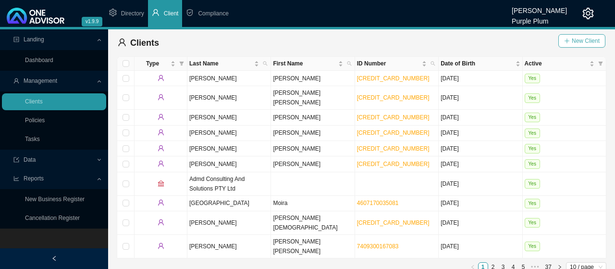
click at [583, 41] on span "New Client" at bounding box center [586, 41] width 28 height 10
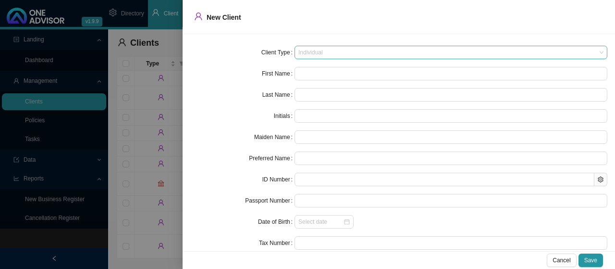
click at [585, 53] on span "Individual" at bounding box center [451, 52] width 305 height 13
click at [420, 21] on div "New Client" at bounding box center [399, 16] width 410 height 13
click at [587, 260] on span "Save" at bounding box center [591, 260] width 13 height 10
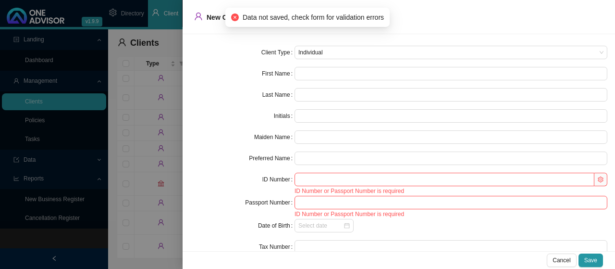
click at [94, 46] on div at bounding box center [307, 134] width 615 height 269
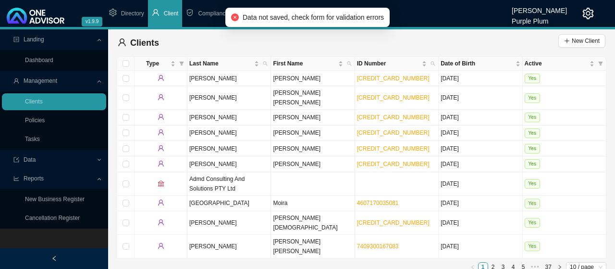
click at [94, 46] on span "Landing" at bounding box center [54, 39] width 83 height 17
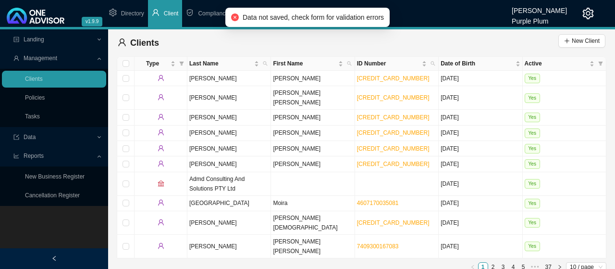
click at [94, 46] on span "Landing" at bounding box center [54, 39] width 83 height 17
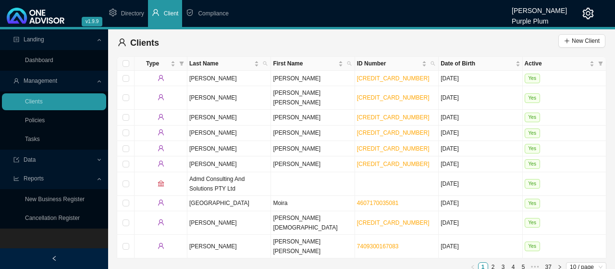
click at [402, 8] on ul "Directory Client Compliance" at bounding box center [308, 13] width 407 height 27
click at [128, 13] on span "Directory" at bounding box center [132, 13] width 23 height 7
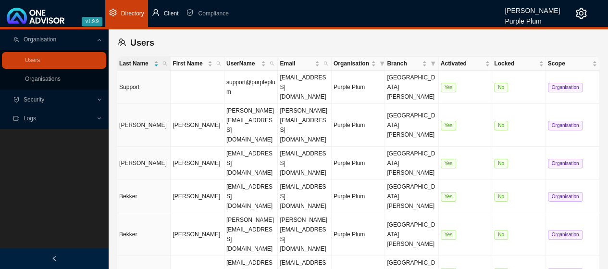
click at [172, 14] on span "Client" at bounding box center [171, 13] width 15 height 7
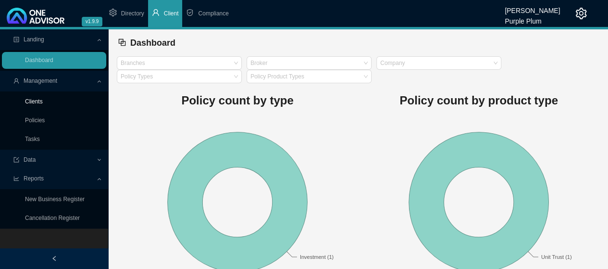
click at [36, 102] on link "Clients" at bounding box center [34, 101] width 18 height 7
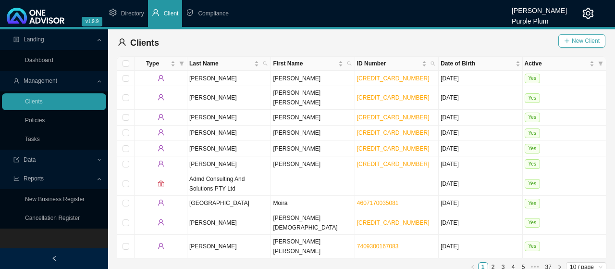
click at [583, 41] on span "New Client" at bounding box center [586, 41] width 28 height 10
